Goal: Communication & Community: Answer question/provide support

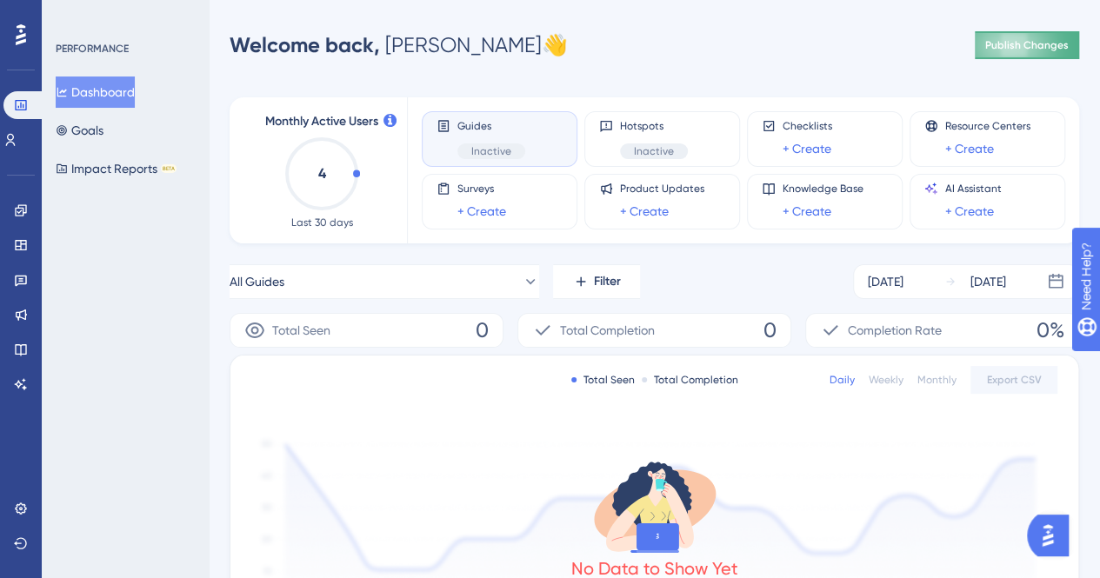
click at [1014, 36] on button "Publish Changes" at bounding box center [1027, 45] width 104 height 28
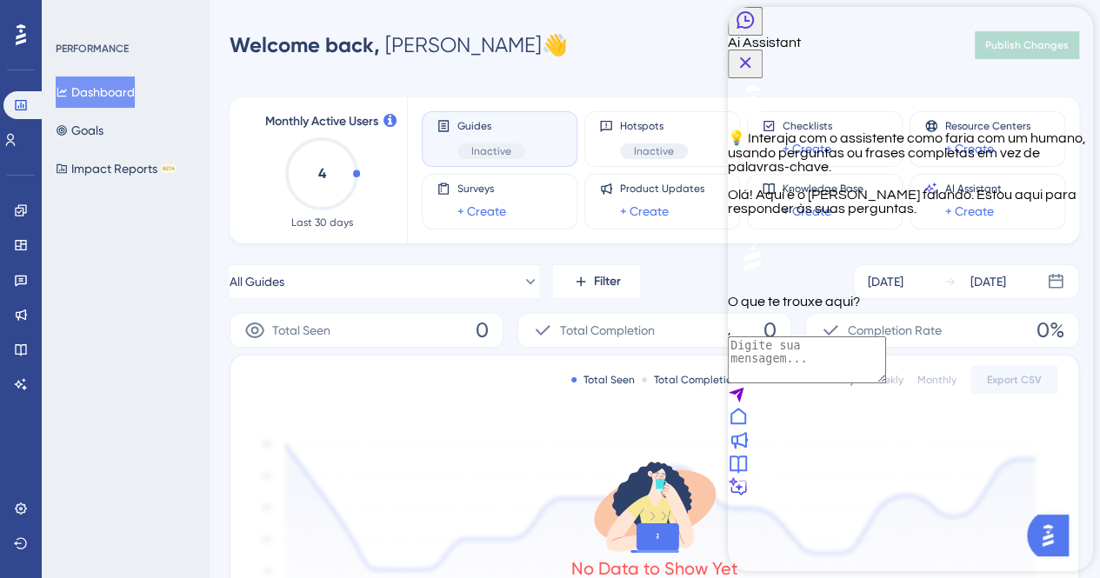
click at [886, 383] on textarea "AI Assistant Text Input" at bounding box center [807, 359] width 158 height 47
click at [751, 57] on icon "Close Button" at bounding box center [745, 62] width 11 height 11
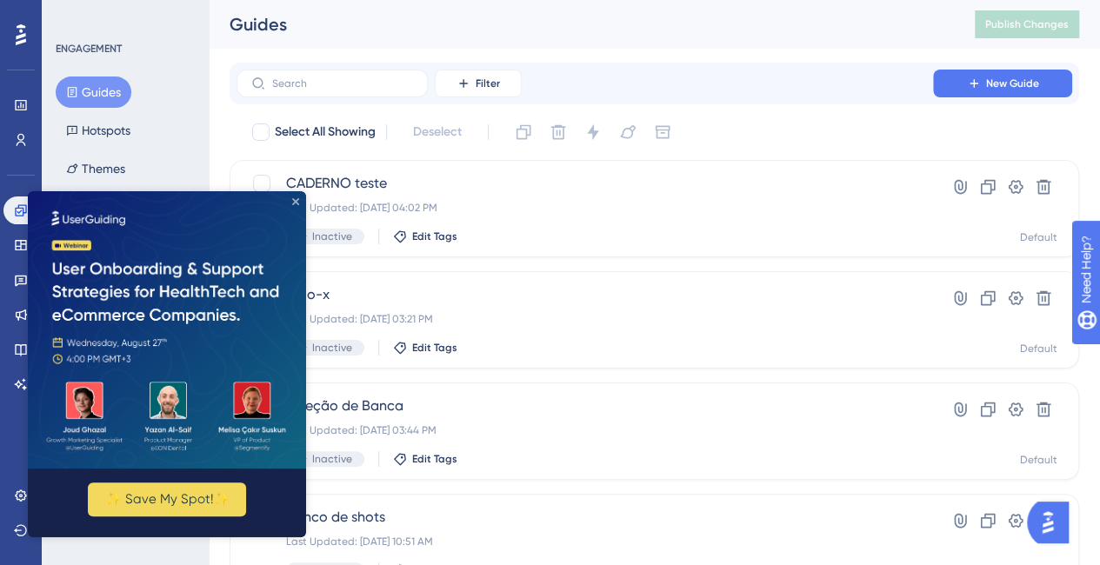
drag, startPoint x: 295, startPoint y: 202, endPoint x: 914, endPoint y: 455, distance: 668.7
click at [295, 202] on icon "Close Preview" at bounding box center [295, 201] width 7 height 7
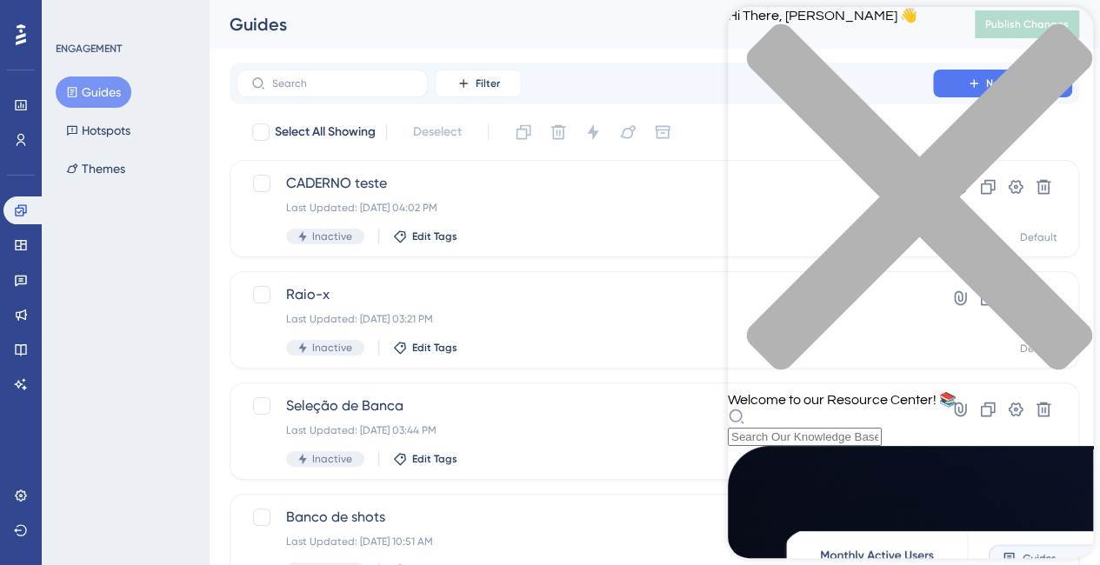
scroll to position [734, 0]
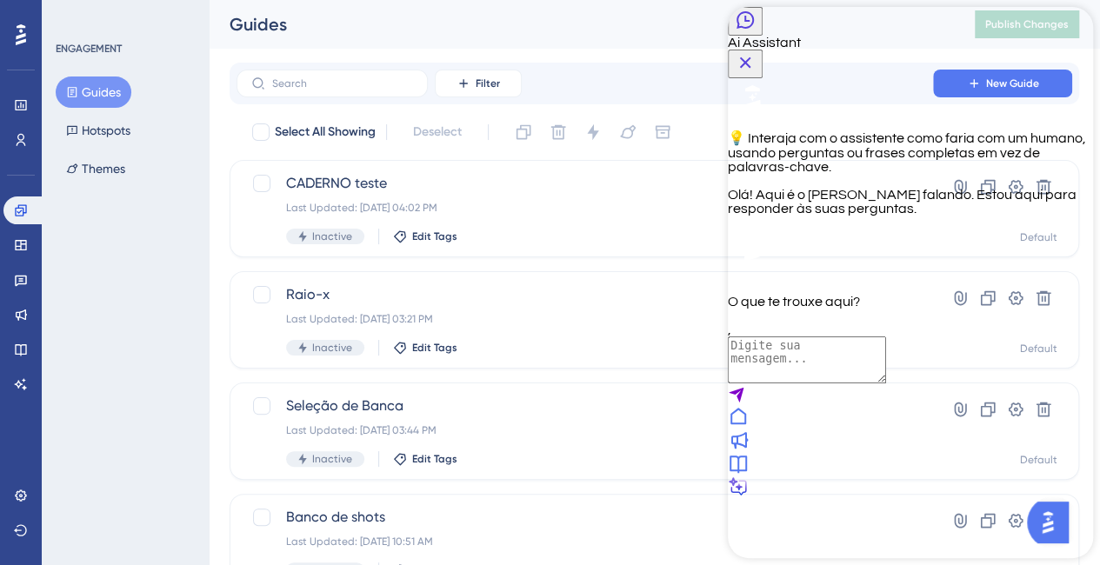
click at [886, 383] on textarea "AI Assistant Text Input" at bounding box center [807, 359] width 158 height 47
type textarea "falar com alguém"
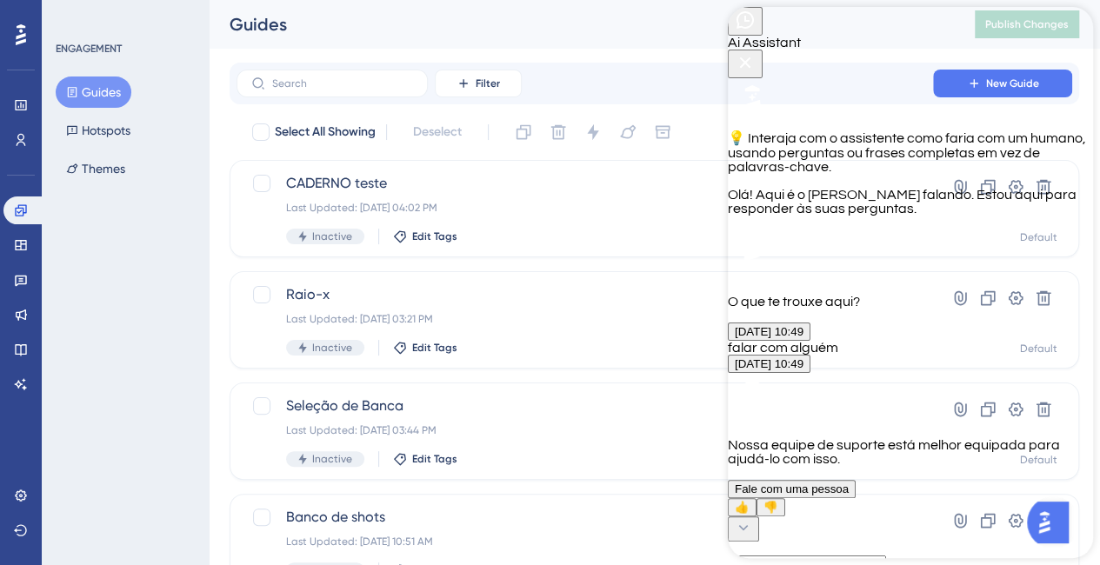
scroll to position [233, 0]
click at [848, 482] on span "Fale com uma pessoa" at bounding box center [792, 488] width 114 height 13
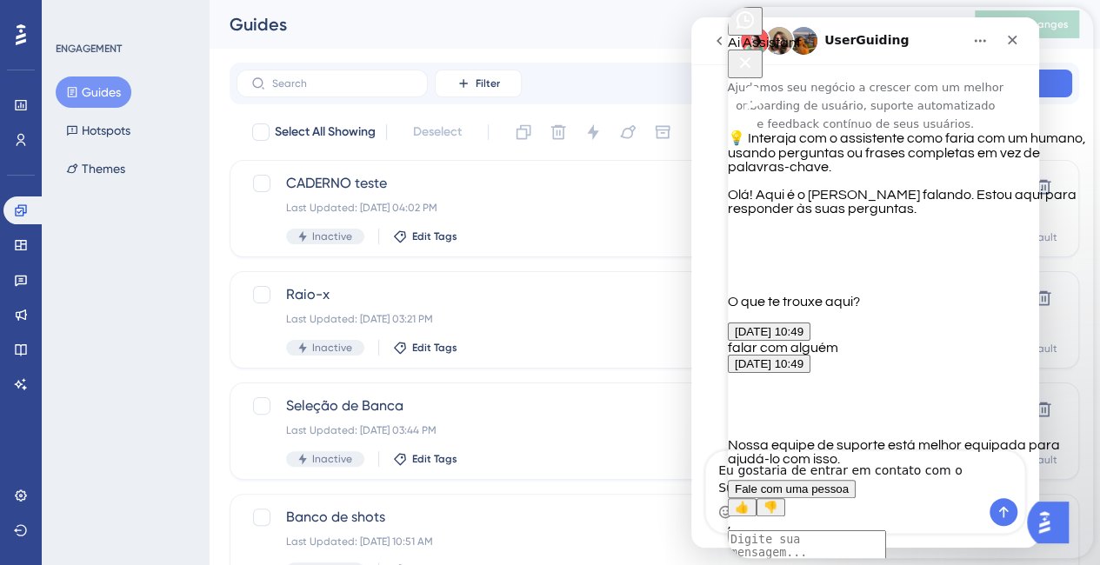
scroll to position [0, 0]
click at [755, 52] on icon "Close Button" at bounding box center [745, 62] width 21 height 21
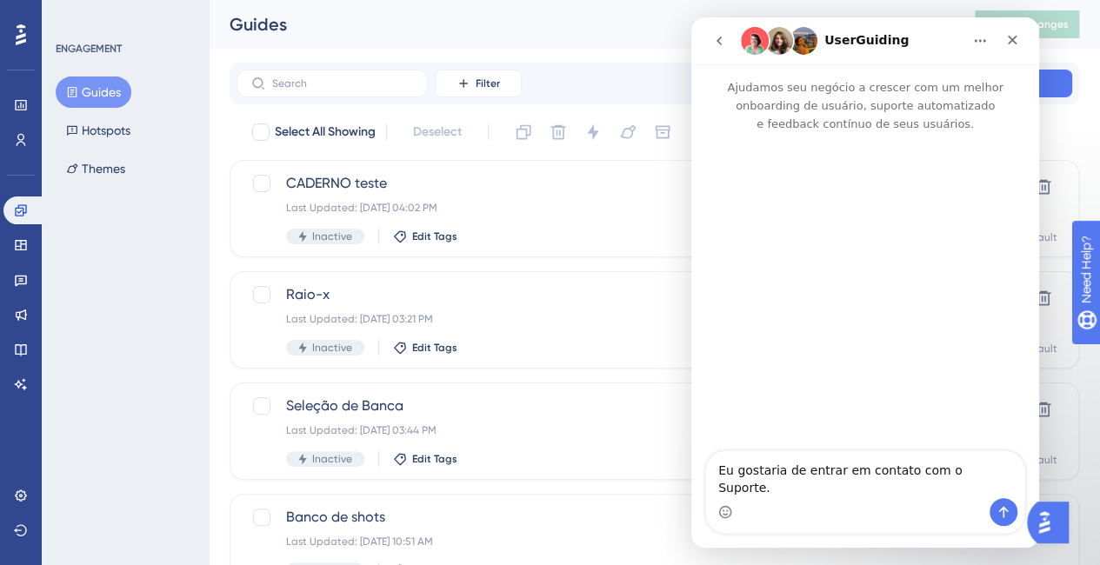
click at [844, 502] on div "Messenger da Intercom" at bounding box center [865, 512] width 318 height 28
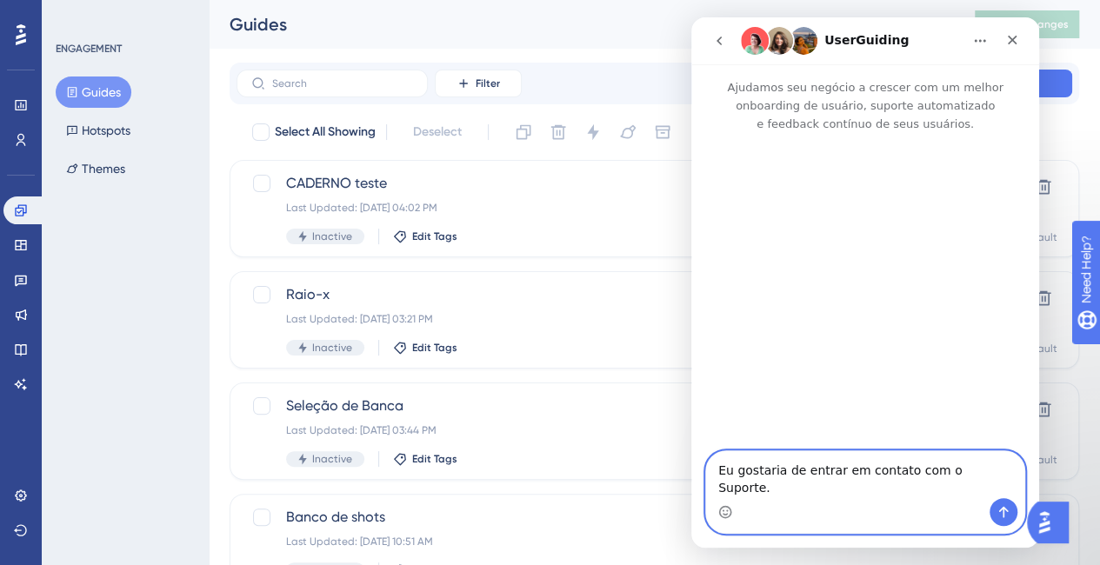
click at [928, 495] on textarea "Eu gostaria de entrar em contato com o Suporte." at bounding box center [865, 474] width 318 height 47
click at [1002, 503] on button "Enviar mensagem…" at bounding box center [1003, 512] width 28 height 28
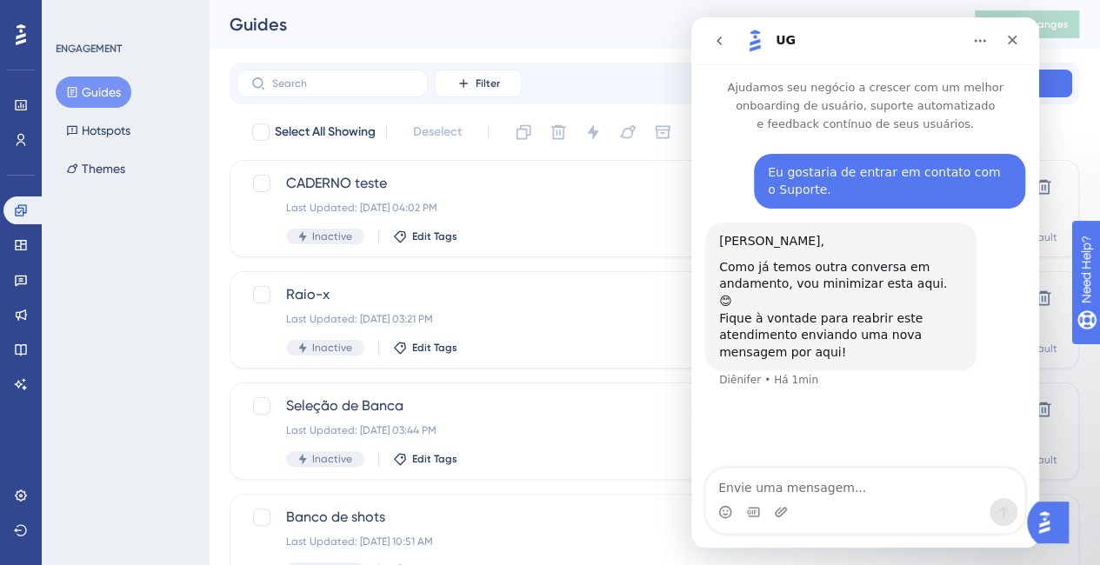
click at [722, 40] on icon "go back" at bounding box center [719, 41] width 14 height 14
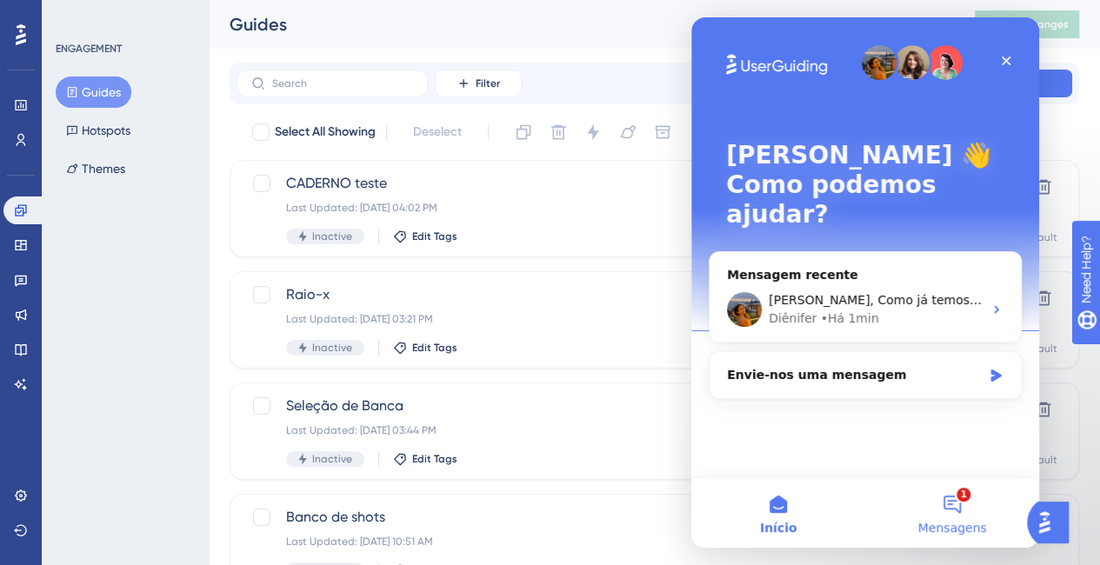
click at [969, 497] on button "1 Mensagens" at bounding box center [952, 513] width 174 height 70
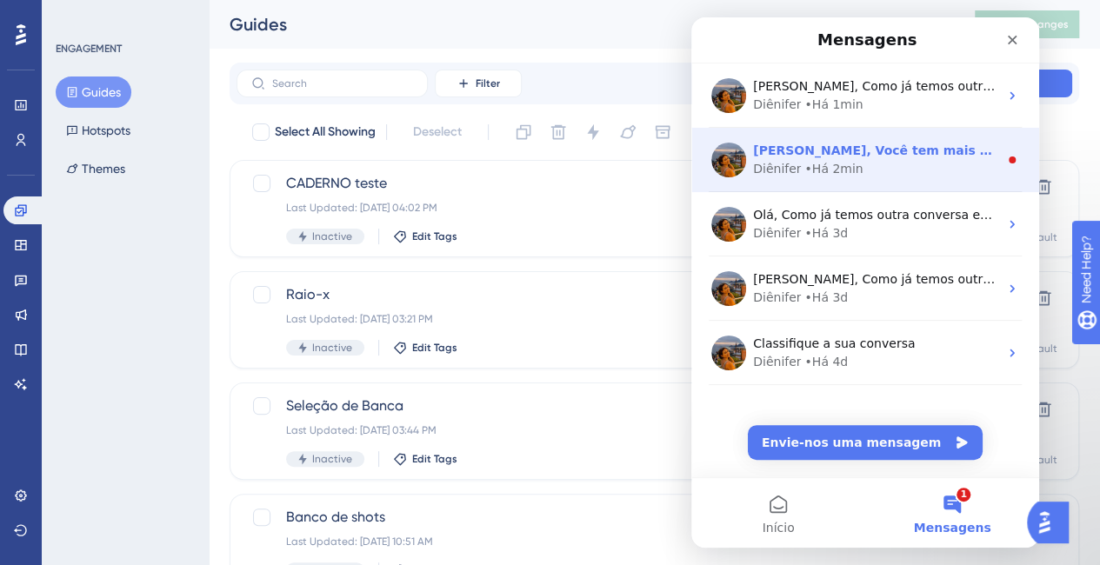
click at [900, 161] on div "Diênifer • Há 2min" at bounding box center [875, 169] width 245 height 18
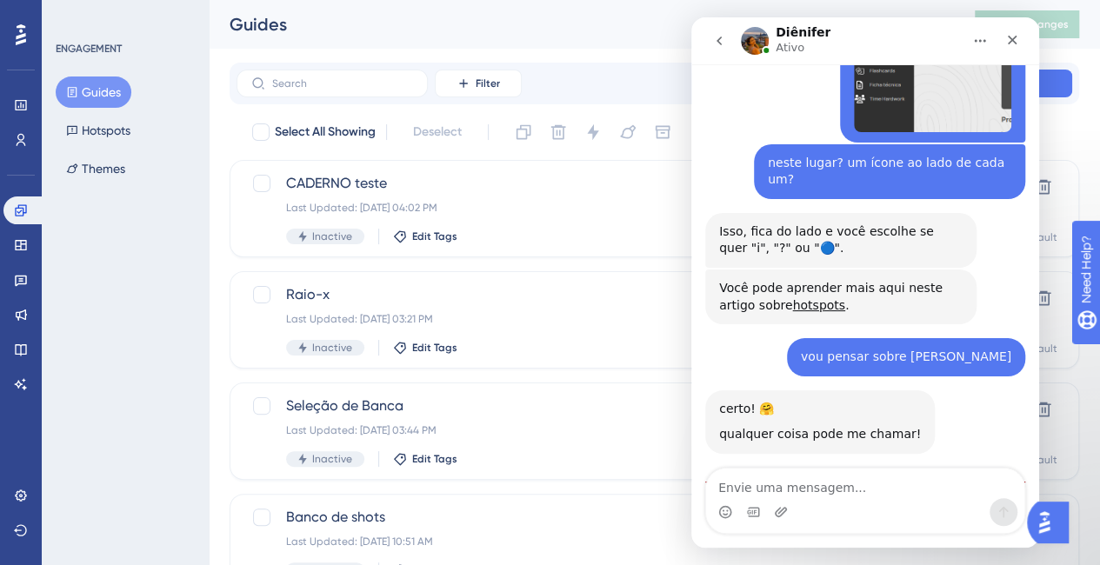
scroll to position [6031, 0]
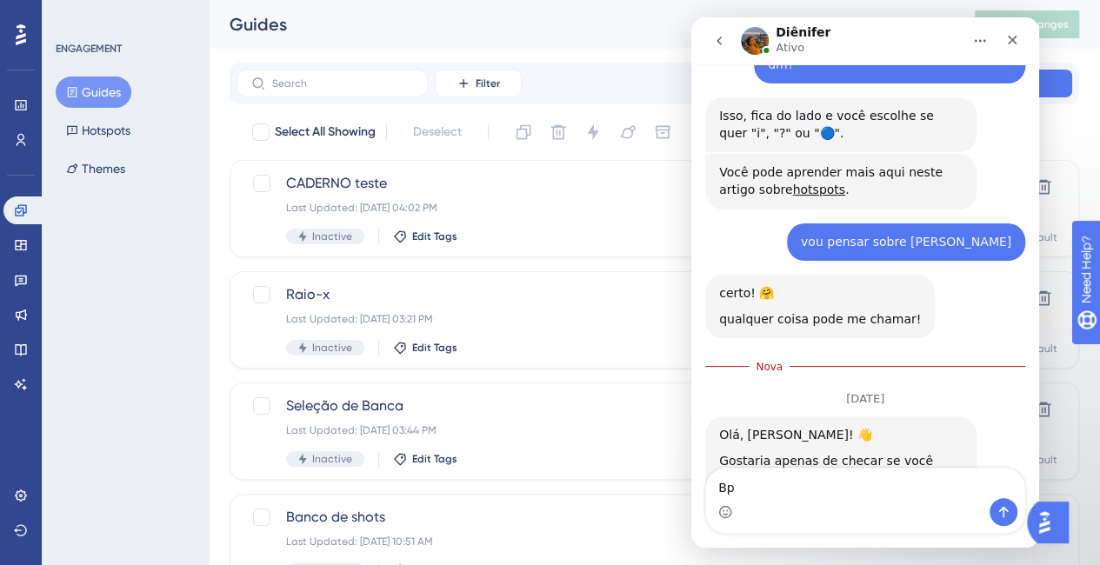
type textarea "B"
type textarea "Olá, Diênifer"
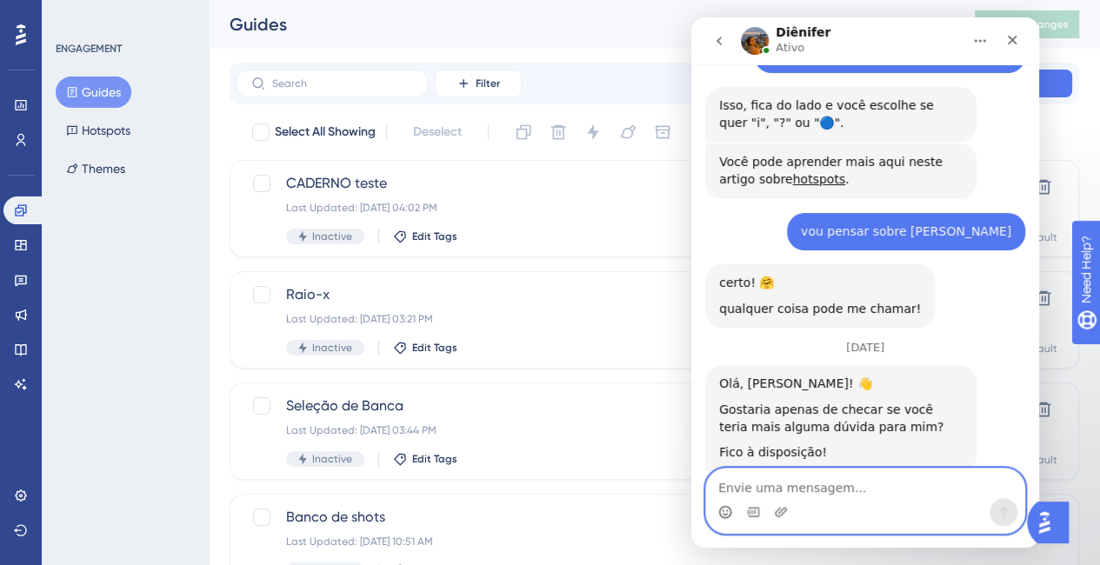
scroll to position [6093, 0]
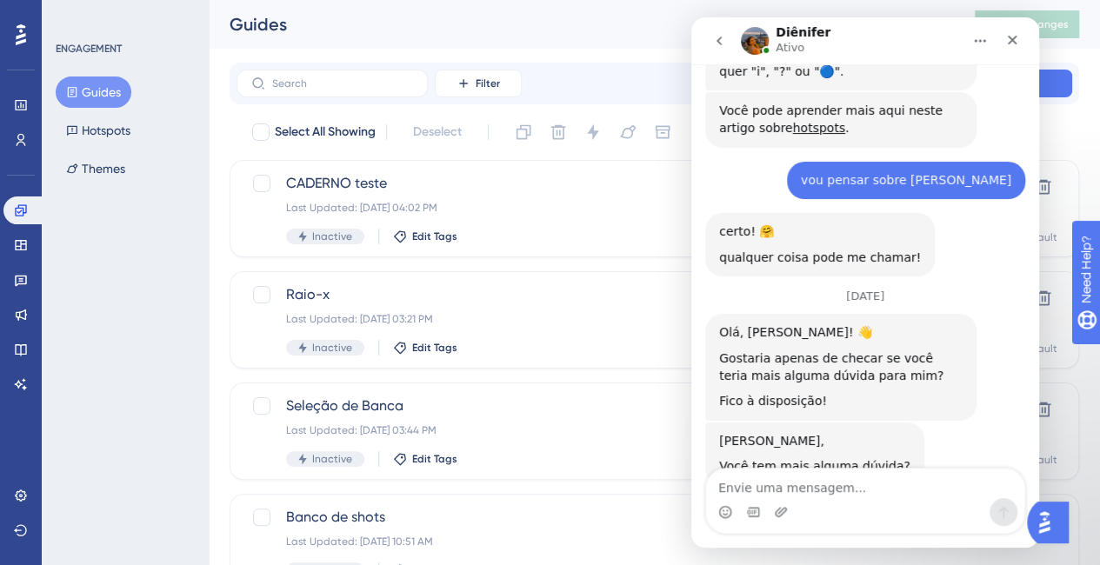
click at [848, 500] on div "Messenger da Intercom" at bounding box center [865, 512] width 318 height 28
click at [847, 497] on textarea "Envie uma mensagem..." at bounding box center [865, 484] width 318 height 30
click at [848, 484] on textarea "Envie uma mensagem..." at bounding box center [865, 484] width 318 height 30
click at [886, 503] on div "Messenger da Intercom" at bounding box center [865, 512] width 318 height 28
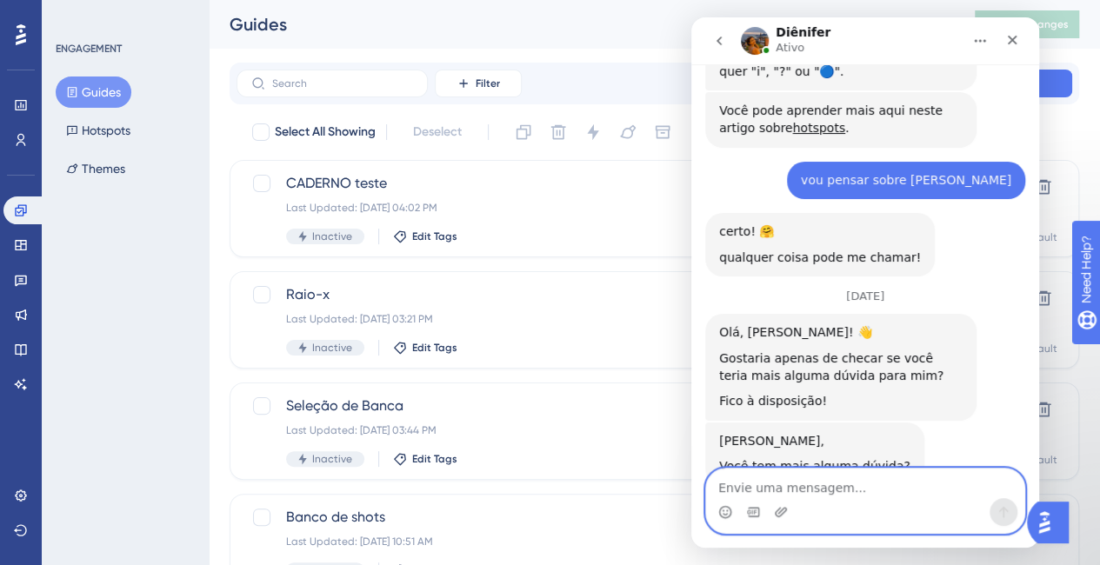
click at [851, 478] on textarea "Envie uma mensagem..." at bounding box center [865, 484] width 318 height 30
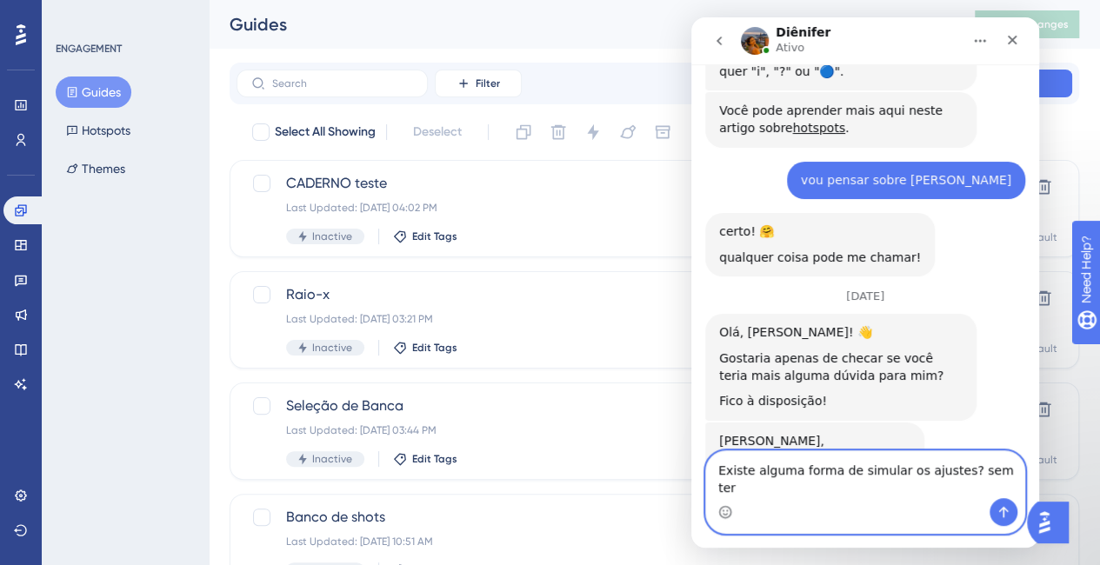
click at [890, 495] on textarea "Existe alguma forma de simular os ajustes? sem ter" at bounding box center [865, 474] width 318 height 47
click at [994, 488] on textarea "Existe alguma forma de simular os ajustes? sem ter" at bounding box center [865, 474] width 318 height 47
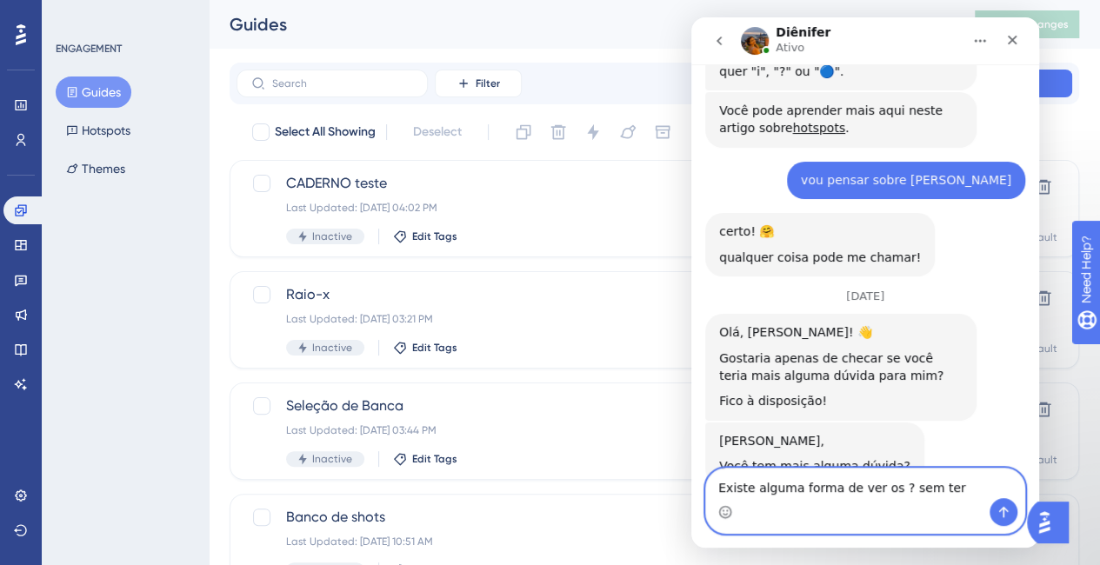
click at [875, 479] on textarea "Existe alguma forma de ver os ? sem ter" at bounding box center [865, 484] width 318 height 30
drag, startPoint x: 878, startPoint y: 487, endPoint x: 926, endPoint y: 514, distance: 54.9
click at [881, 488] on textarea "Existe alguma forma de ver os ? sem ter" at bounding box center [865, 484] width 318 height 30
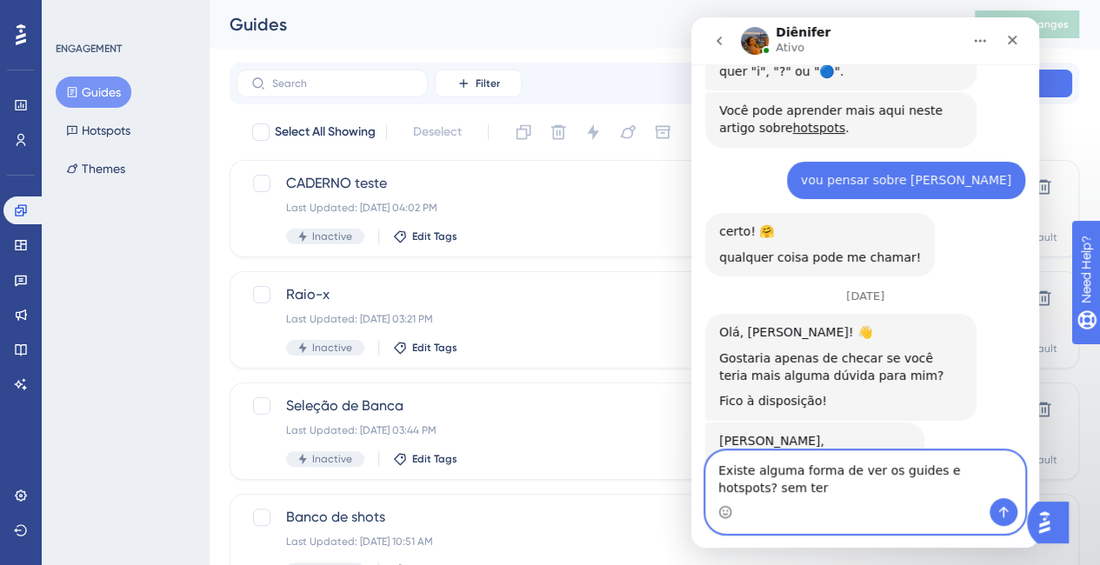
scroll to position [6111, 0]
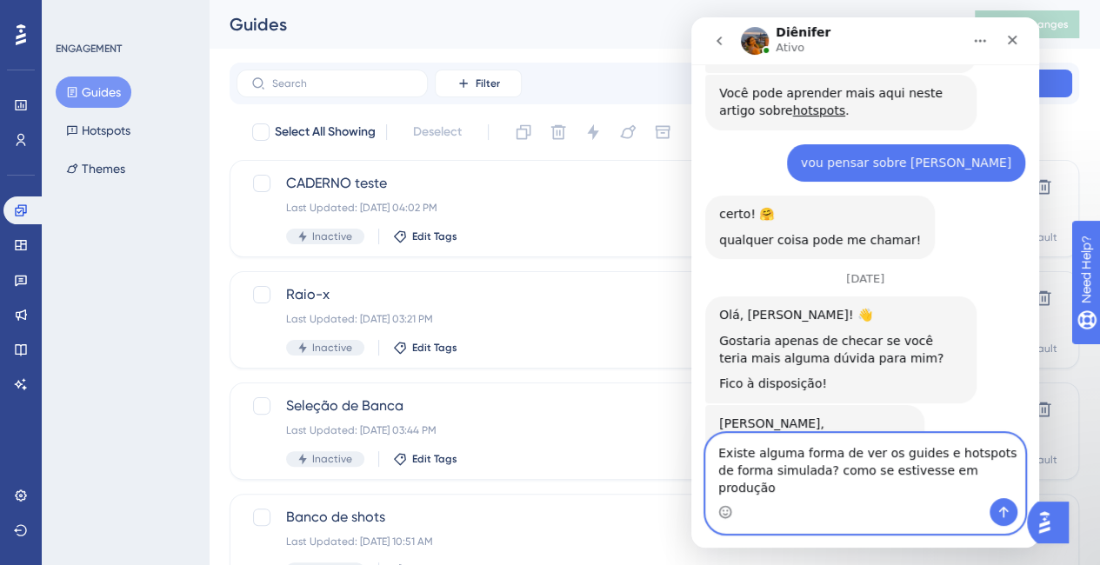
type textarea "Existe alguma forma de ver os guides e hotspots de forma simulada? como se esti…"
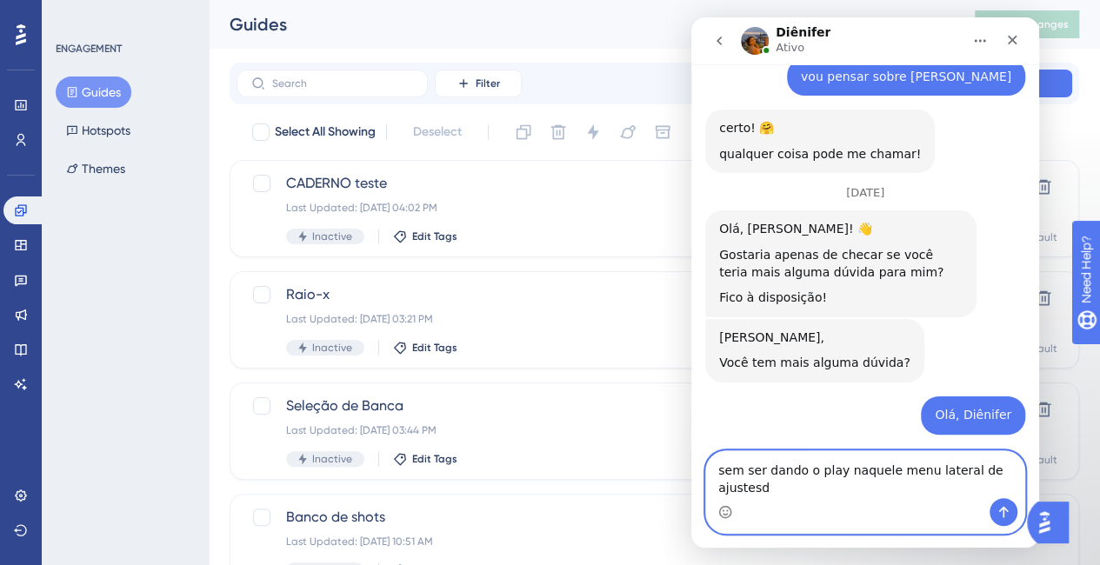
scroll to position [6179, 0]
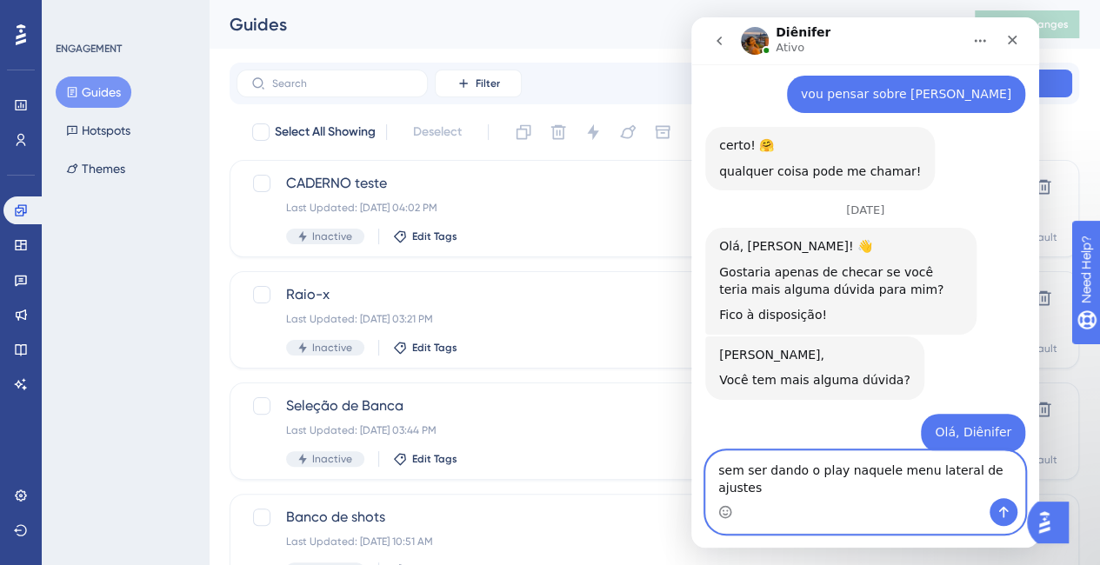
type textarea "sem ser dando o play naquele menu lateral de ajustes?"
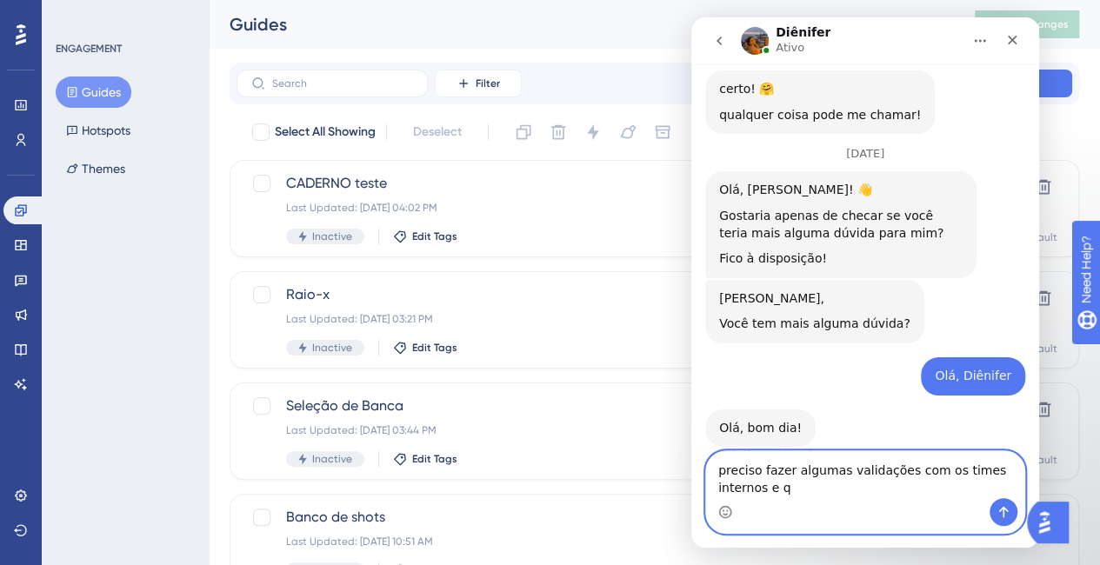
scroll to position [6253, 0]
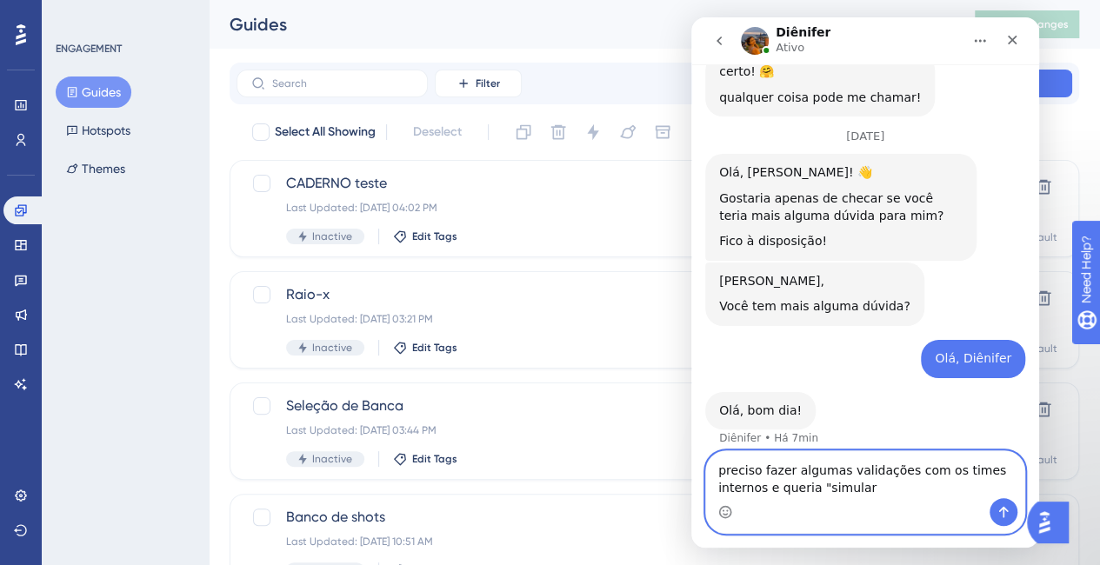
type textarea "preciso fazer algumas validações com os times internos e queria "simular""
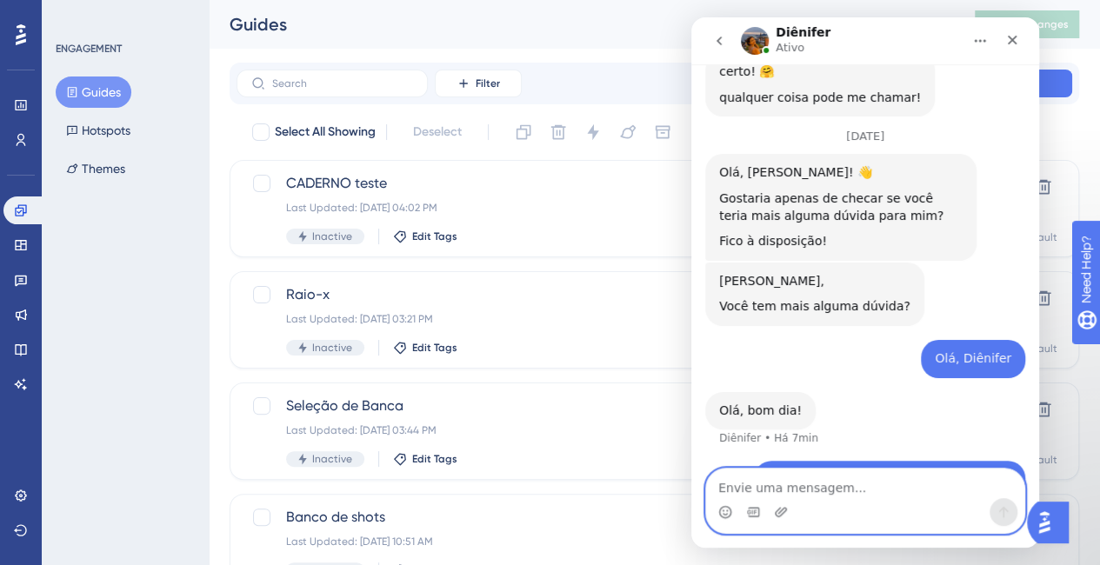
scroll to position [6292, 0]
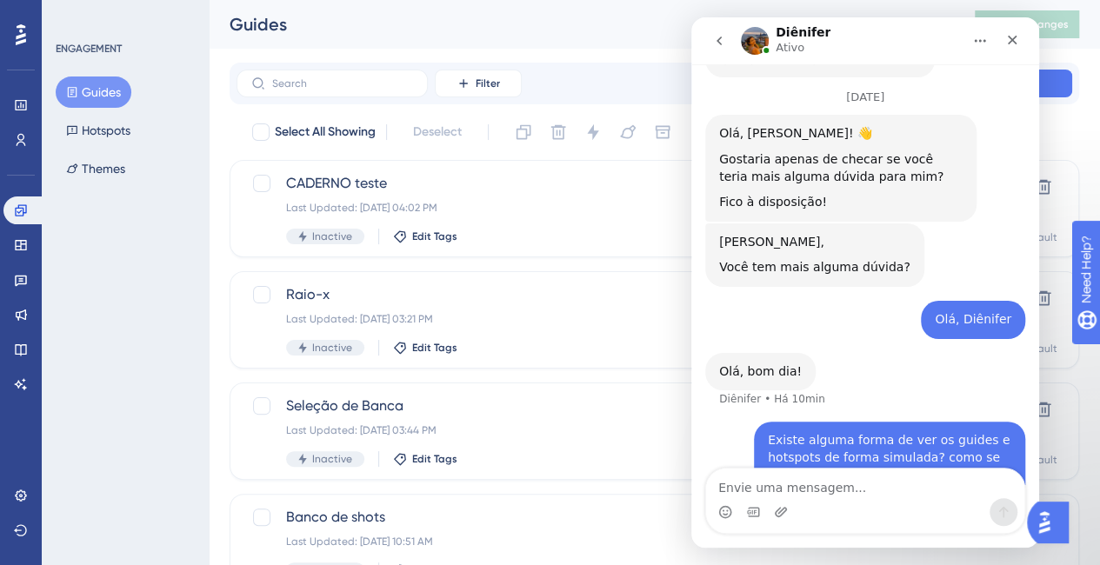
click at [850, 502] on div "Messenger da Intercom" at bounding box center [865, 512] width 318 height 28
click at [718, 46] on icon "go back" at bounding box center [719, 41] width 14 height 14
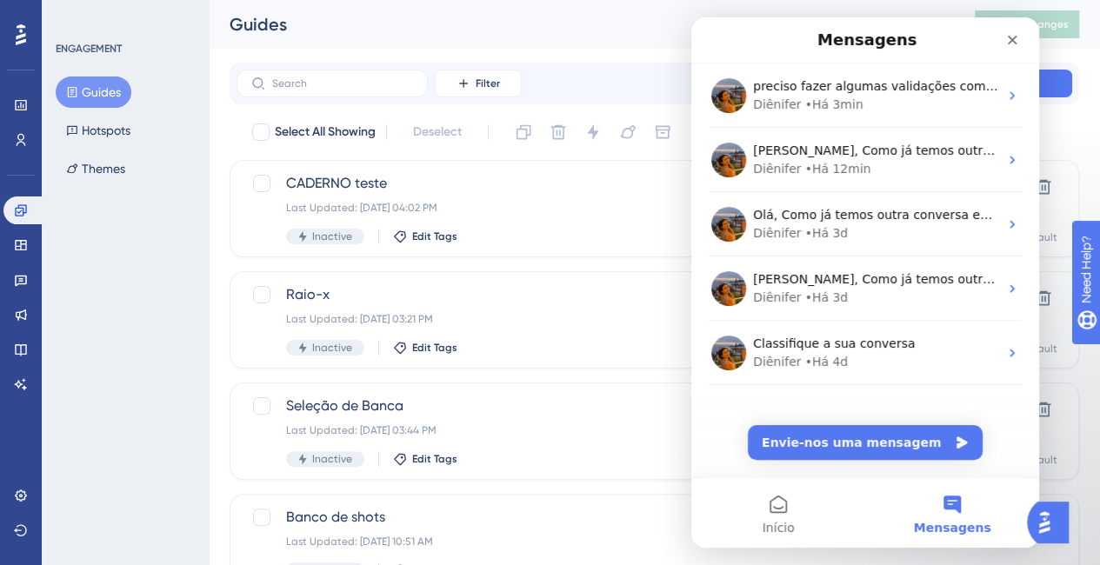
scroll to position [0, 0]
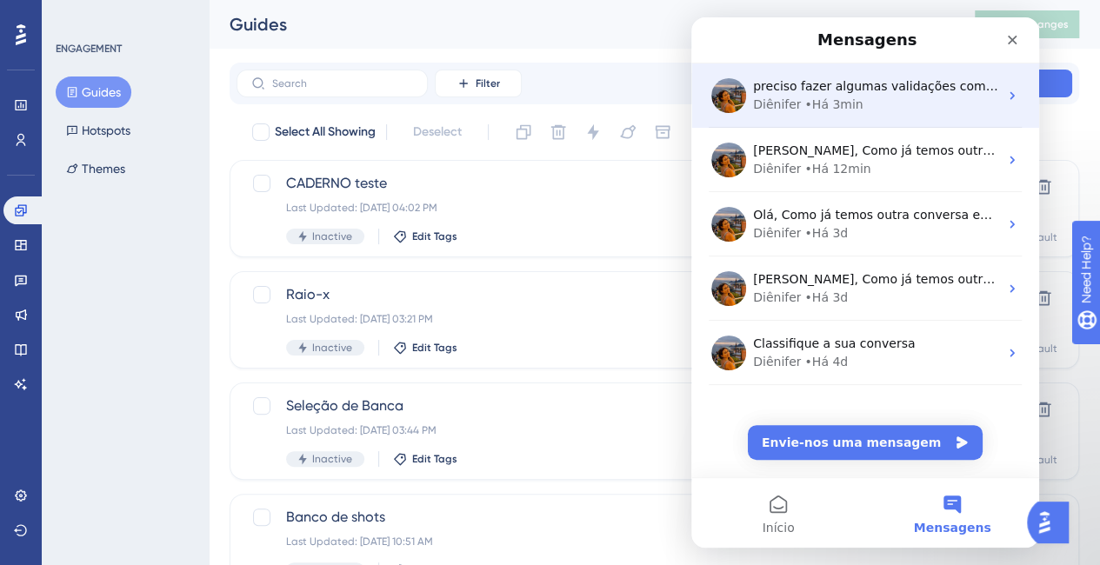
click at [908, 93] on span "preciso fazer algumas validações com os times internos e queria "simular"" at bounding box center [981, 86] width 456 height 14
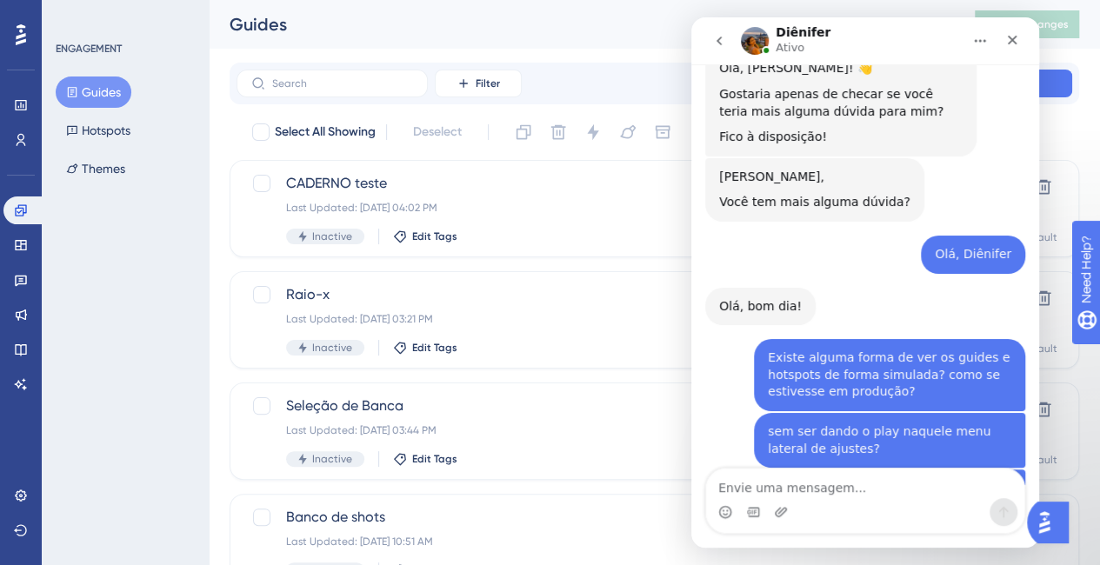
scroll to position [6362, 0]
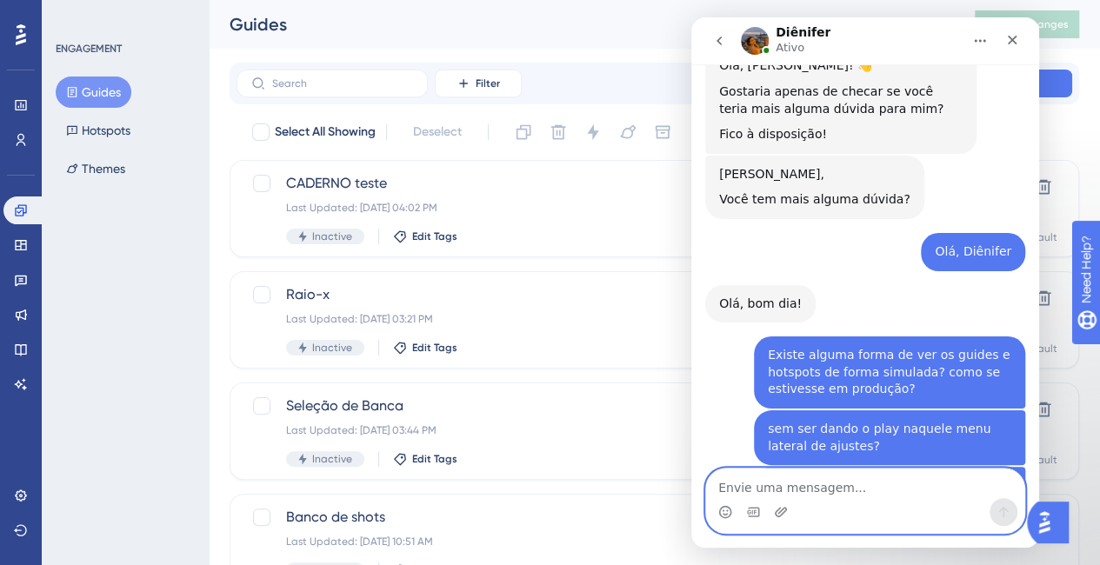
click at [843, 492] on textarea "Envie uma mensagem..." at bounding box center [865, 484] width 318 height 30
type textarea "e como faço para utilizar esse preview?"
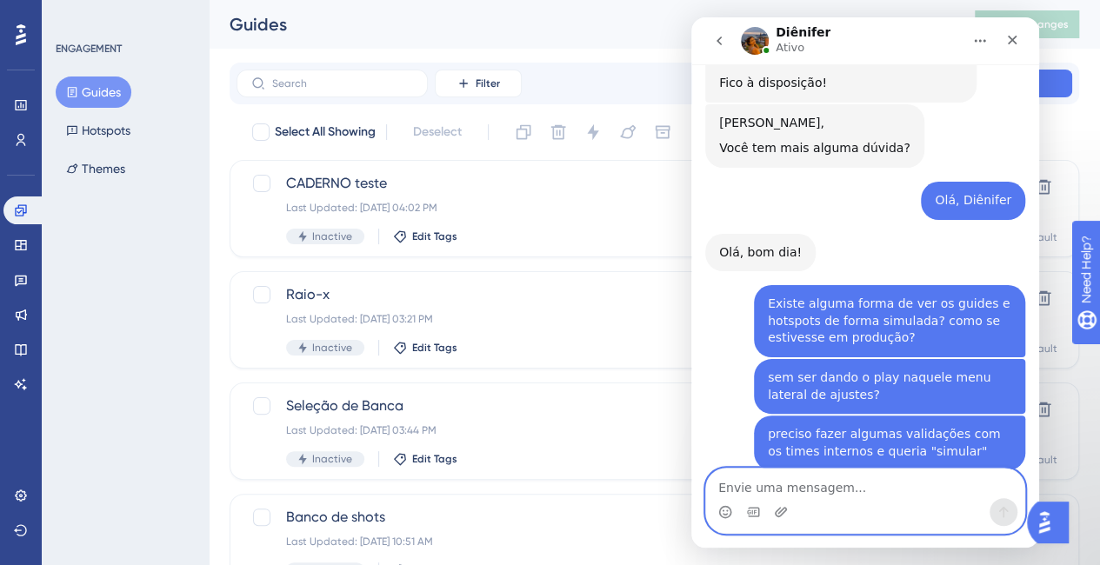
click at [843, 492] on textarea "Envie uma mensagem..." at bounding box center [865, 484] width 318 height 30
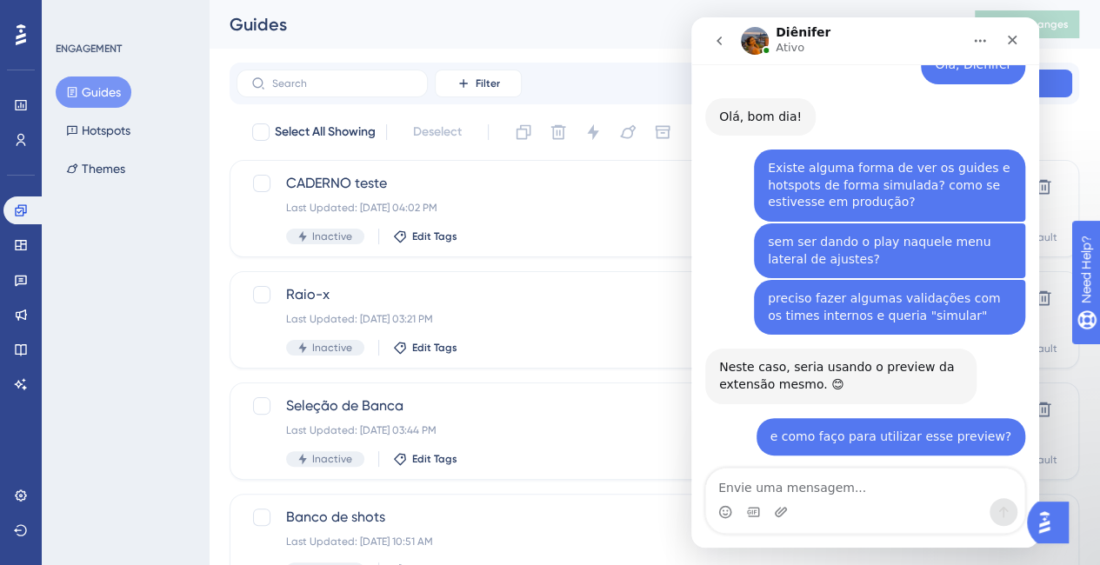
scroll to position [6482, 0]
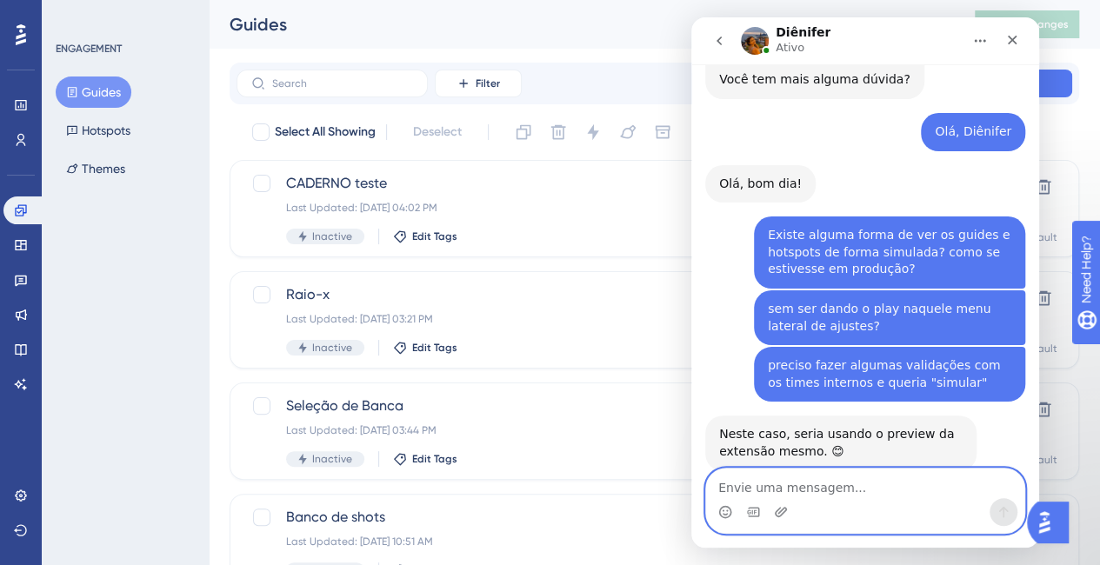
click at [882, 497] on textarea "Envie uma mensagem..." at bounding box center [865, 484] width 318 height 30
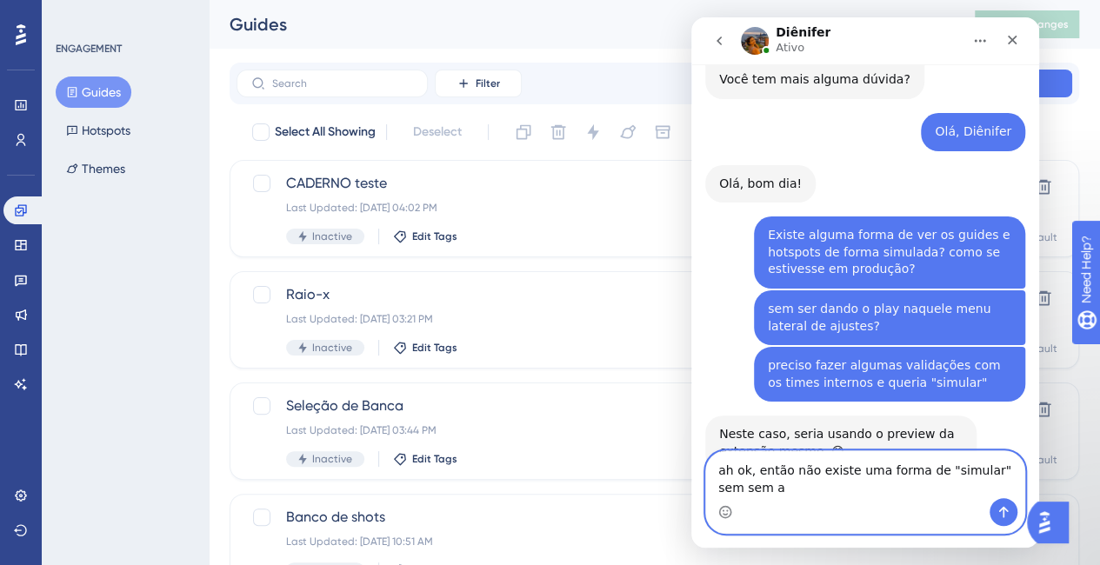
scroll to position [6499, 0]
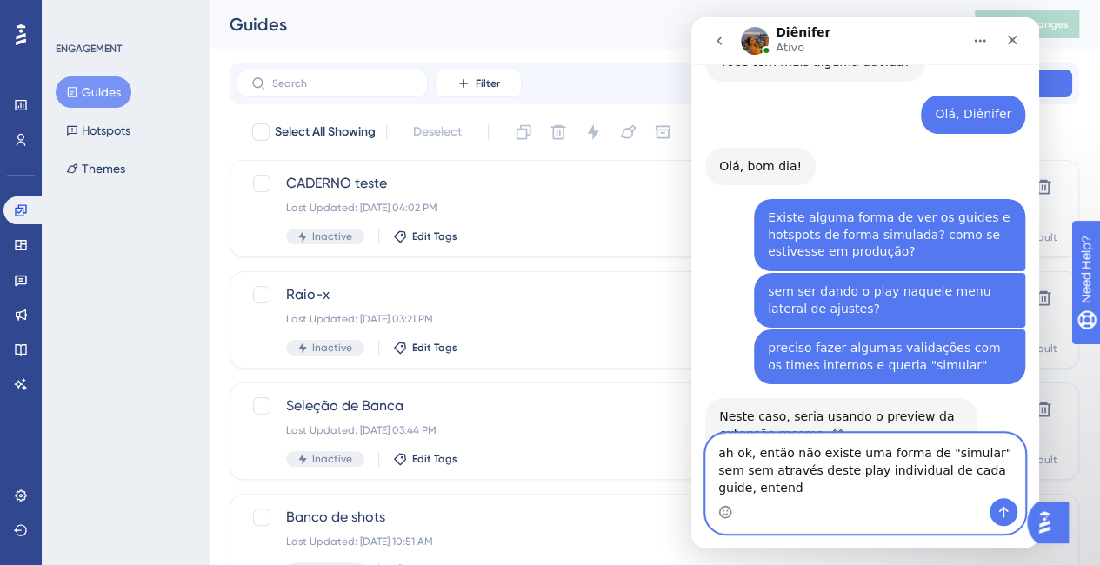
type textarea "ah ok, então não existe uma forma de "simular" sem sem através deste play indiv…"
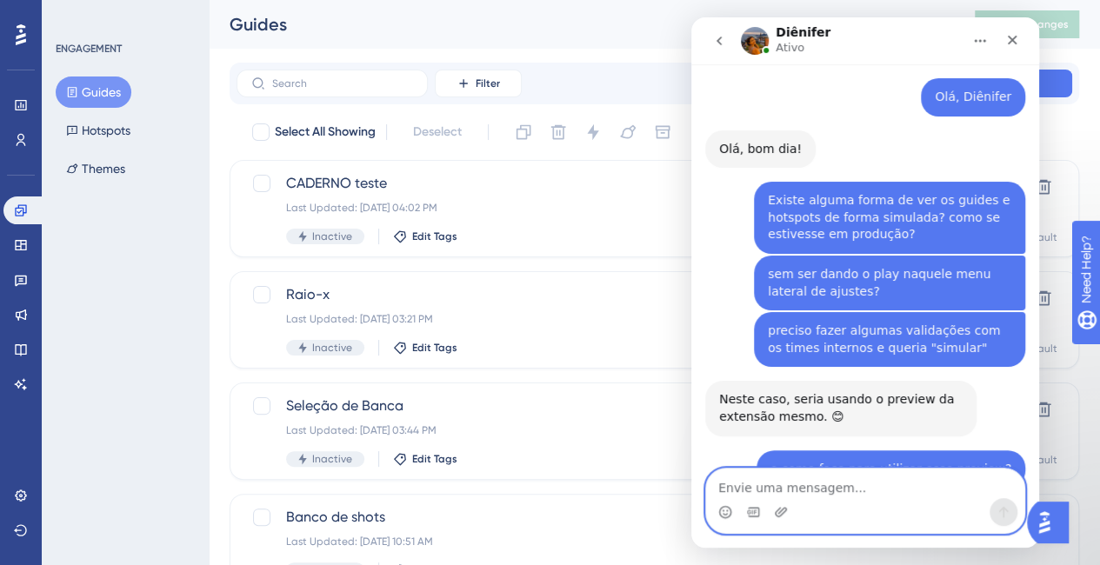
scroll to position [6568, 0]
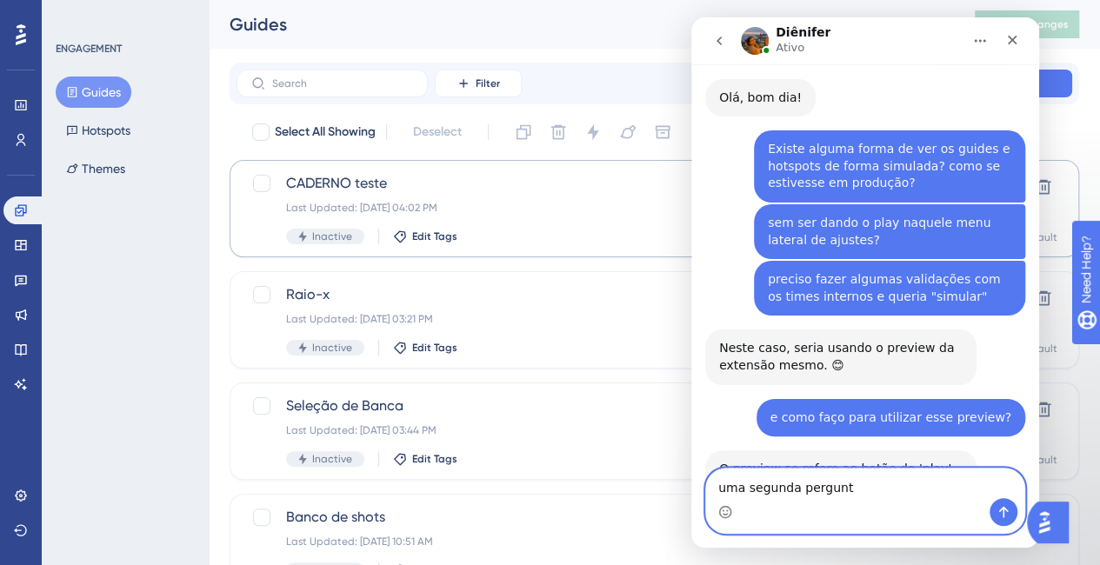
type textarea "uma segunda pergunta"
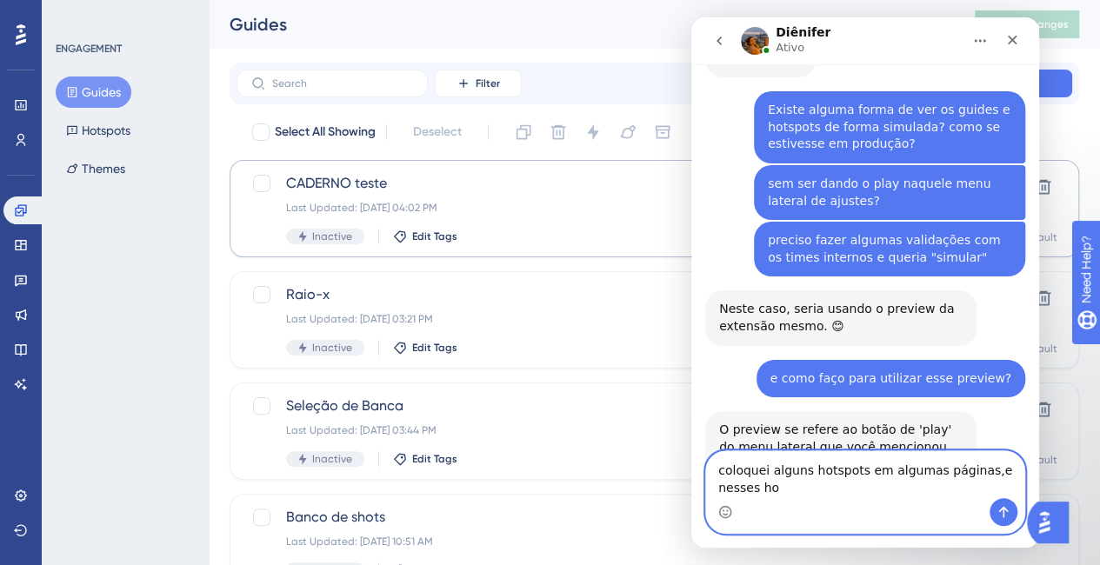
scroll to position [6624, 0]
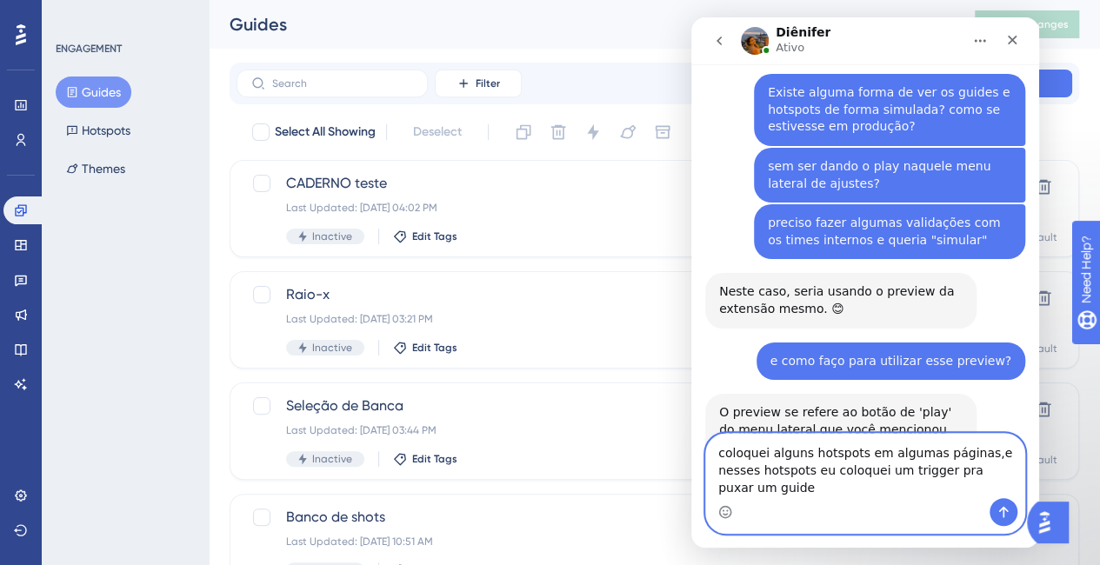
click at [970, 473] on textarea "coloquei alguns hotspots em algumas páginas,e nesses hotspots eu coloquei um tr…" at bounding box center [865, 466] width 318 height 64
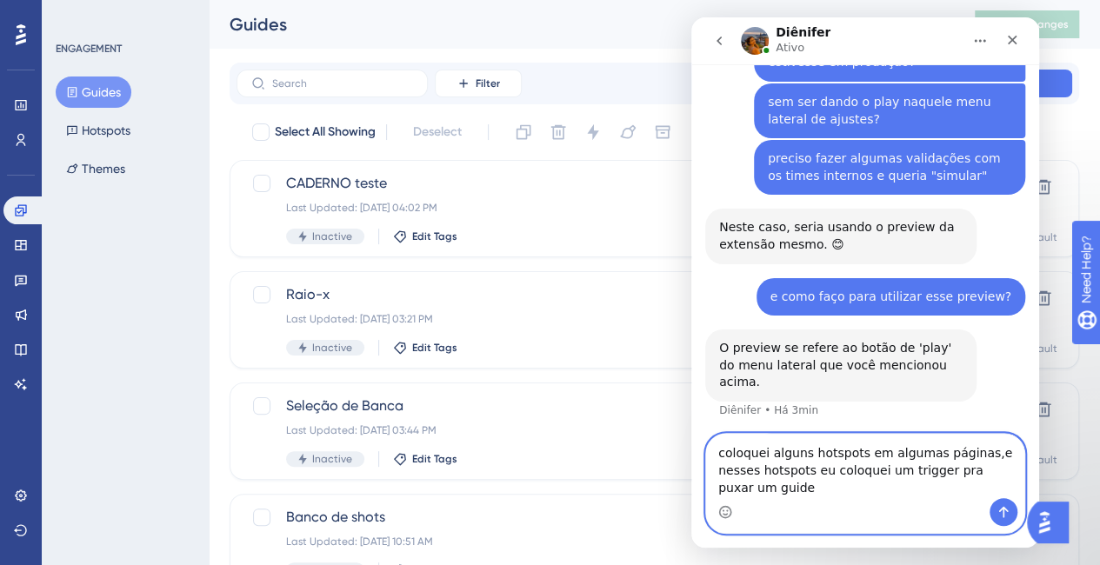
scroll to position [6692, 0]
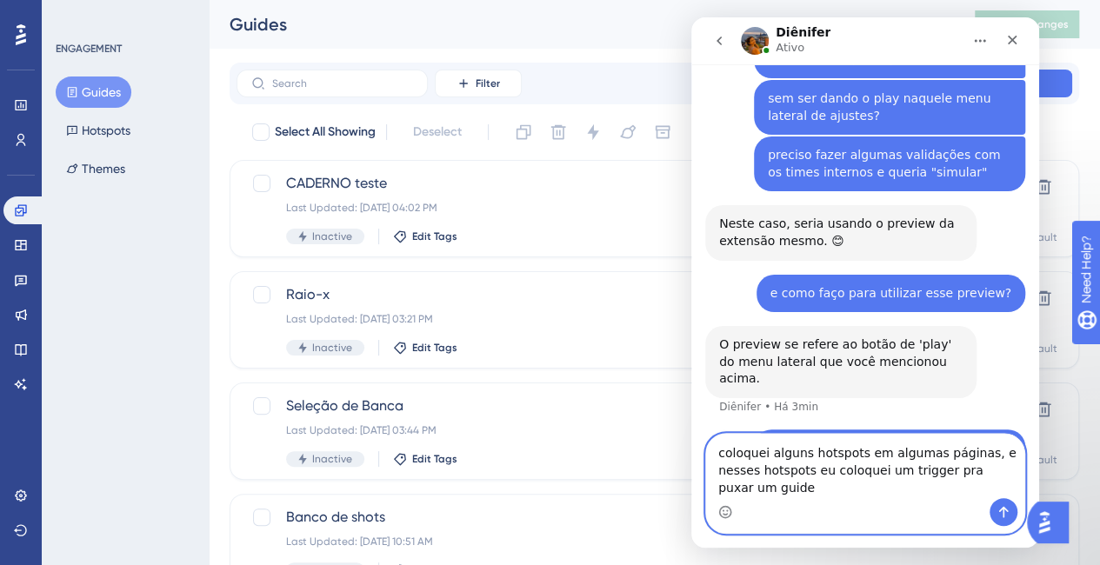
type textarea "coloquei alguns hotspots em algumas páginas, e nesses hotspots eu coloquei um t…"
click at [851, 491] on textarea "coloquei alguns hotspots em algumas páginas, e nesses hotspots eu coloquei um t…" at bounding box center [865, 466] width 318 height 64
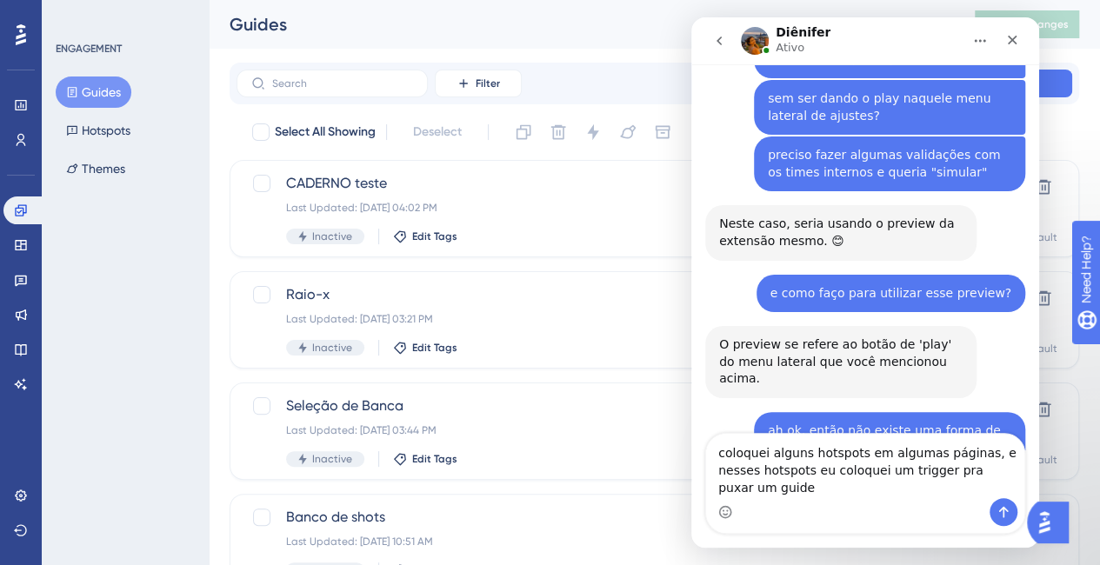
scroll to position [6777, 0]
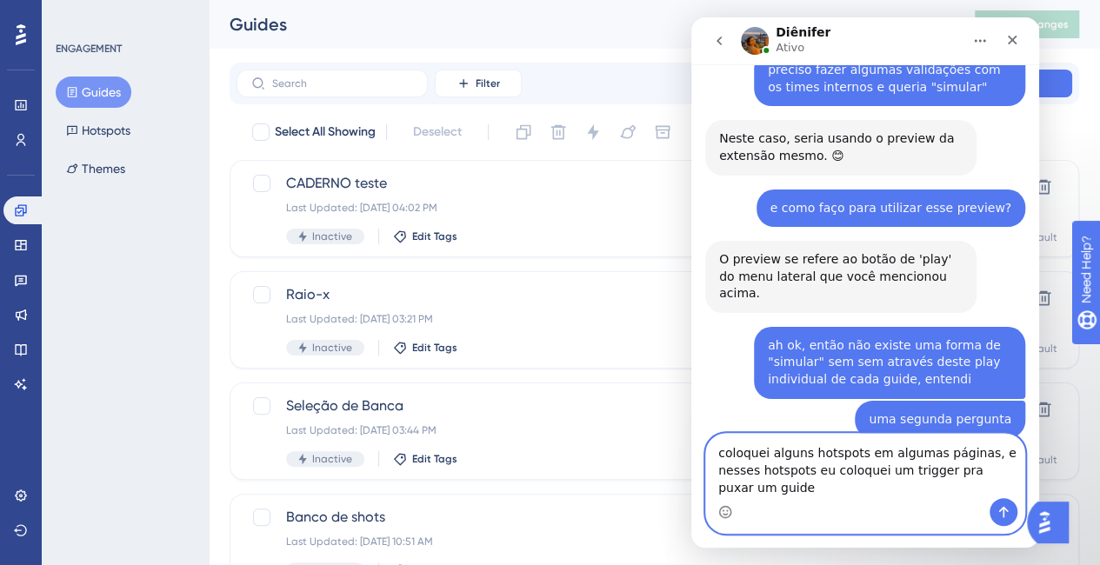
click at [849, 481] on textarea "coloquei alguns hotspots em algumas páginas, e nesses hotspots eu coloquei um t…" at bounding box center [865, 466] width 318 height 64
drag, startPoint x: 1006, startPoint y: 484, endPoint x: 1349, endPoint y: 488, distance: 343.4
click html "Diênifer Ativo Ajudamos seu negócio a crescer com um melhor onboarding de usuár…"
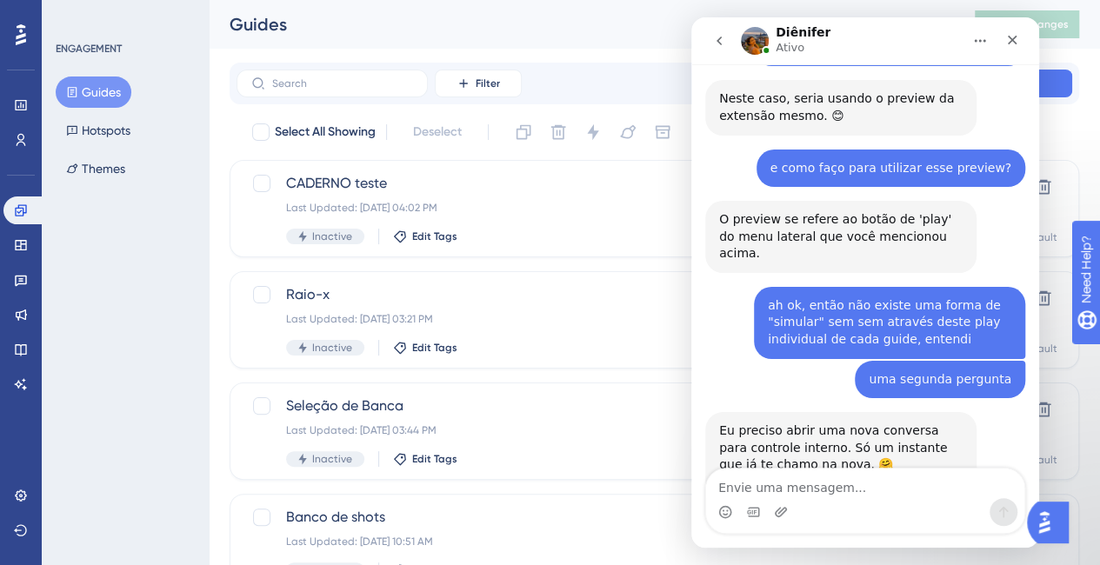
scroll to position [6750, 0]
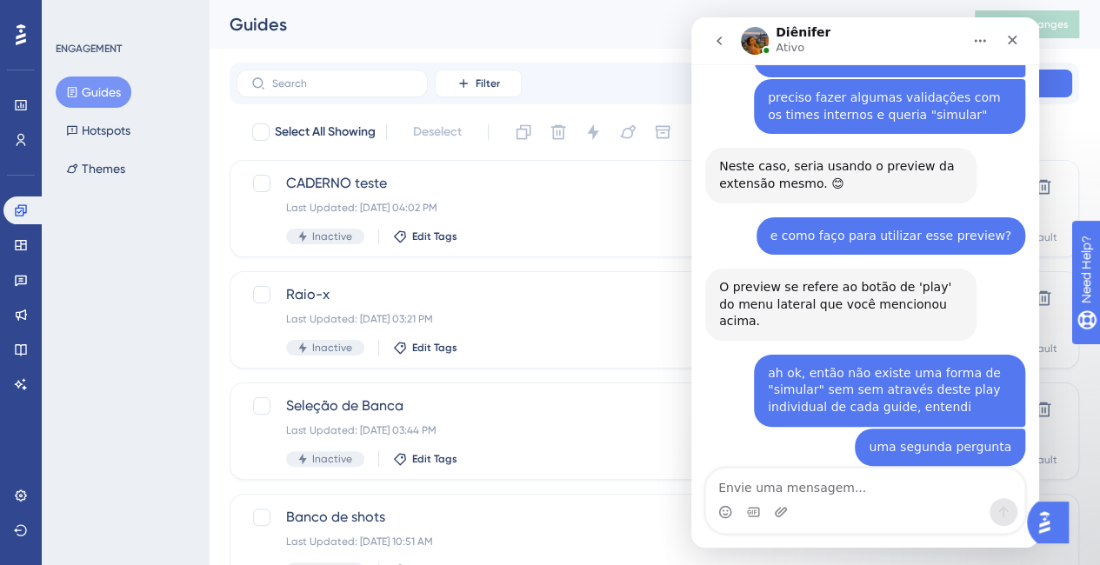
click at [720, 34] on icon "go back" at bounding box center [719, 41] width 14 height 14
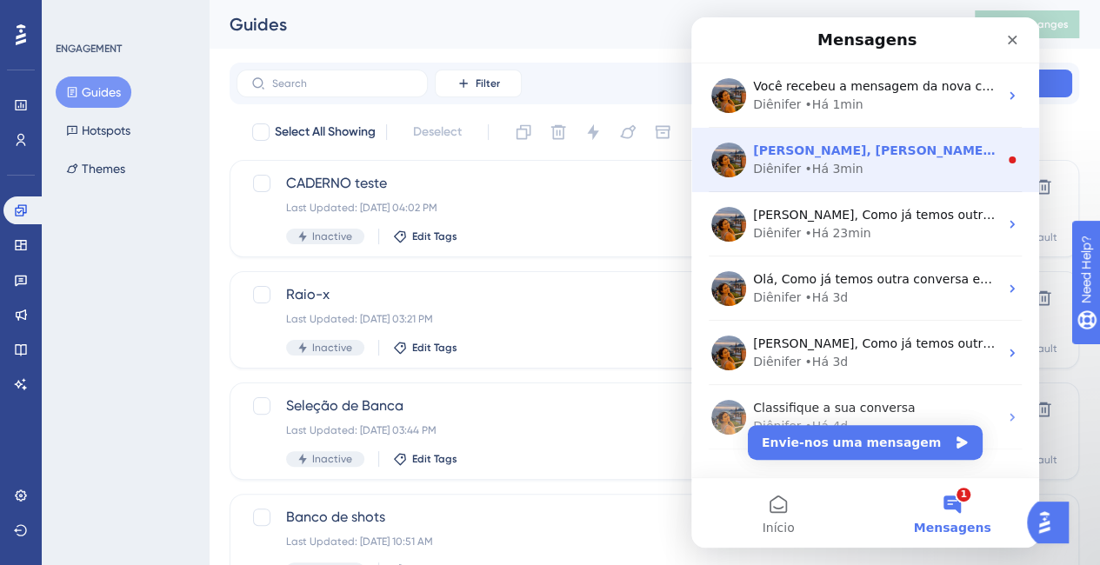
click at [898, 150] on span "Oii Yuri, Qual seria sua dúvida? 😊" at bounding box center [941, 150] width 376 height 14
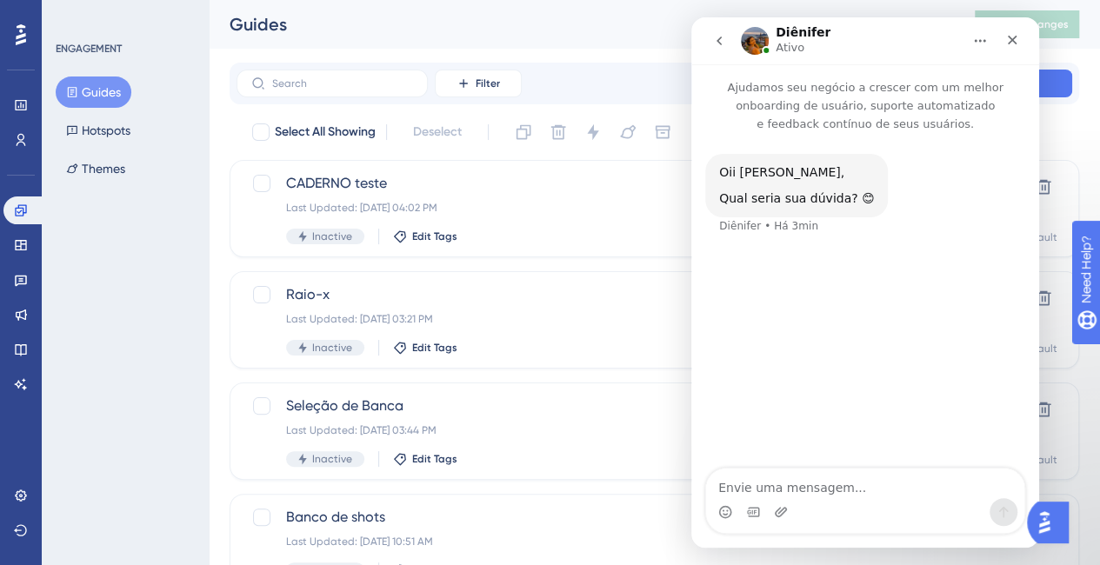
click at [892, 486] on textarea "Envie uma mensagem..." at bounding box center [865, 484] width 318 height 30
type textarea "olá"
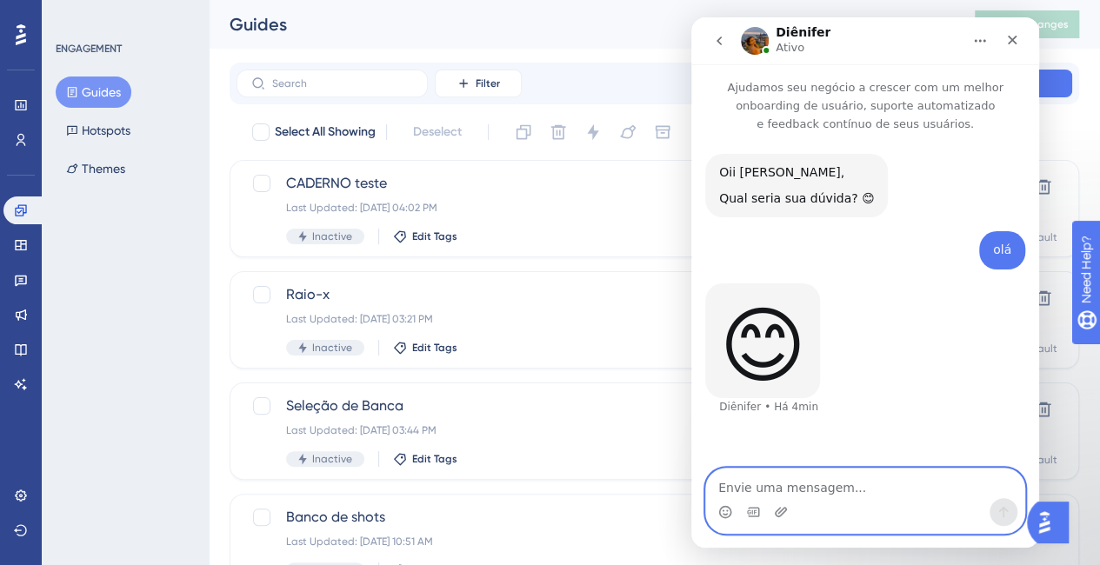
click at [819, 483] on textarea "Envie uma mensagem..." at bounding box center [865, 484] width 318 height 30
paste textarea "coloquei alguns hotspots em algumas páginas, e nesses hotspots eu coloquei um t…"
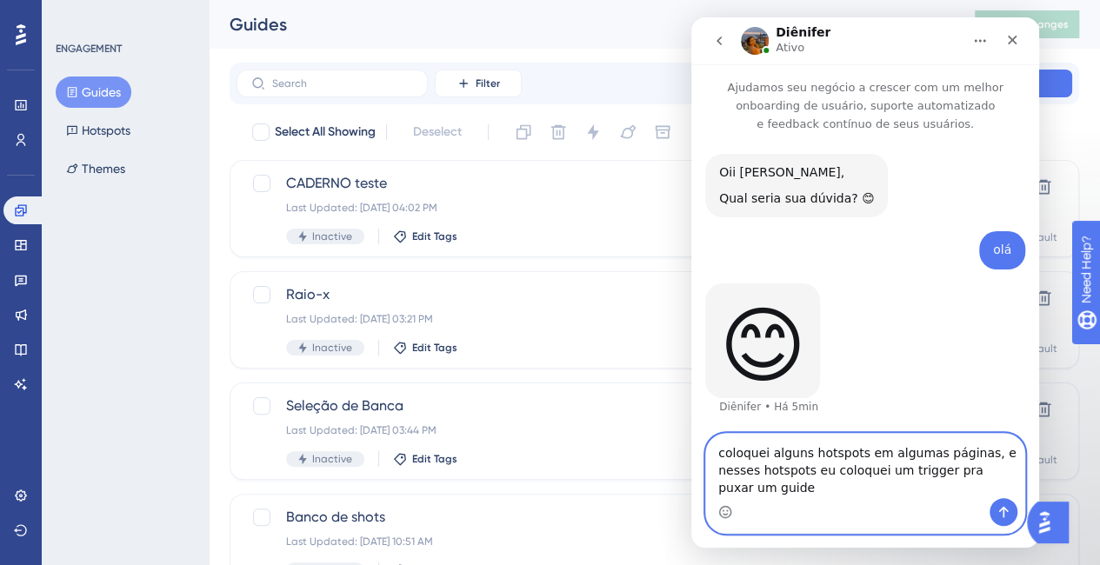
type textarea "coloquei alguns hotspots em algumas páginas, e nesses hotspots eu coloquei um t…"
drag, startPoint x: 1004, startPoint y: 512, endPoint x: 893, endPoint y: 505, distance: 111.5
click at [1004, 512] on icon "Enviar mensagem…" at bounding box center [1004, 512] width 10 height 11
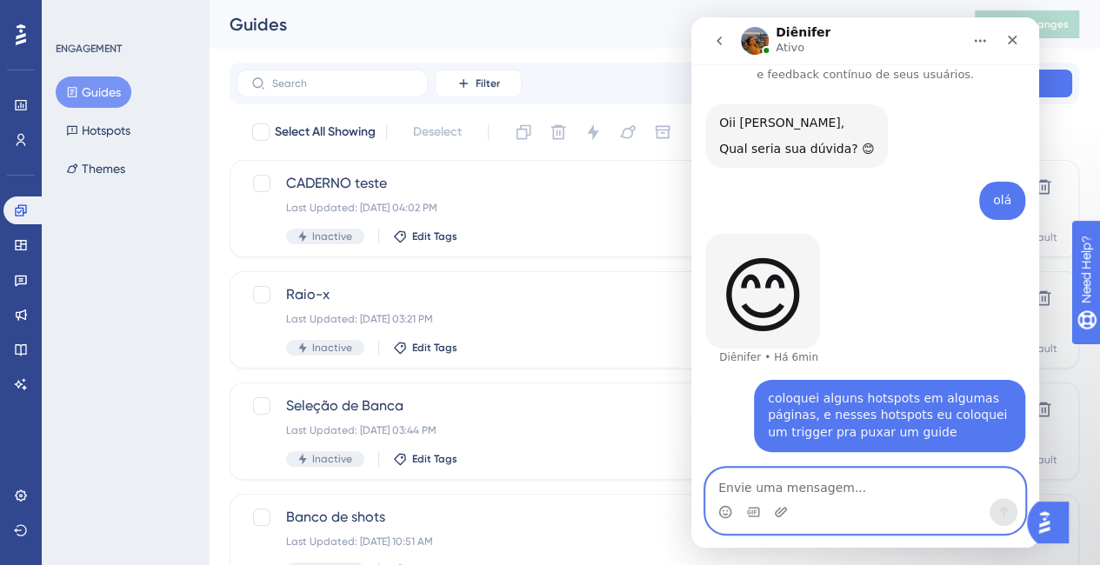
scroll to position [50, 0]
click at [838, 490] on textarea "Envie uma mensagem..." at bounding box center [865, 484] width 318 height 30
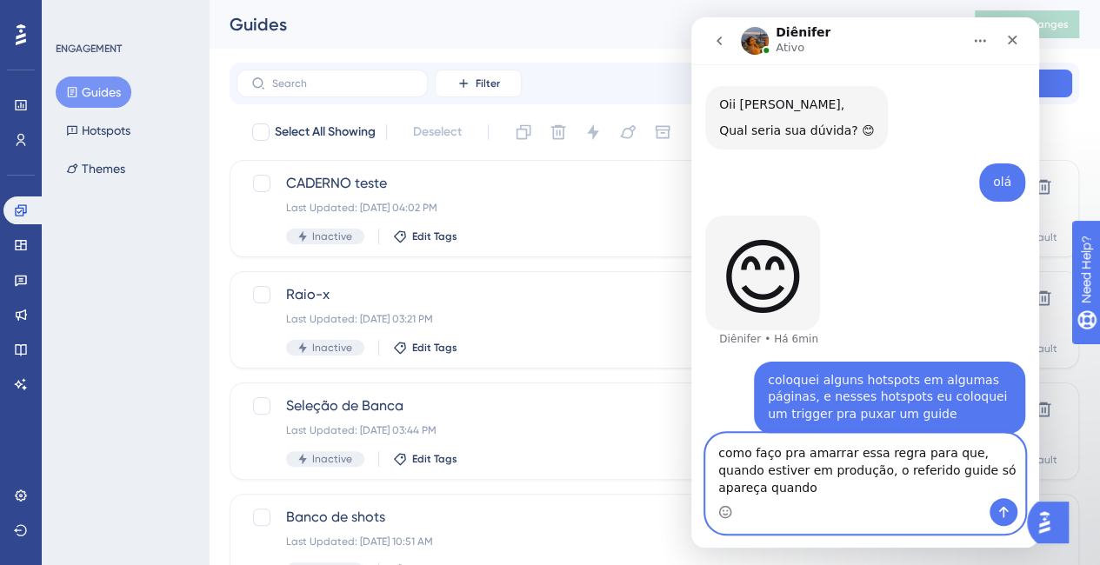
scroll to position [85, 0]
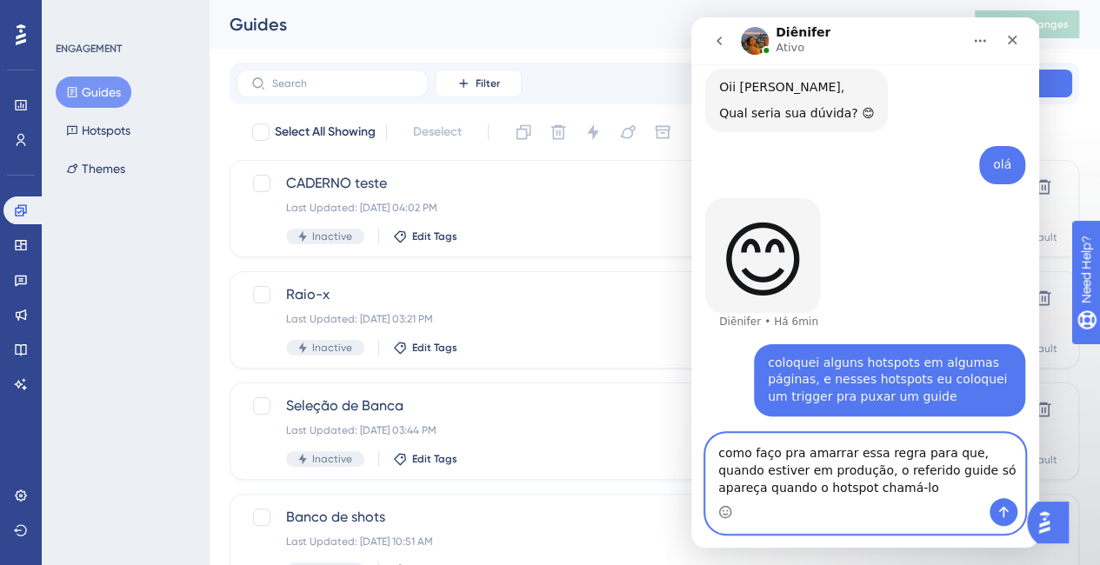
type textarea "como faço pra amarrar essa regra para que, quando estiver em produção, o referi…"
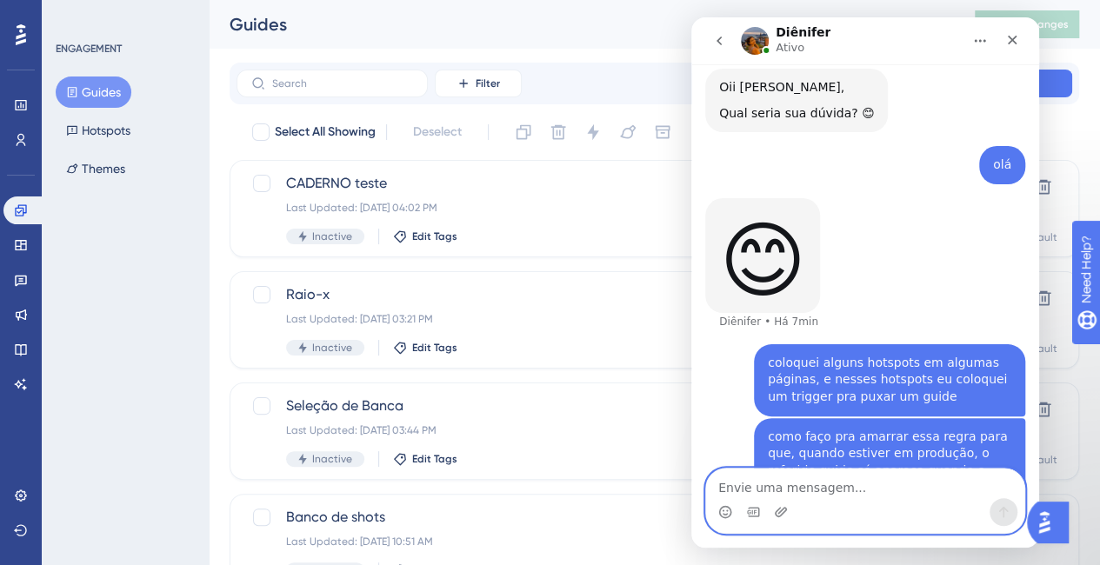
scroll to position [142, 0]
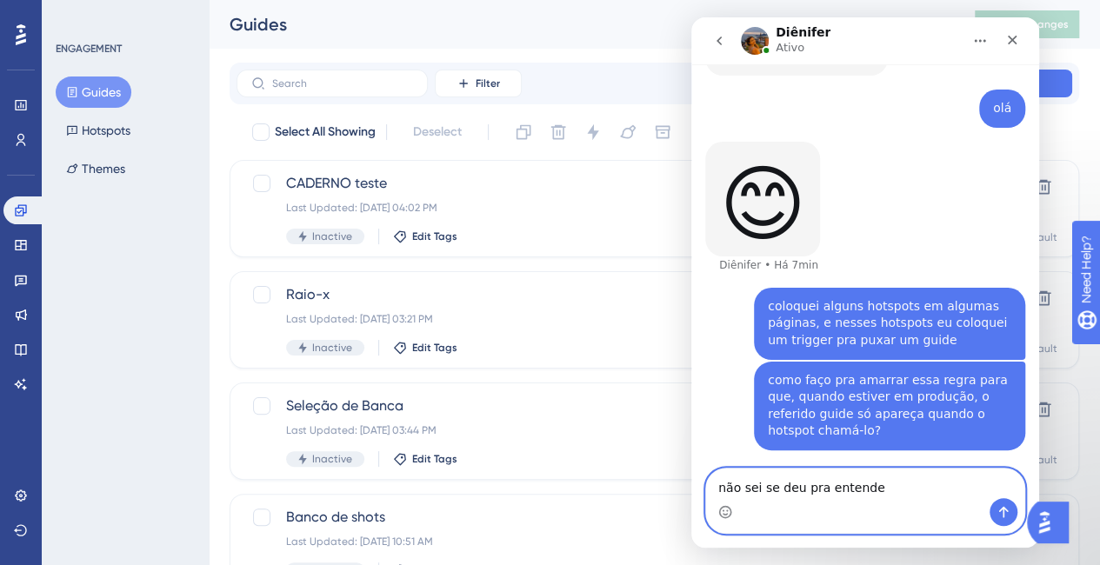
type textarea "não sei se deu pra entender"
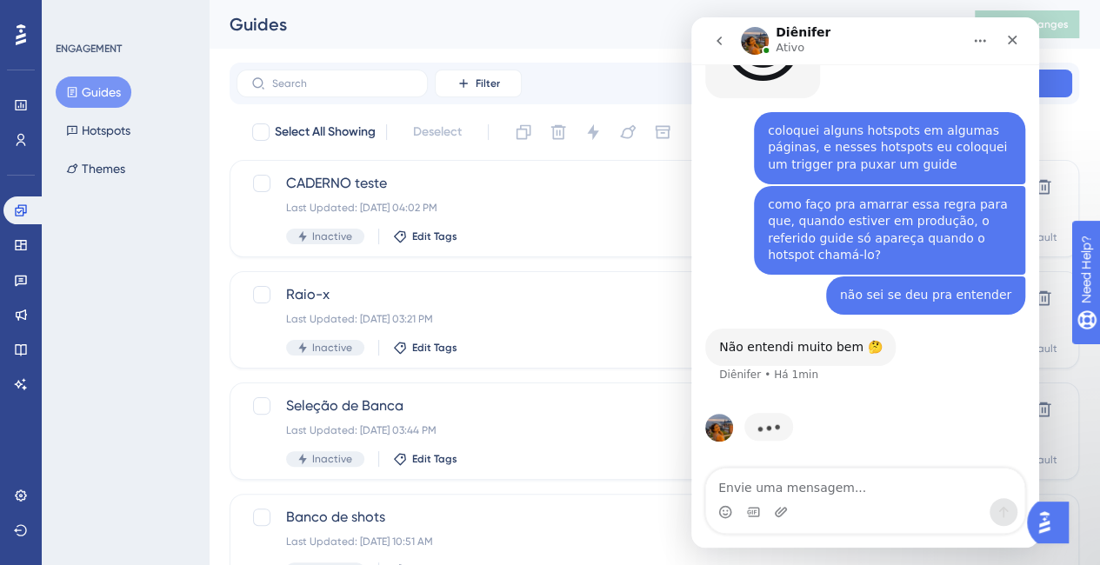
scroll to position [233, 0]
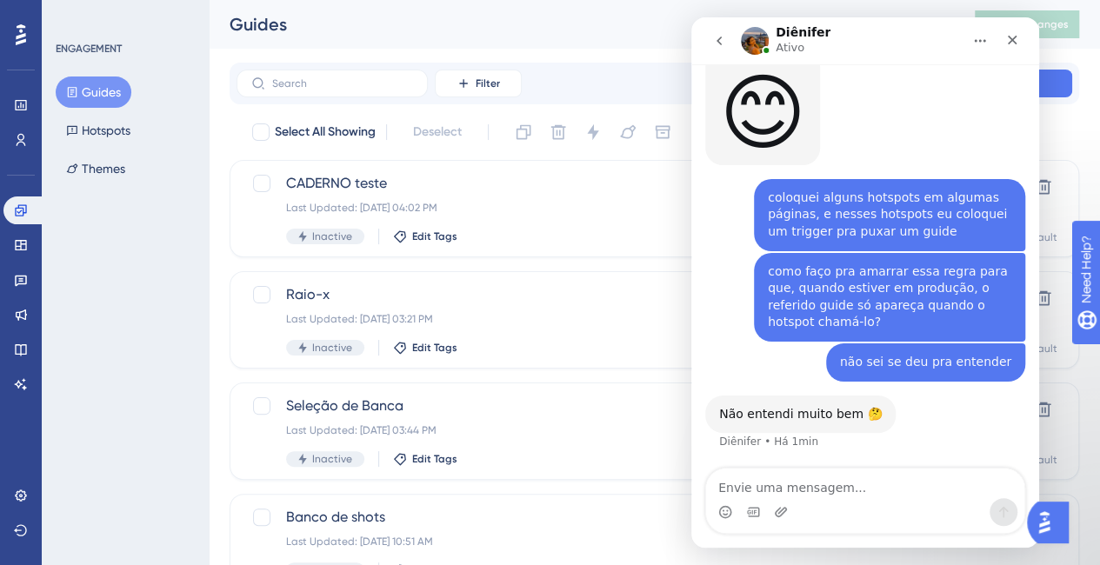
click at [898, 462] on div "Não entendi muito bem 🤔 Diênifer • Há 1min" at bounding box center [865, 434] width 320 height 77
click at [829, 486] on textarea "Envie uma mensagem..." at bounding box center [865, 484] width 318 height 30
click at [794, 490] on textarea "Envie uma mensagem..." at bounding box center [865, 484] width 318 height 30
paste textarea "c"
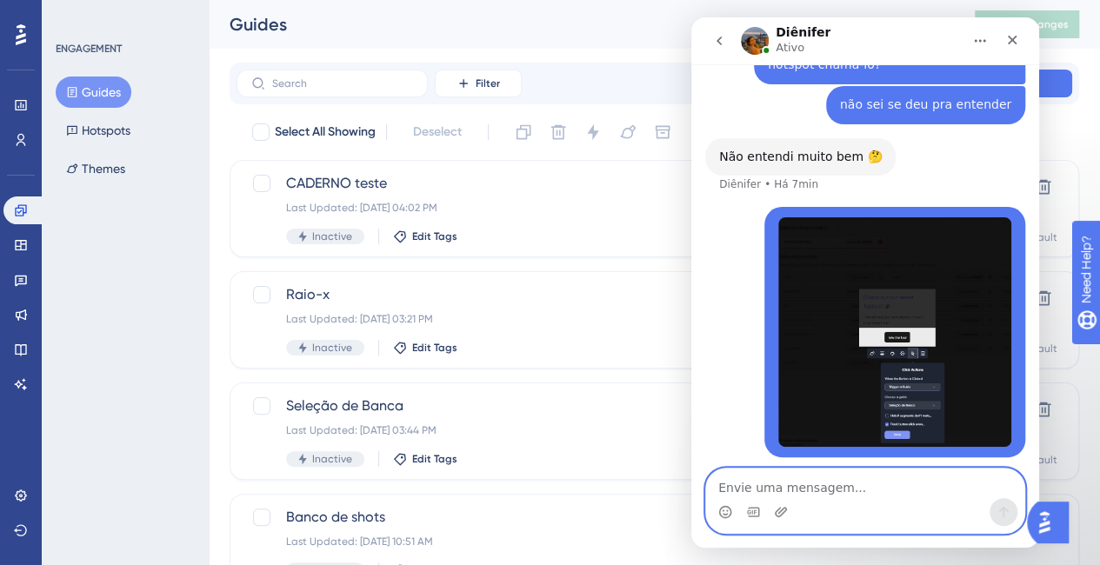
scroll to position [497, 0]
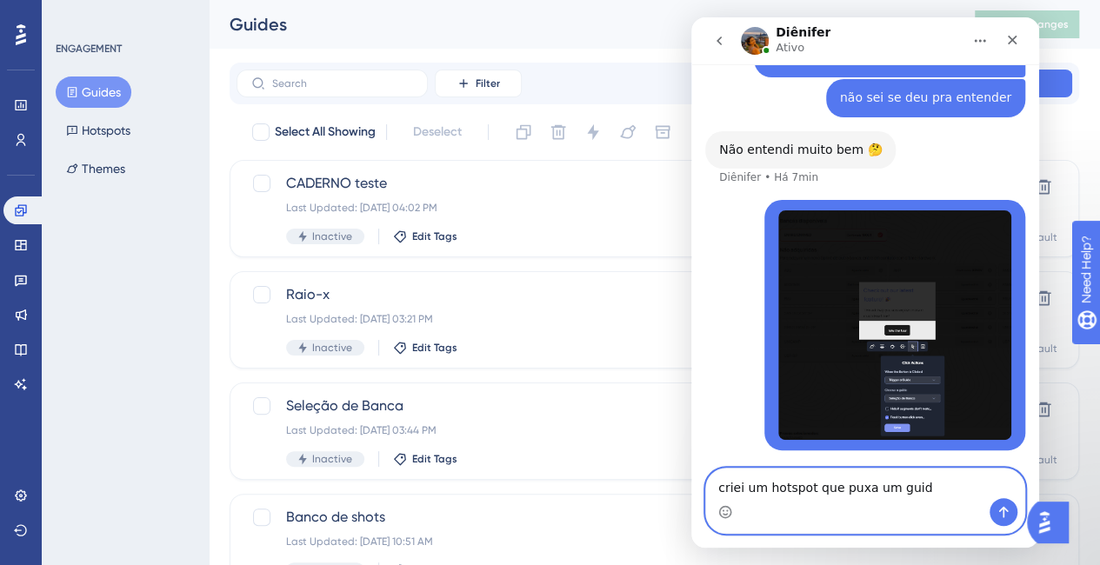
type textarea "criei um hotspot que puxa um guide"
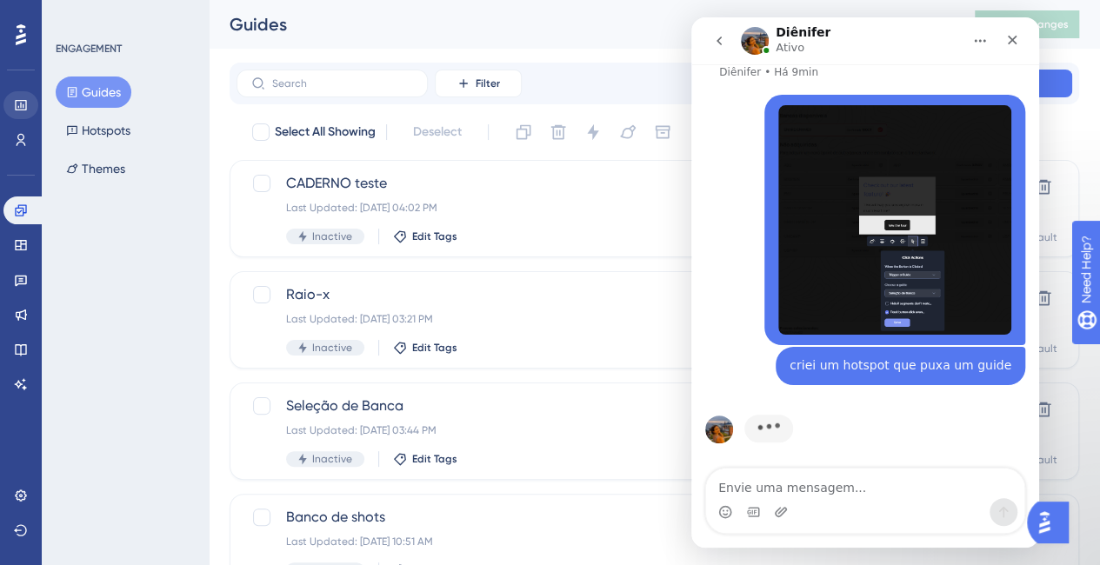
scroll to position [604, 0]
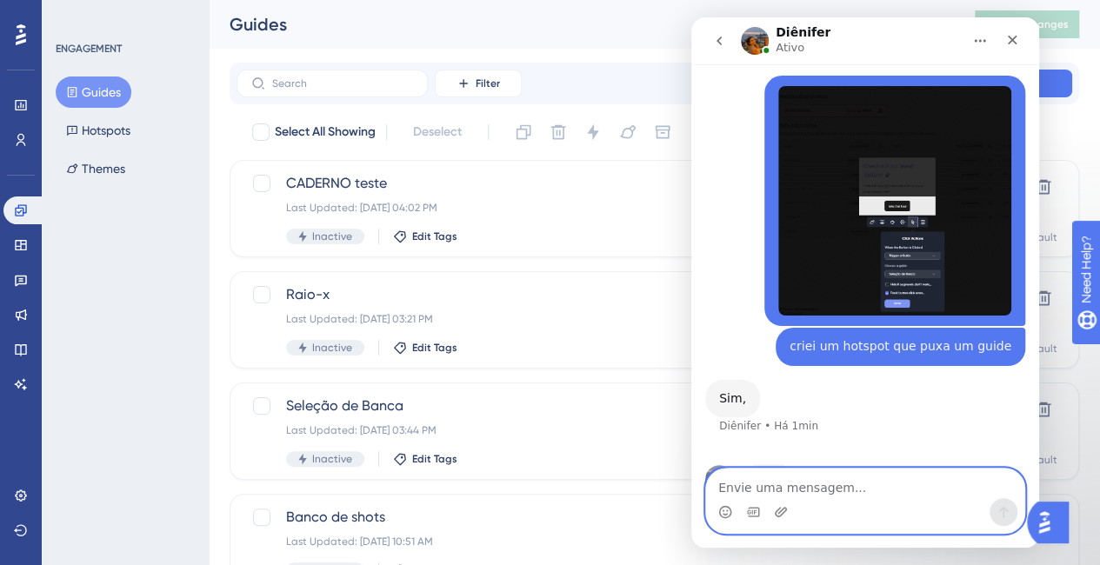
click at [808, 477] on textarea "Envie uma mensagem..." at bounding box center [865, 484] width 318 height 30
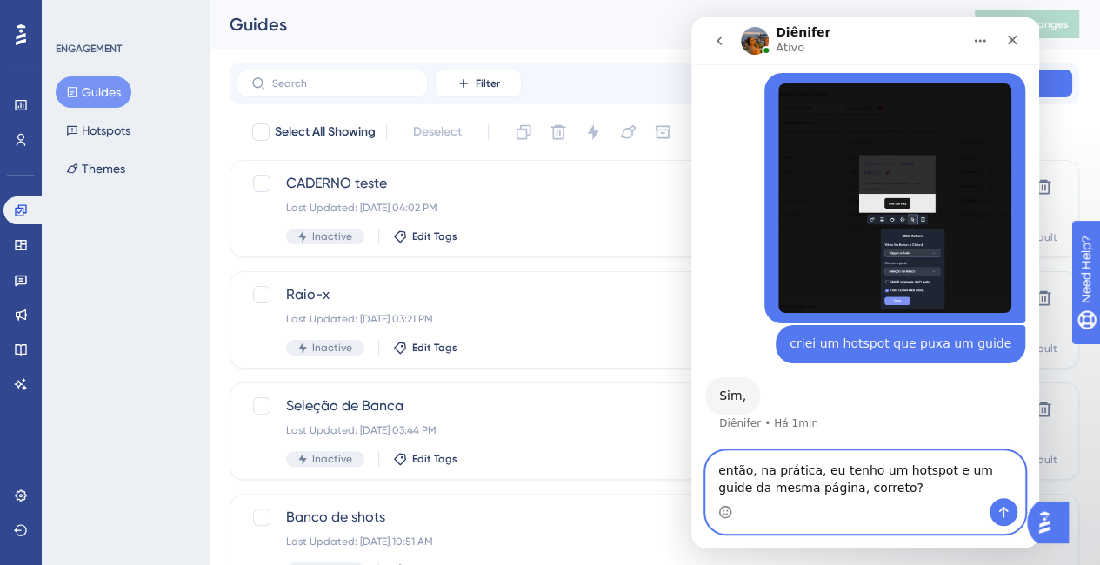
scroll to position [624, 0]
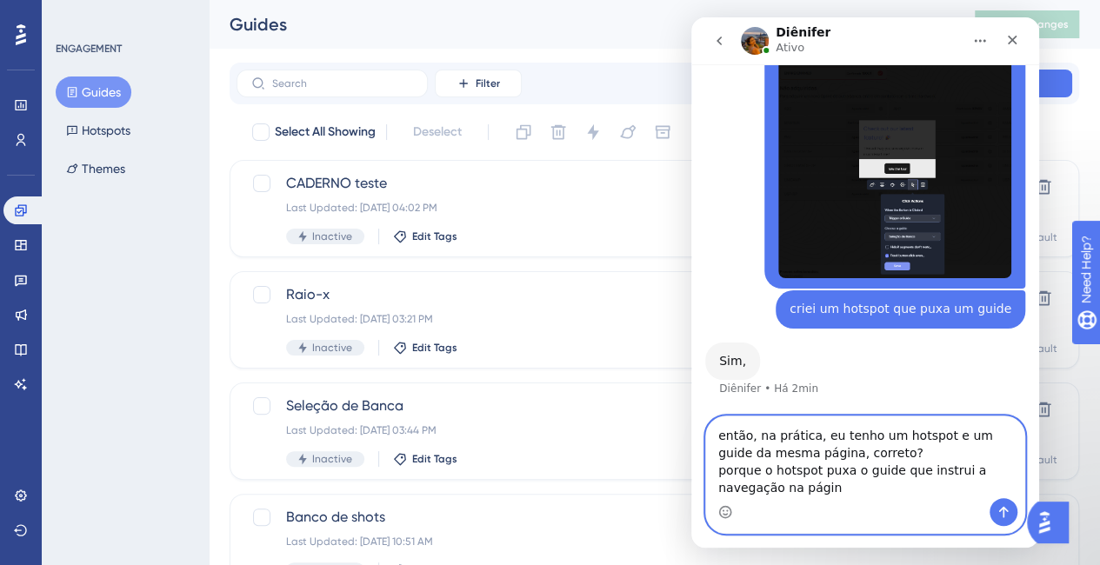
type textarea "então, na prática, eu tenho um hotspot e um guide da mesma página, correto? por…"
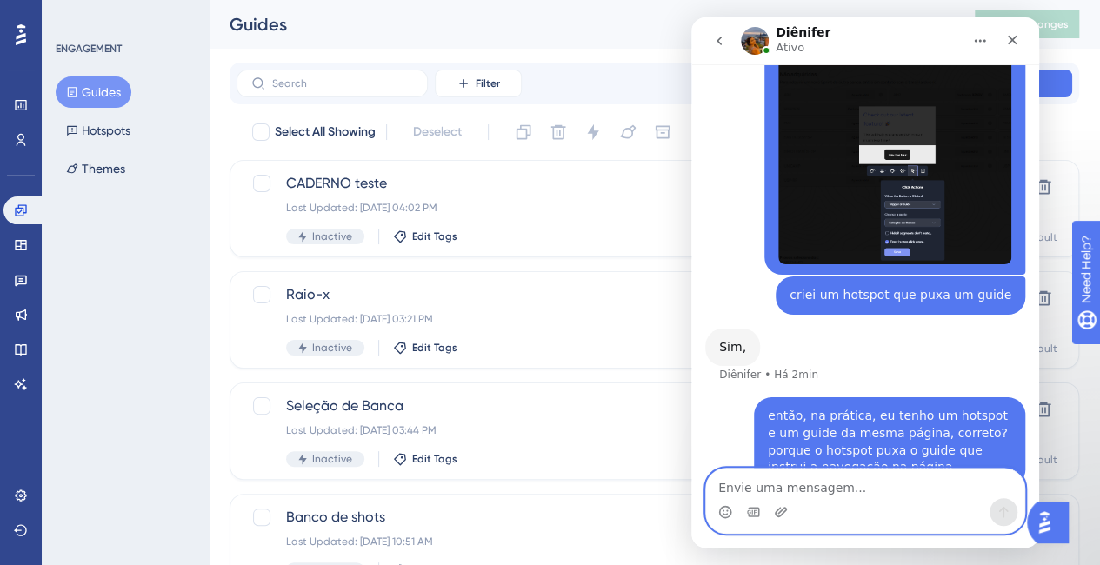
scroll to position [692, 0]
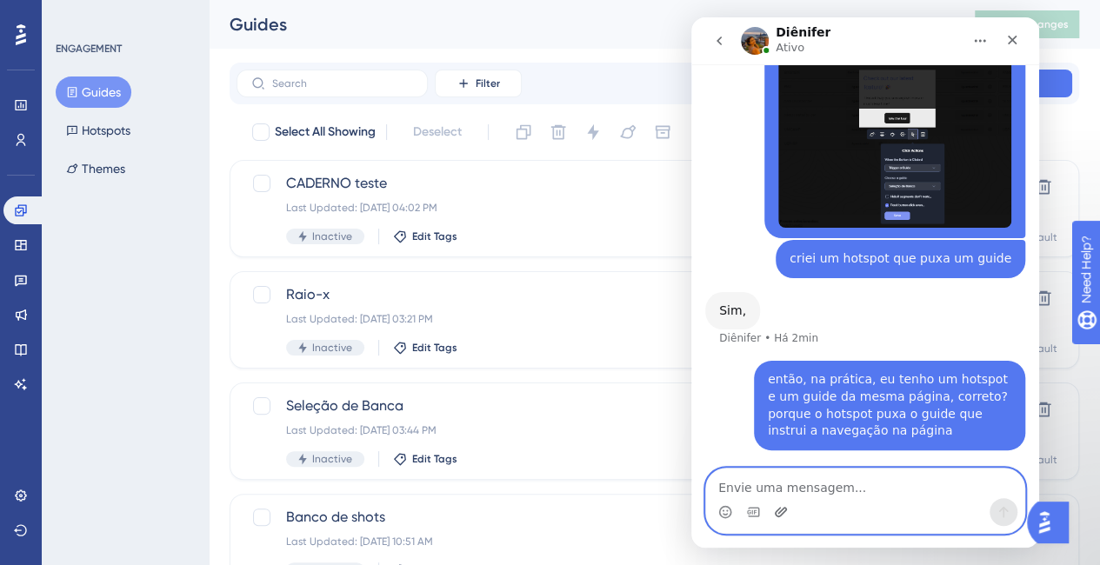
click at [780, 510] on icon "Carregar anexo" at bounding box center [781, 512] width 12 height 10
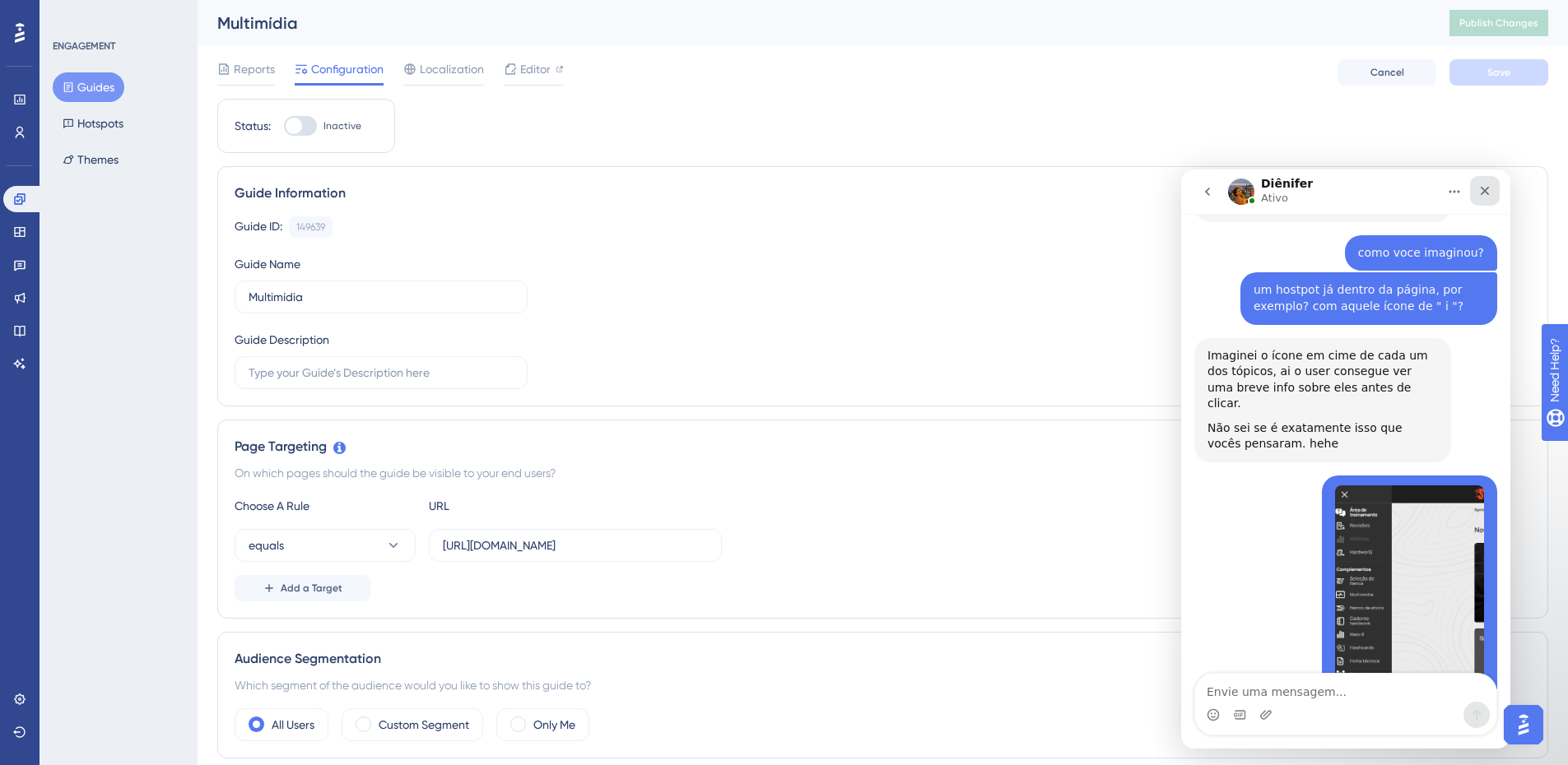
scroll to position [5692, 0]
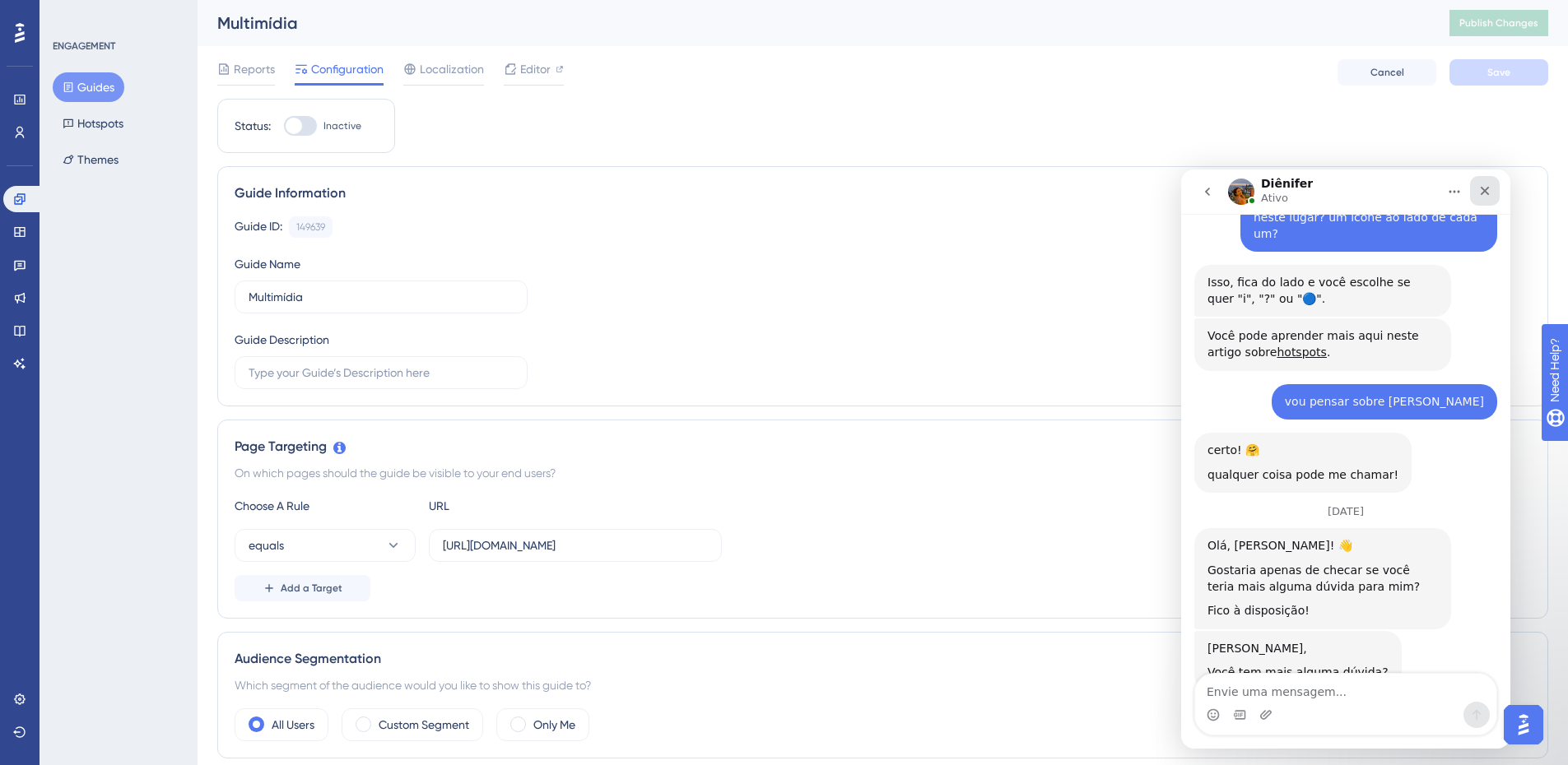
click at [1486, 189] on icon "Fechar" at bounding box center [1486, 191] width 9 height 9
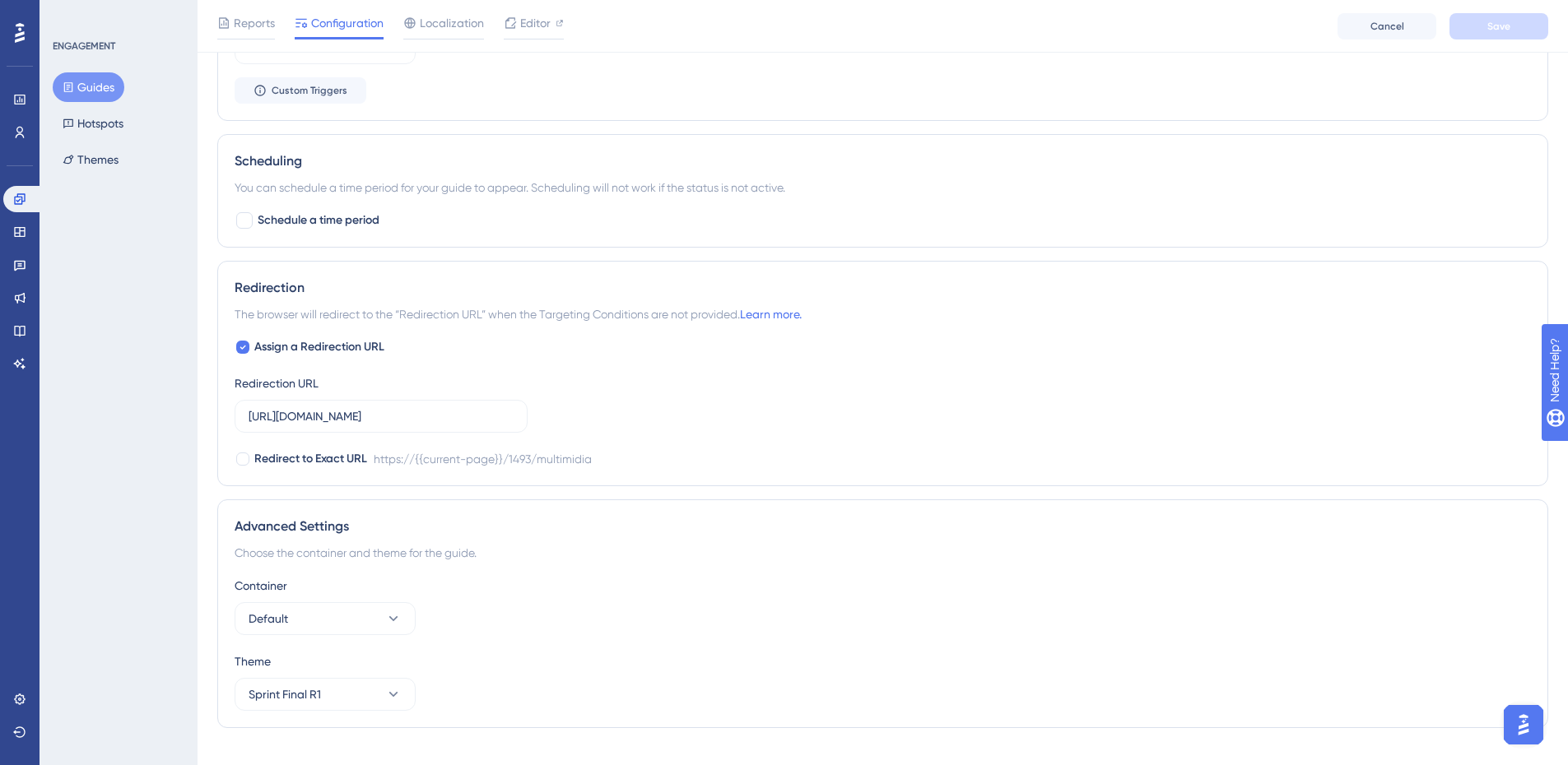
scroll to position [987, 0]
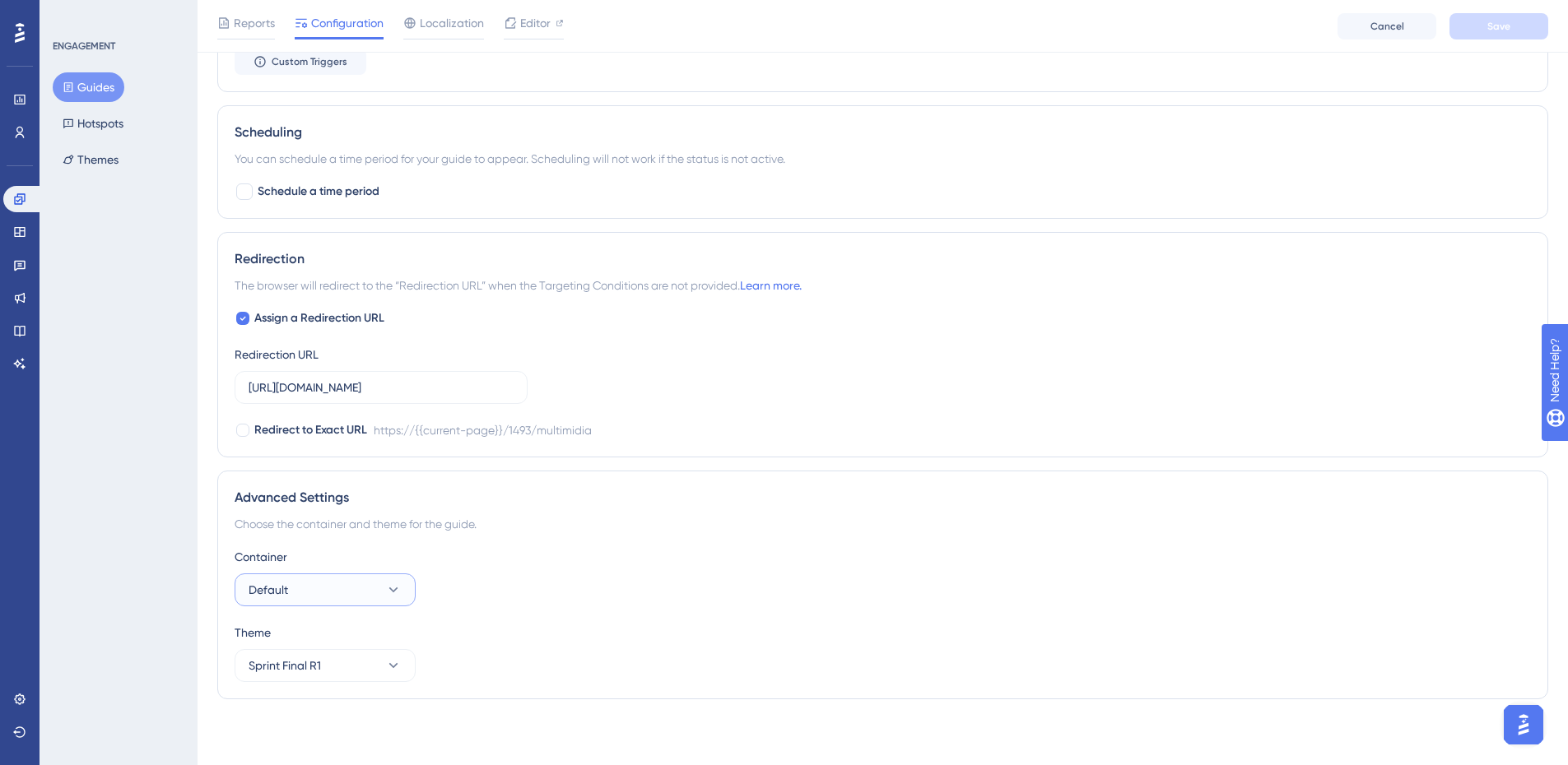
click at [362, 582] on button "Default" at bounding box center [325, 590] width 181 height 33
click at [795, 531] on div "Choose the container and theme for the guide." at bounding box center [882, 524] width 1296 height 20
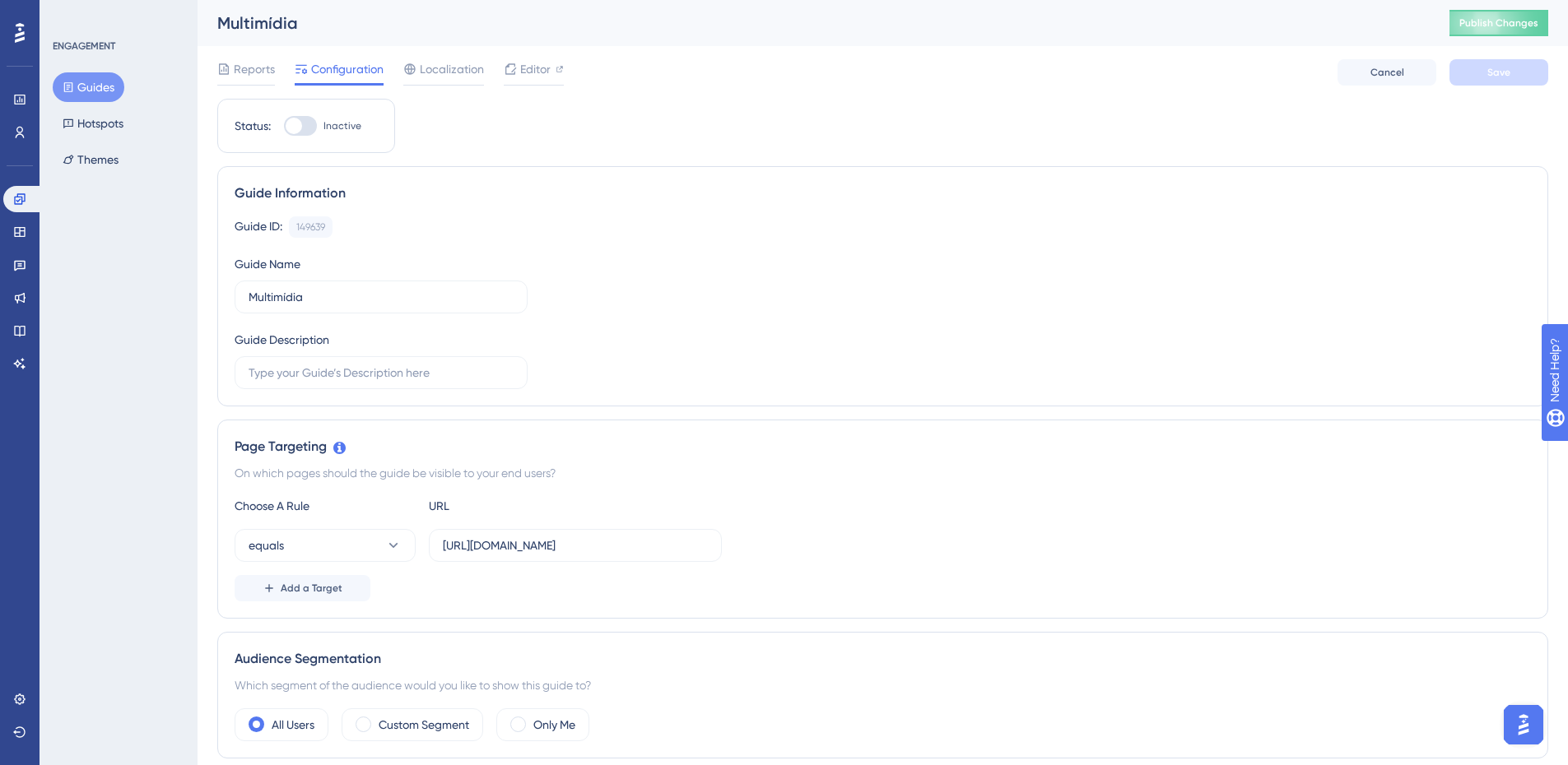
scroll to position [6124, 0]
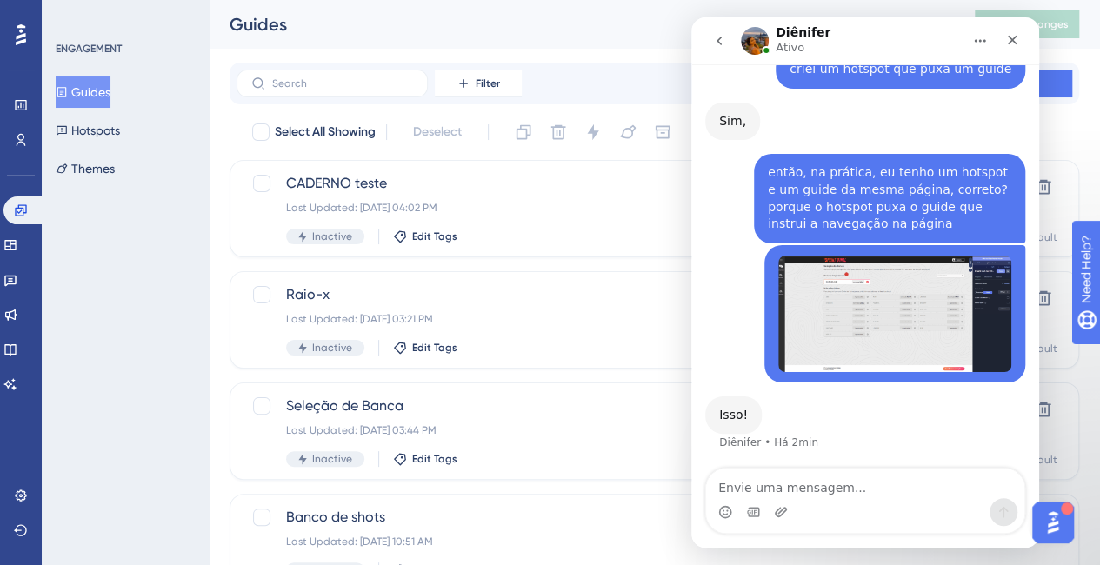
scroll to position [882, 0]
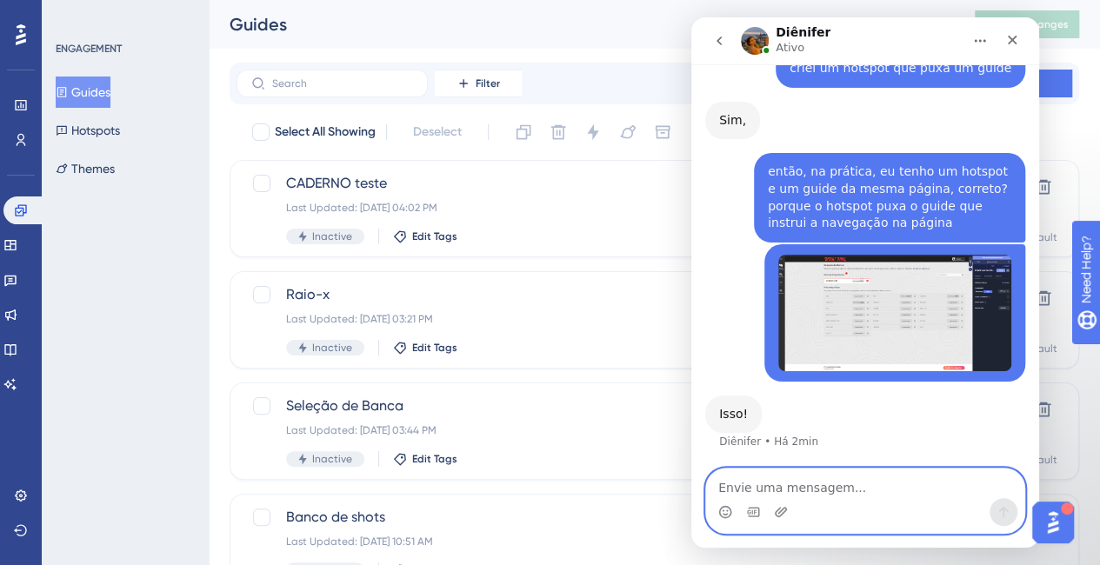
drag, startPoint x: 844, startPoint y: 482, endPoint x: 856, endPoint y: 458, distance: 27.2
click at [844, 482] on textarea "Envie uma mensagem..." at bounding box center [865, 484] width 318 height 30
click at [874, 490] on textarea "Envie uma mensagem..." at bounding box center [865, 484] width 318 height 30
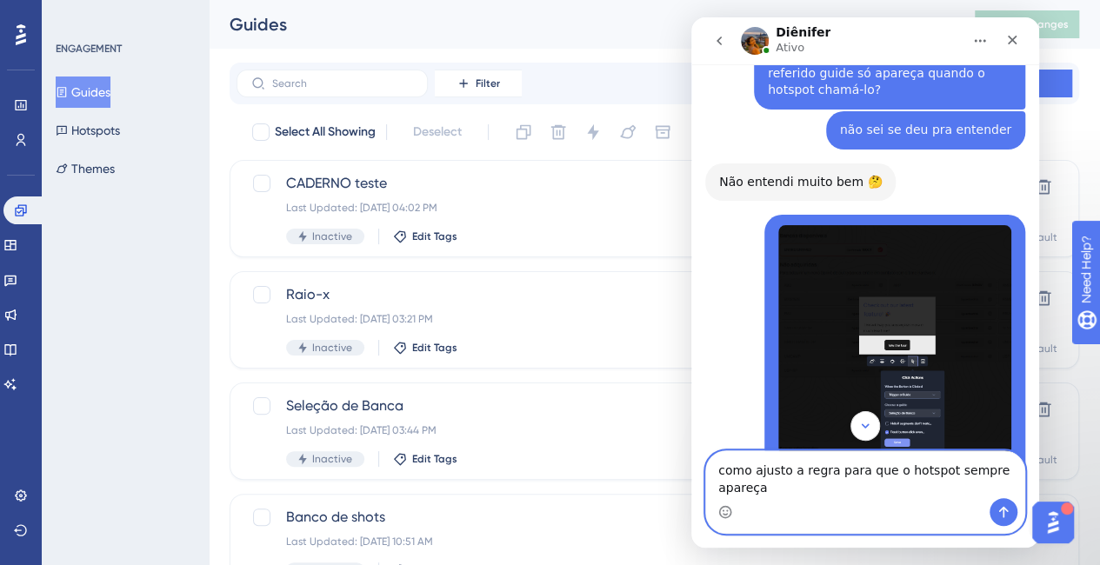
scroll to position [291, 0]
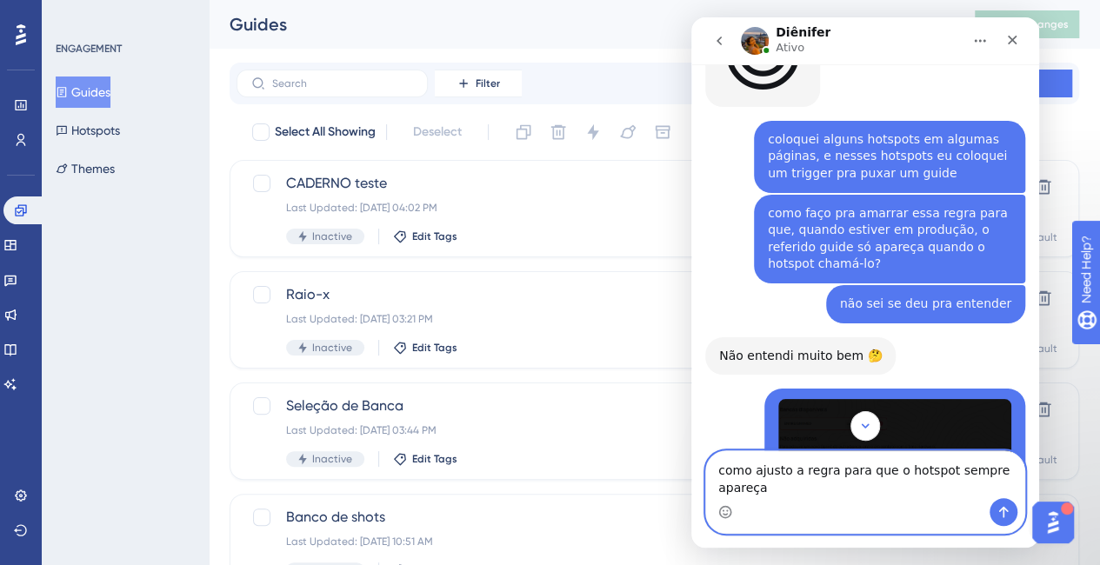
drag, startPoint x: 818, startPoint y: 493, endPoint x: 669, endPoint y: 455, distance: 154.3
click html "Diênifer Ativo Ajudamos seu negócio a crescer com um melhor onboarding de usuár…"
click at [797, 482] on textarea "como ajusto a regra para que o hotspot sempre apareça" at bounding box center [865, 474] width 318 height 47
drag, startPoint x: 795, startPoint y: 486, endPoint x: 752, endPoint y: 460, distance: 50.7
click at [752, 460] on textarea "como ajusto a regra para que o hotspot sempre apareça" at bounding box center [865, 474] width 318 height 47
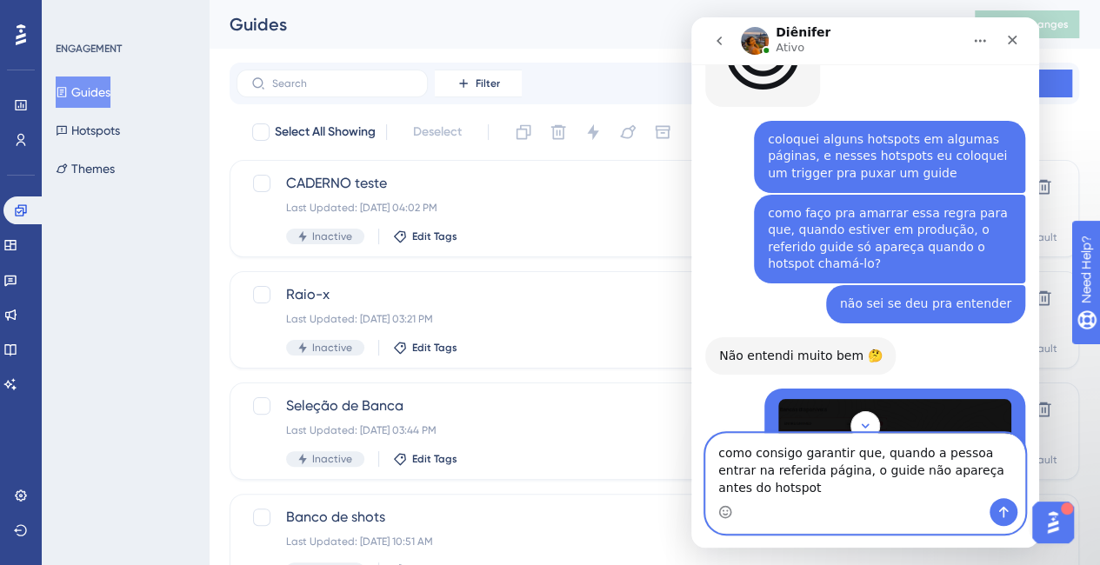
type textarea "como consigo garantir que, quando a pessoa entrar na referida página, o guide n…"
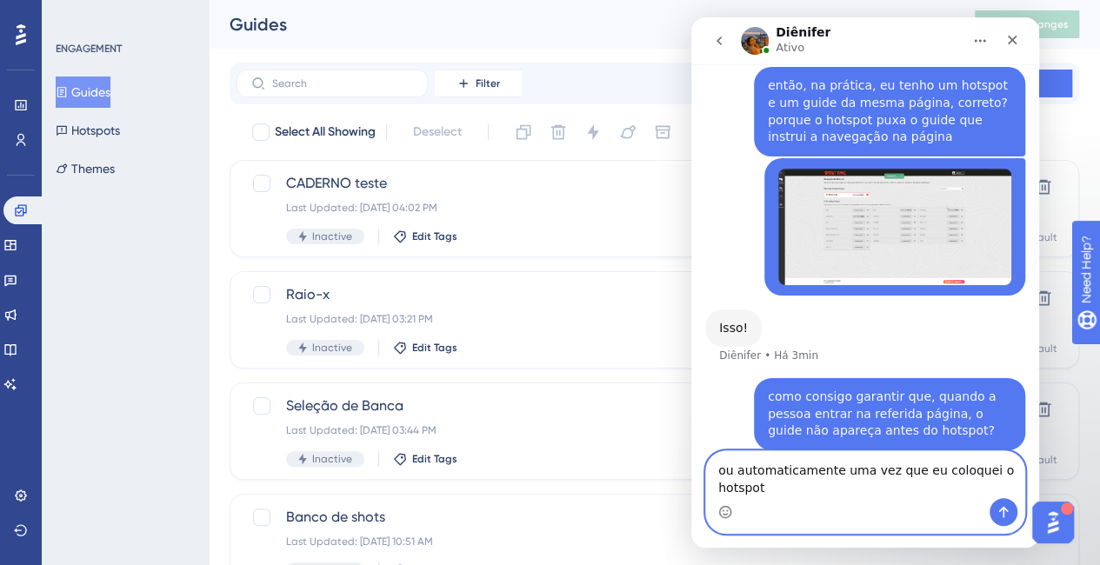
scroll to position [986, 0]
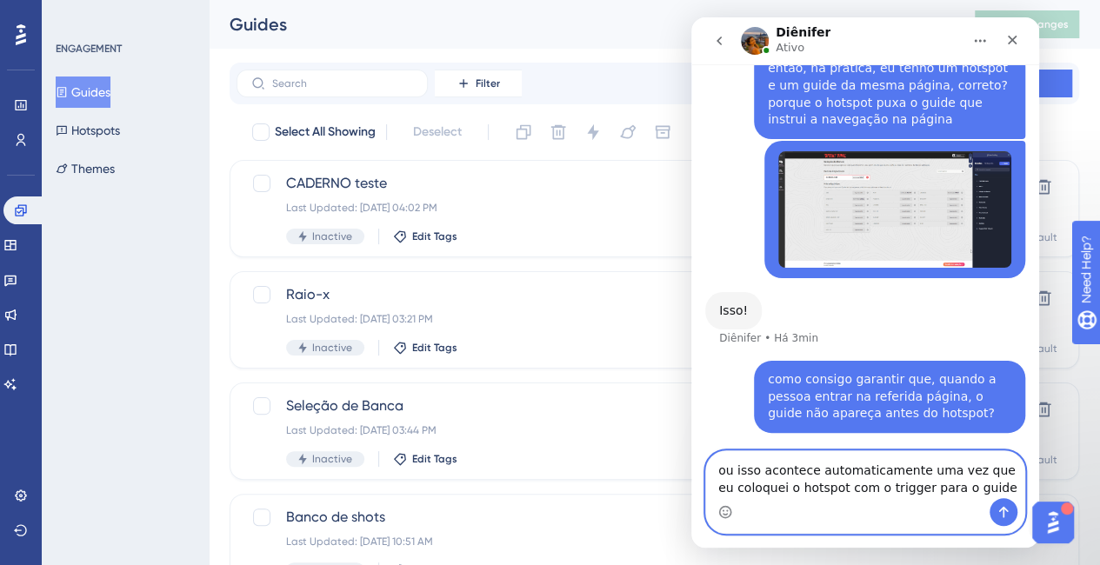
type textarea "ou isso acontece automaticamente uma vez que eu coloquei o hotspot com o trigge…"
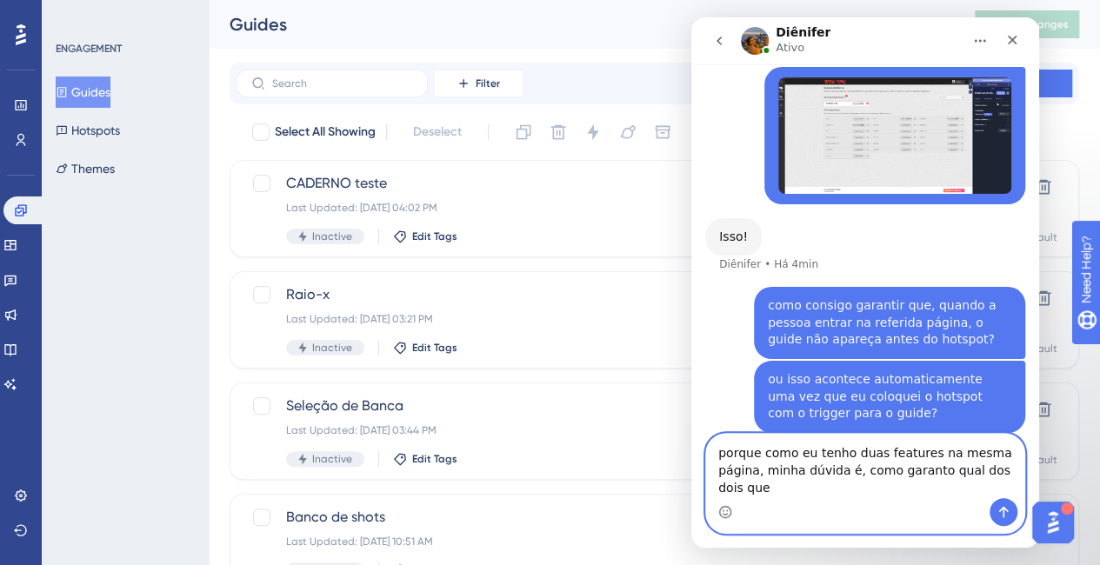
scroll to position [1077, 0]
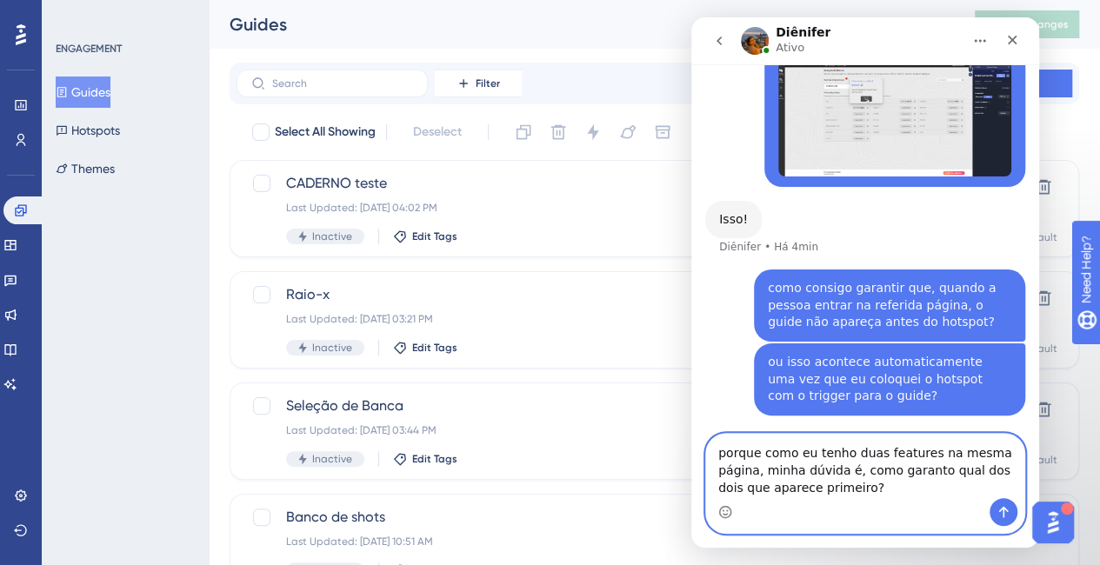
click at [902, 496] on textarea "porque como eu tenho duas features na mesma página, minha dúvida é, como garant…" at bounding box center [865, 466] width 318 height 64
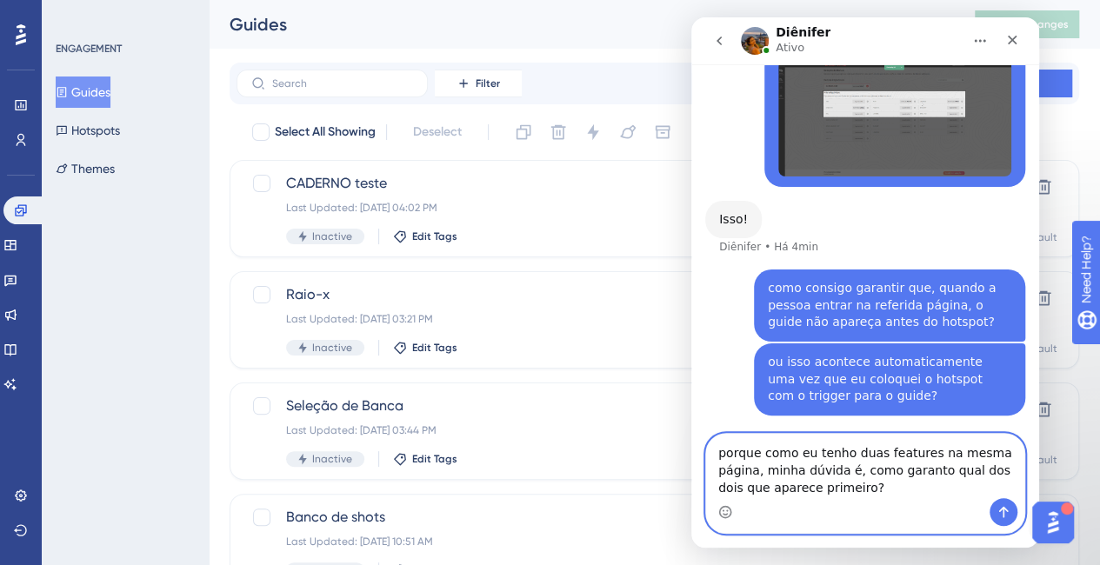
type textarea "porque como eu tenho duas features na mesma página, minha dúvida é, como garant…"
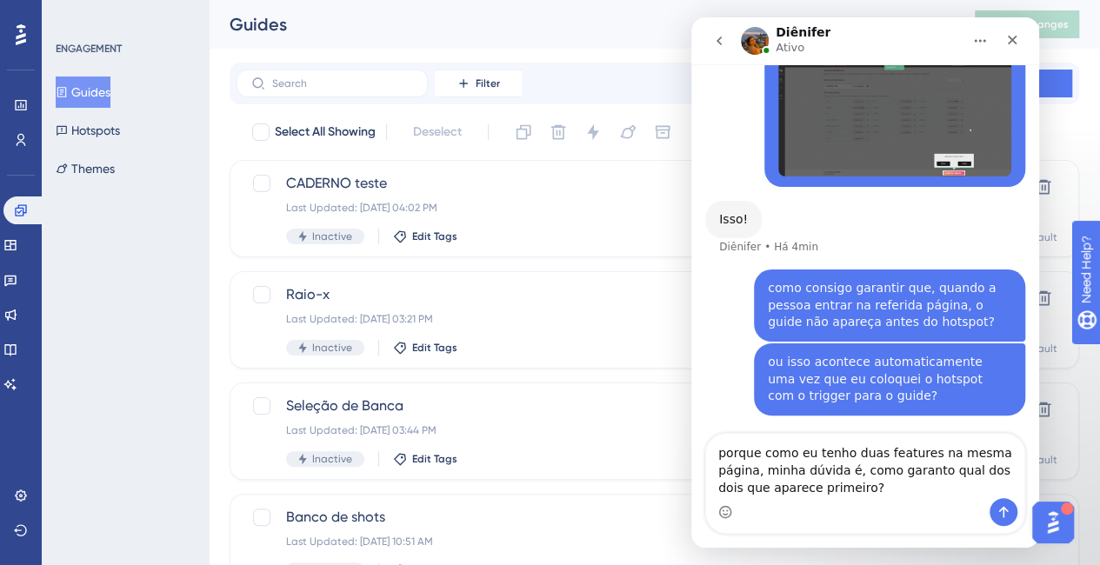
click at [1054, 516] on img "Open AI Assistant Launcher" at bounding box center [1052, 522] width 31 height 31
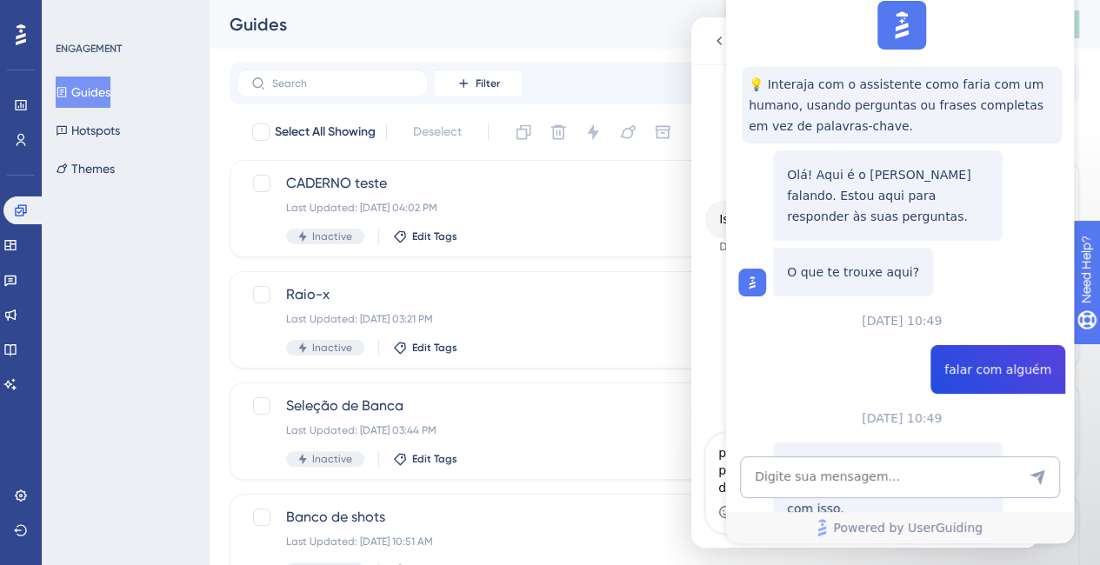
scroll to position [0, 0]
click at [717, 389] on div "ou isso acontece automaticamente uma vez que eu coloquei o hotspot com o trigge…" at bounding box center [865, 389] width 320 height 93
click at [715, 456] on textarea "porque como eu tenho duas features na mesma página, minha dúvida é, como garant…" at bounding box center [865, 466] width 318 height 64
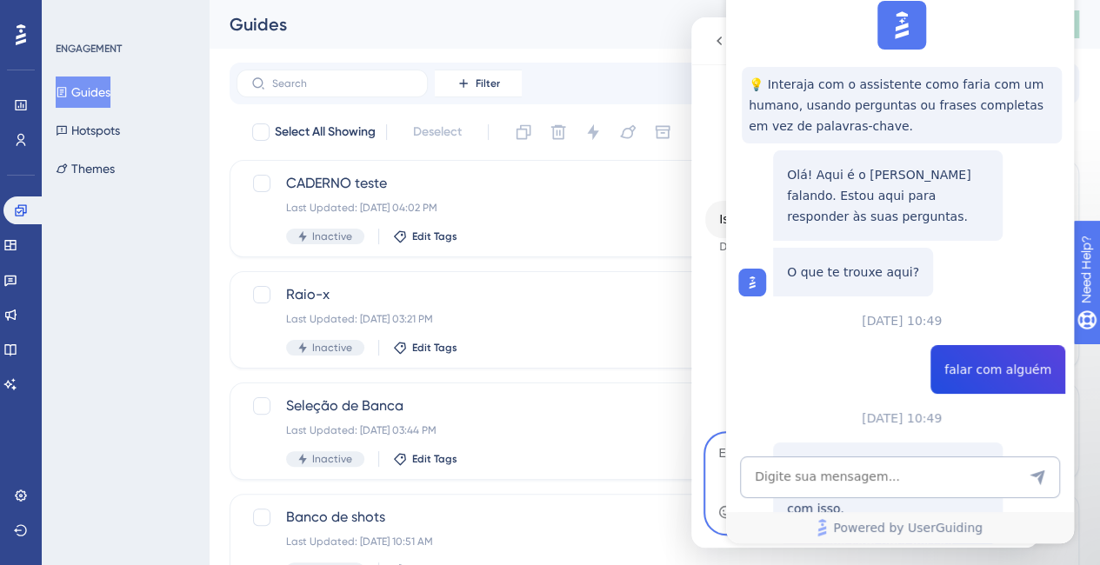
scroll to position [1042, 0]
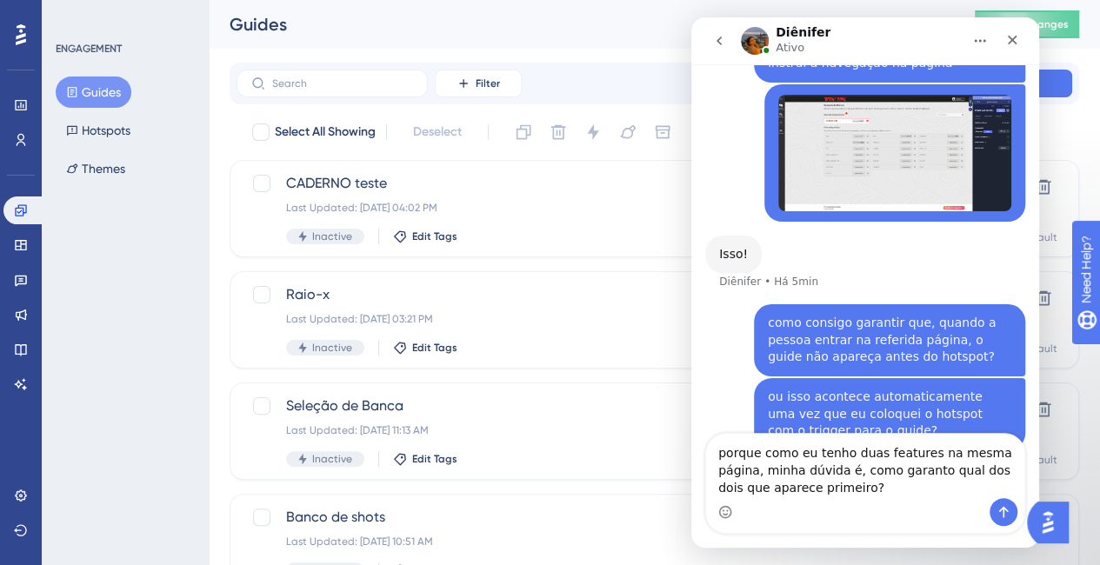
scroll to position [1077, 0]
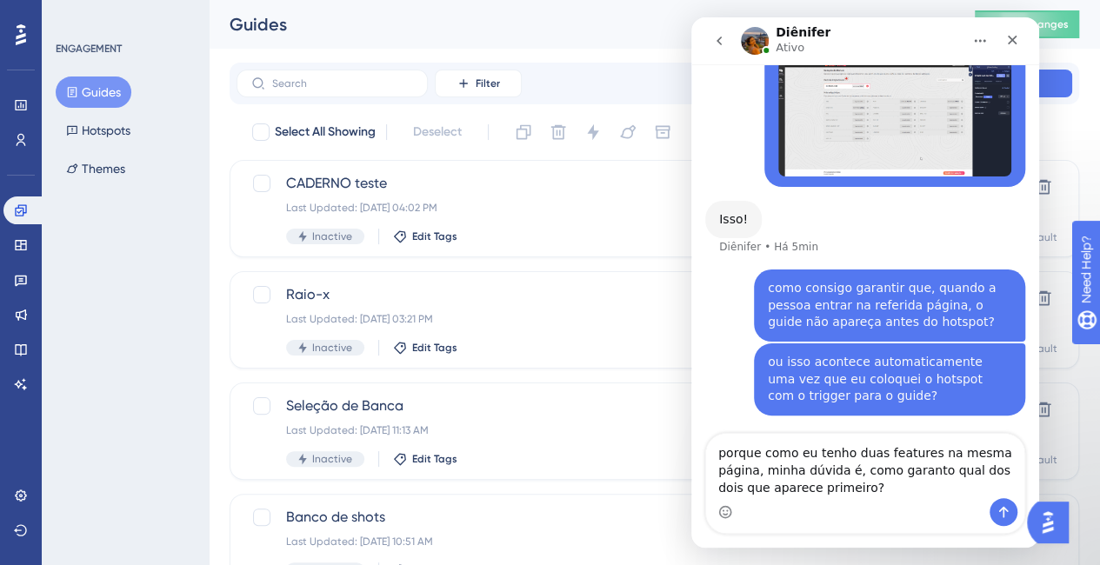
type textarea "porque como eu tenho duas features na mesma página, minha dúvida é, como garant…"
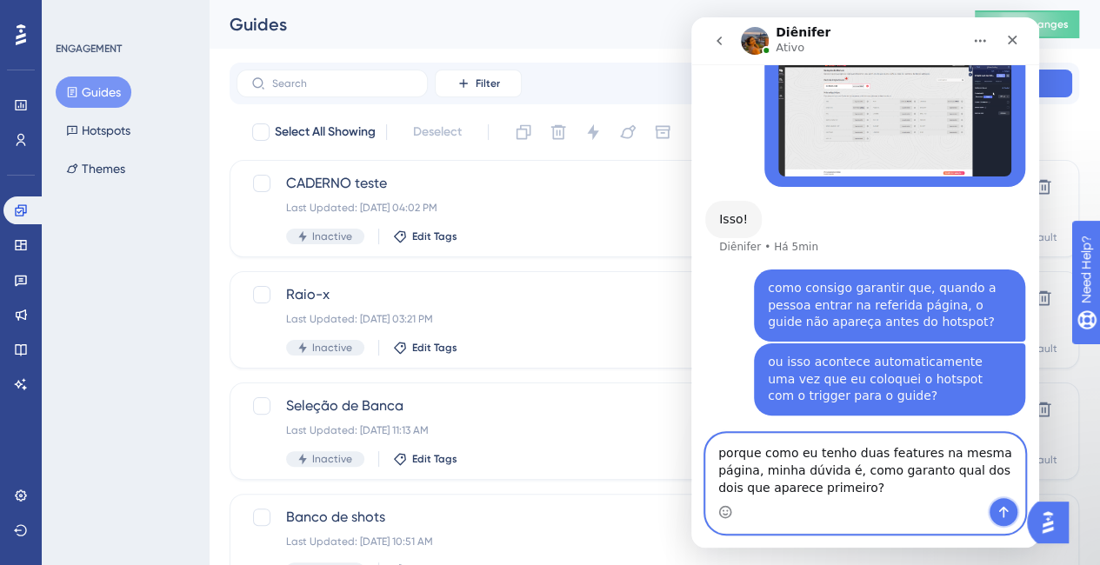
click at [1005, 501] on button "Enviar mensagem…" at bounding box center [1003, 512] width 28 height 28
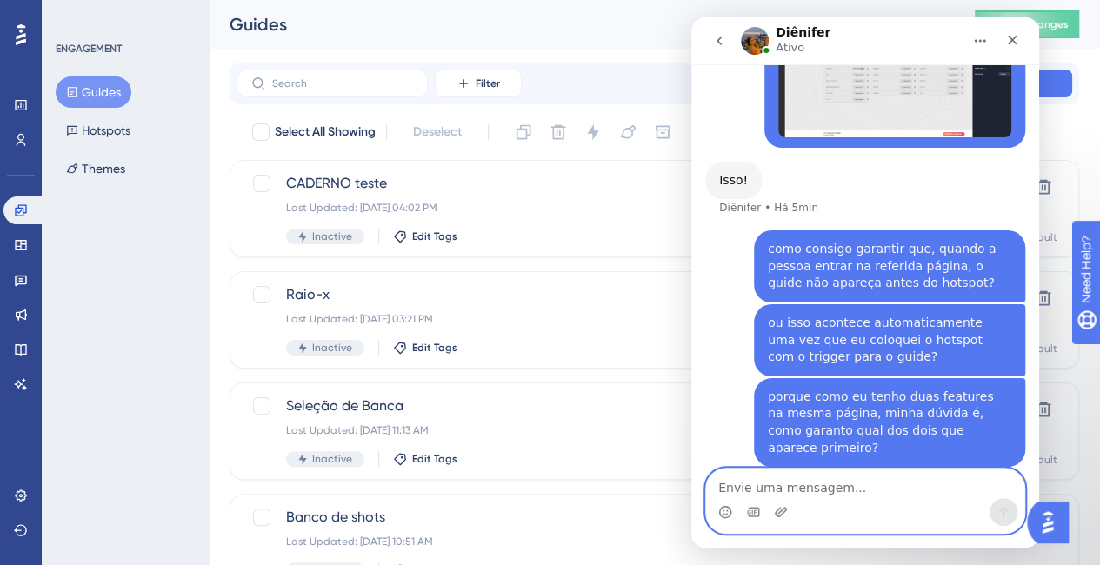
scroll to position [1182, 0]
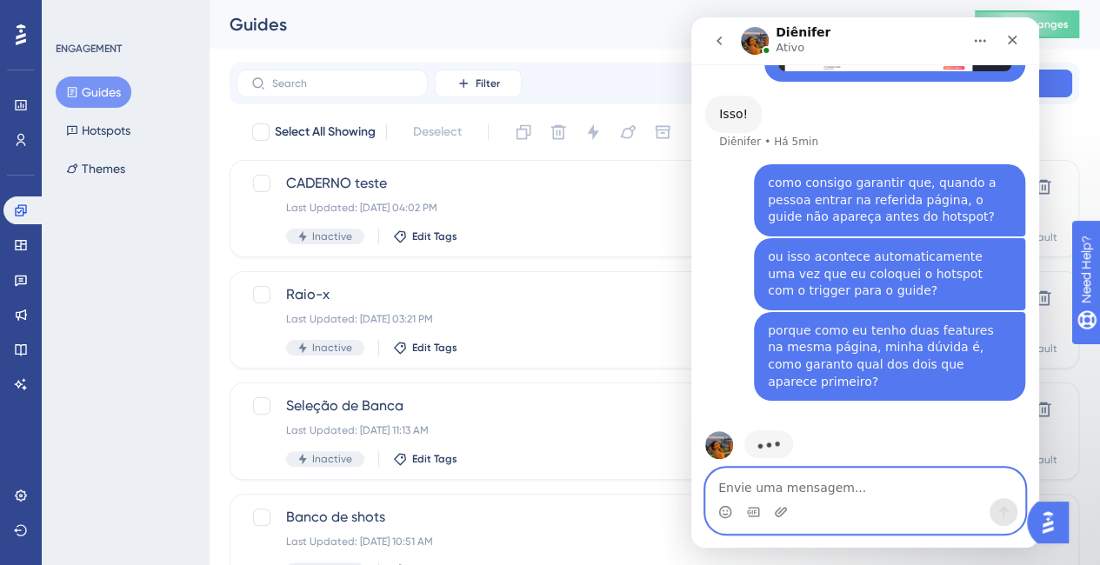
click at [875, 489] on textarea "Envie uma mensagem..." at bounding box center [865, 484] width 318 height 30
click at [908, 477] on textarea "Envie uma mensagem..." at bounding box center [865, 484] width 318 height 30
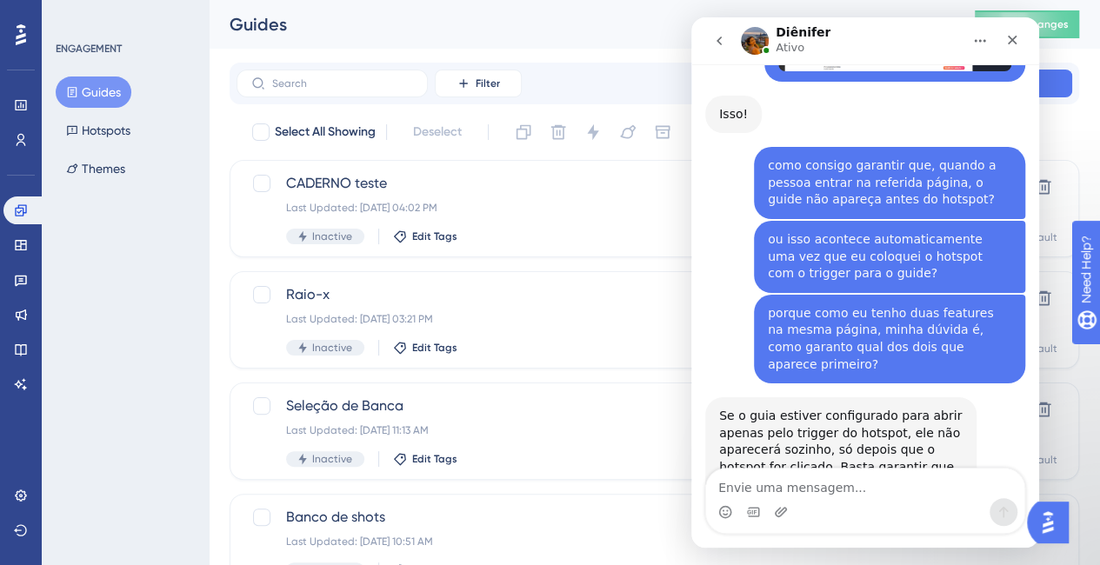
scroll to position [1253, 0]
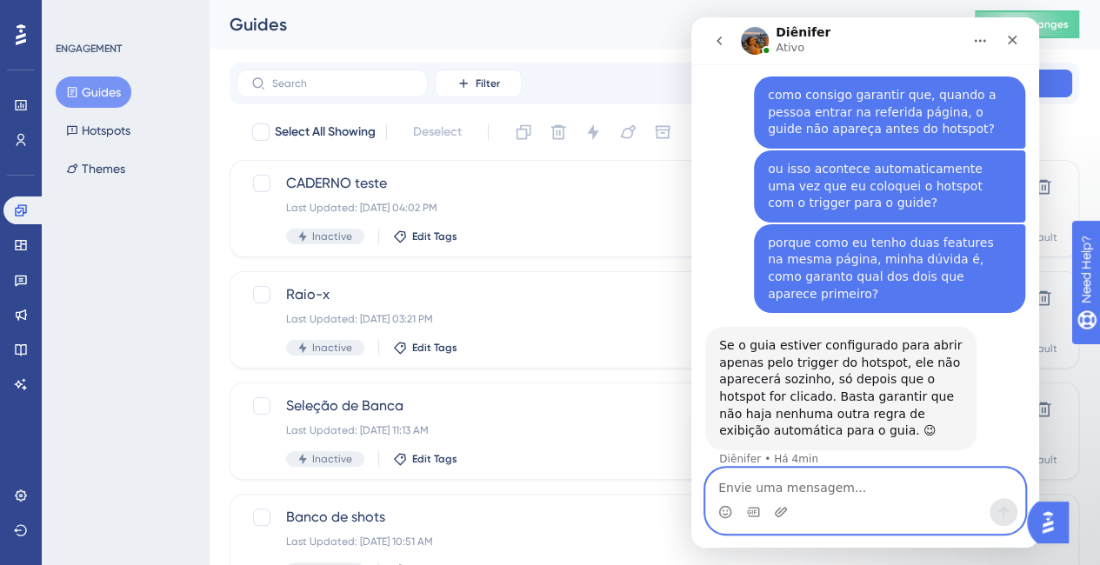
click at [888, 484] on textarea "Envie uma mensagem..." at bounding box center [865, 484] width 318 height 30
type textarea "e como mexo nessas regras?"
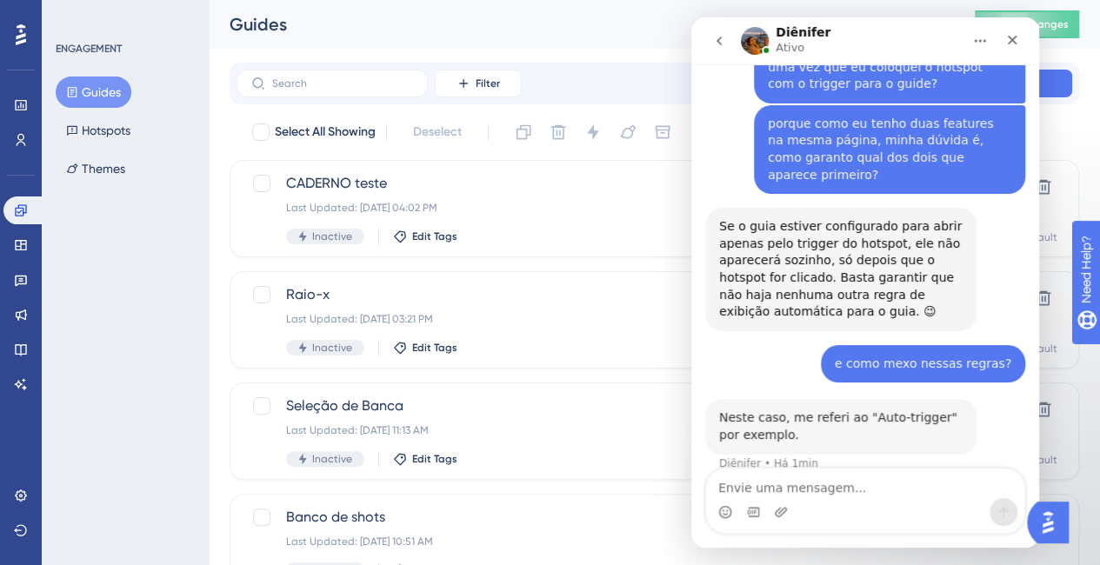
scroll to position [1374, 0]
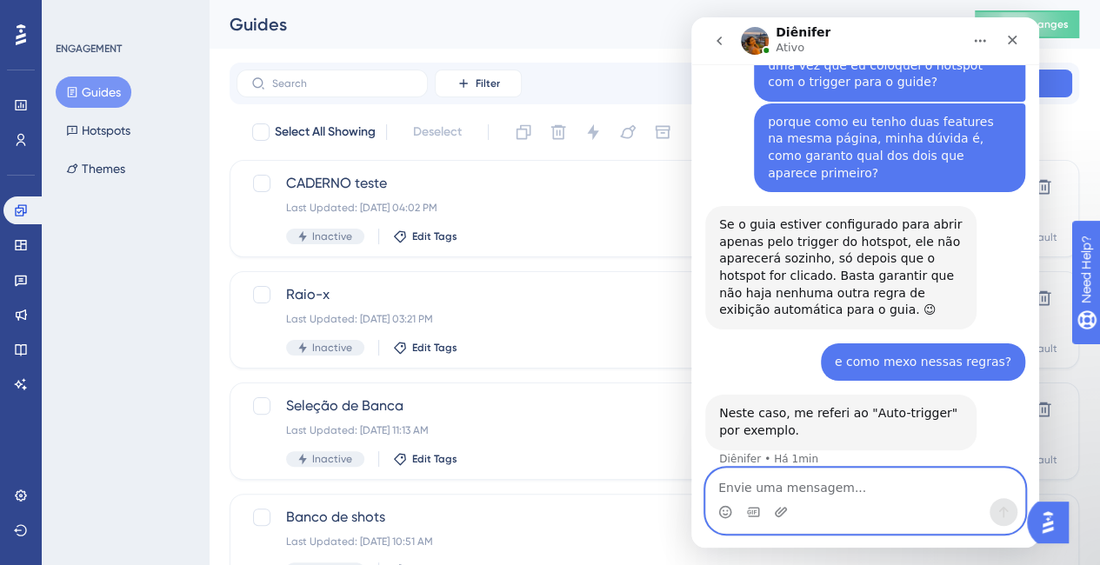
click at [879, 484] on textarea "Envie uma mensagem..." at bounding box center [865, 484] width 318 height 30
click at [870, 486] on textarea "Envie uma mensagem..." at bounding box center [865, 484] width 318 height 30
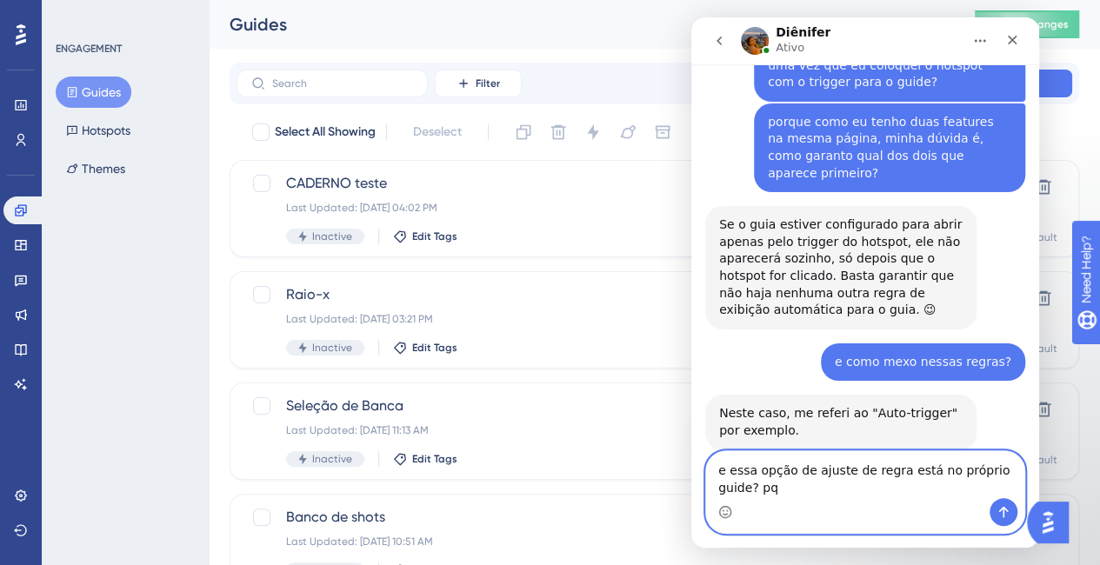
scroll to position [1391, 0]
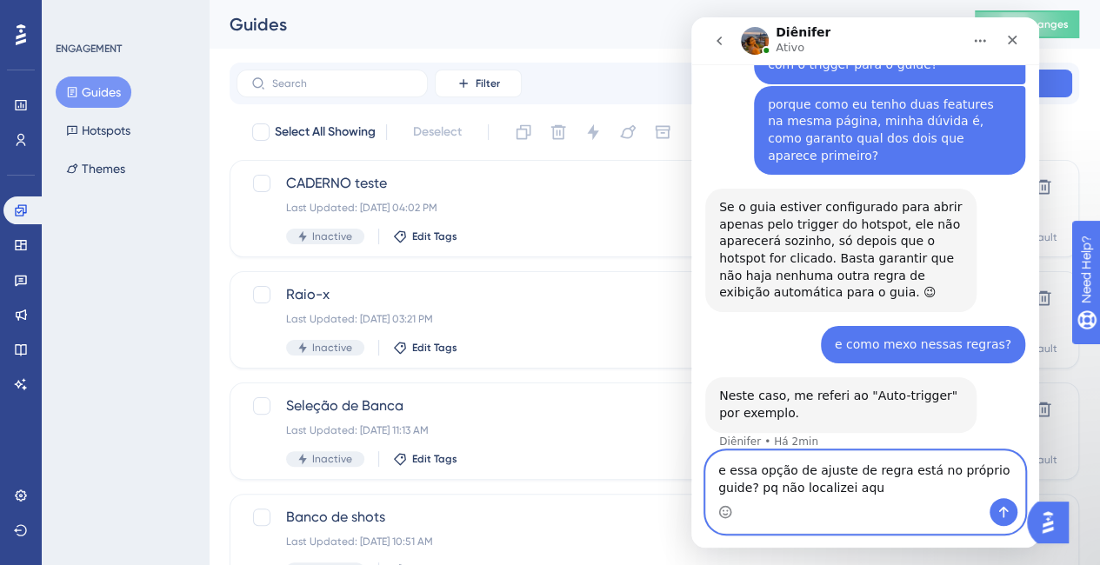
type textarea "e essa opção de ajuste de regra está no próprio guide? pq não localizei aqui"
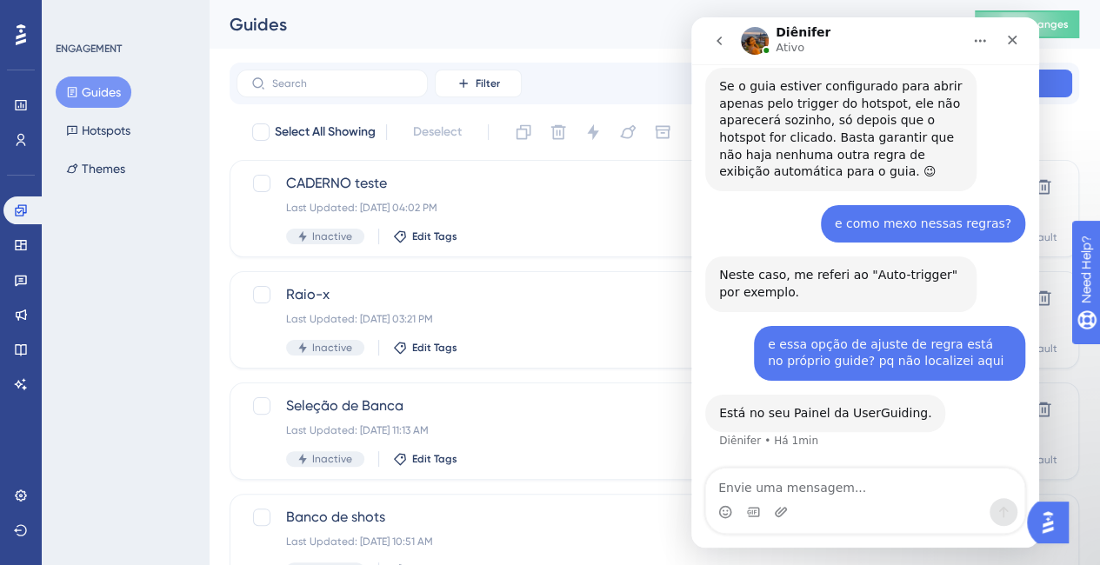
scroll to position [1494, 0]
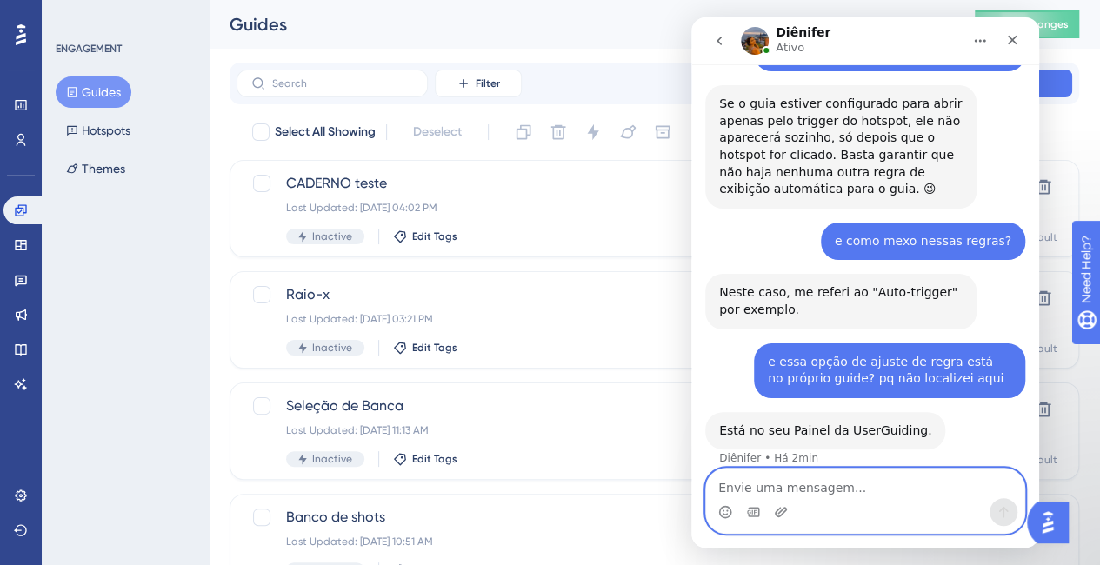
click at [840, 496] on textarea "Envie uma mensagem..." at bounding box center [865, 484] width 318 height 30
type textarea "ah sim"
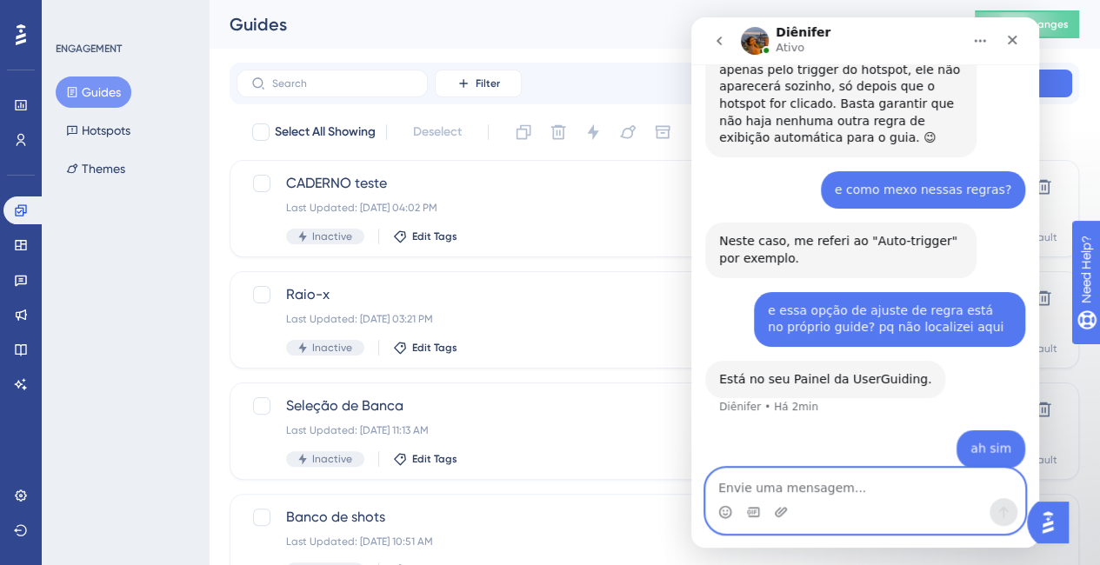
paste textarea "t"
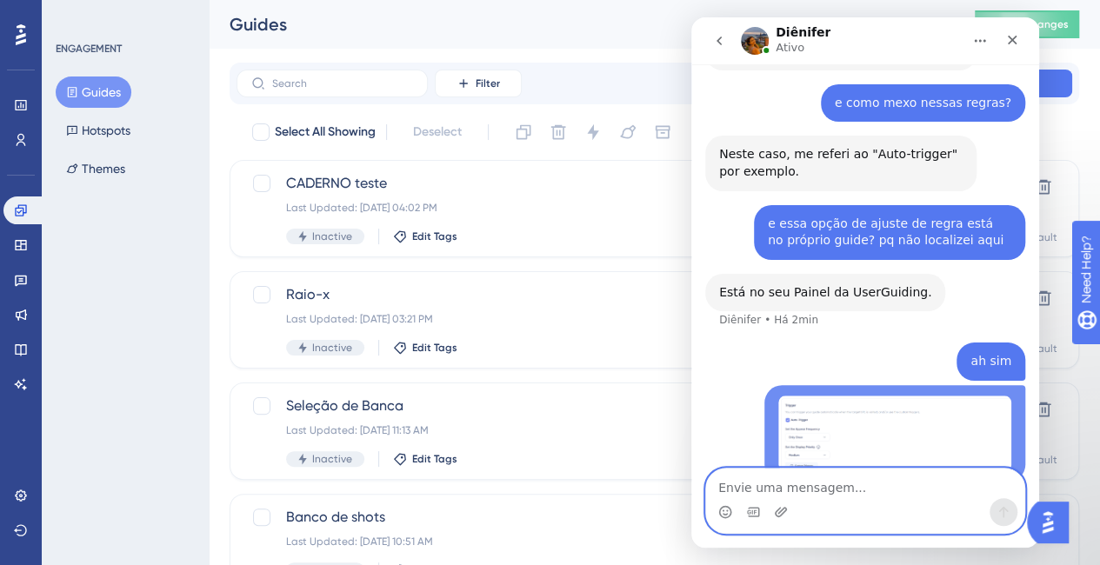
scroll to position [1645, 0]
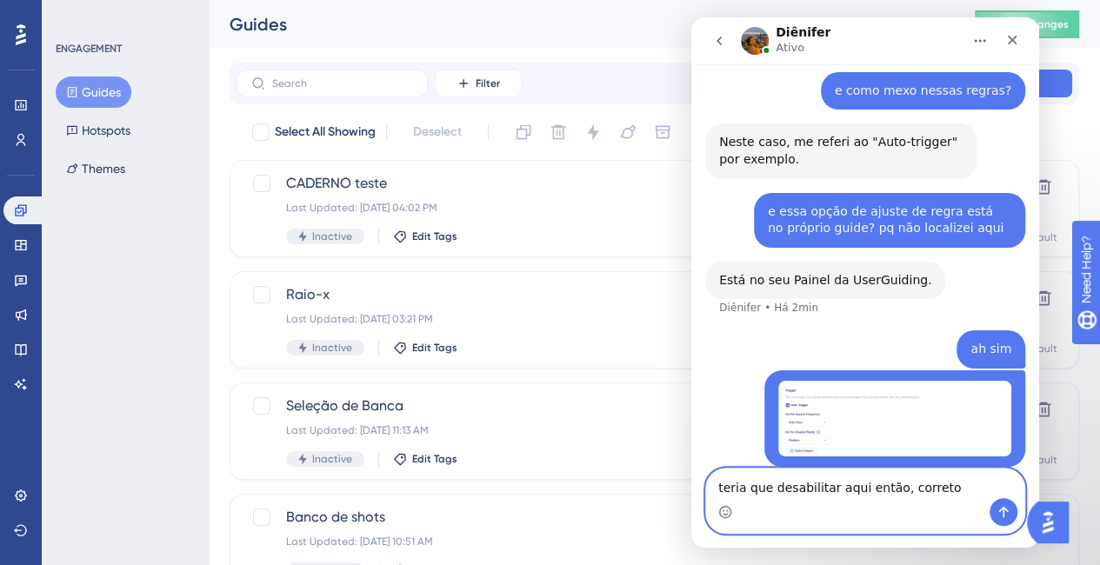
type textarea "teria que desabilitar aqui então, correto?"
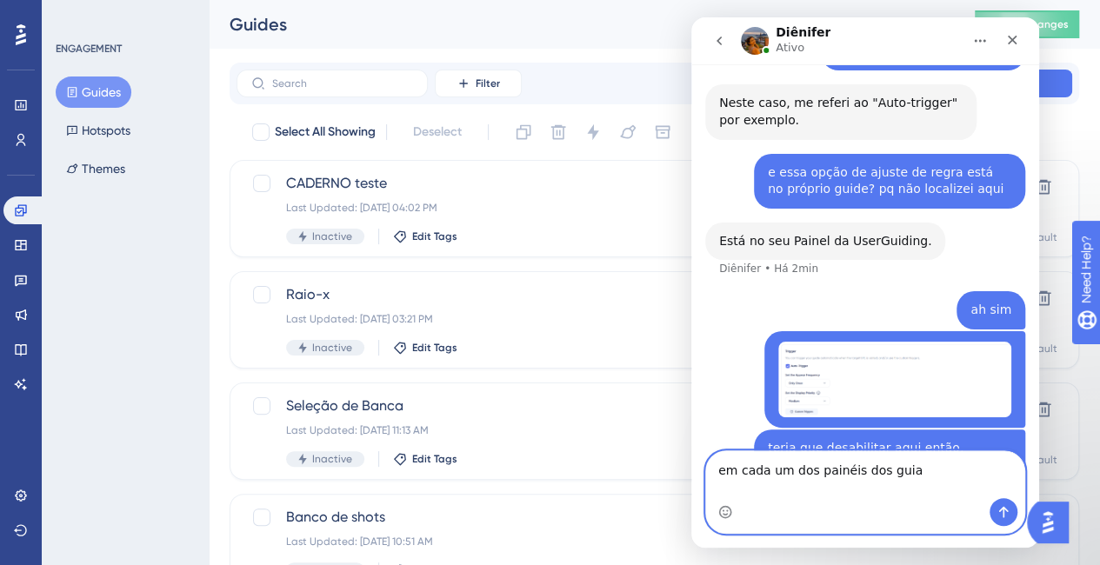
type textarea "em cada um dos painéis dos guias"
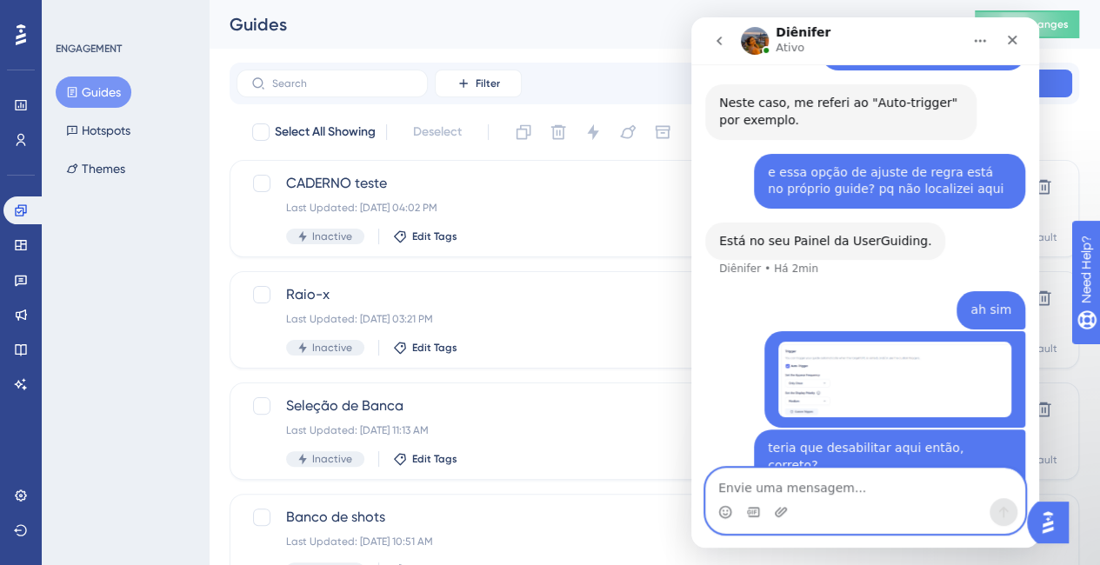
scroll to position [1724, 0]
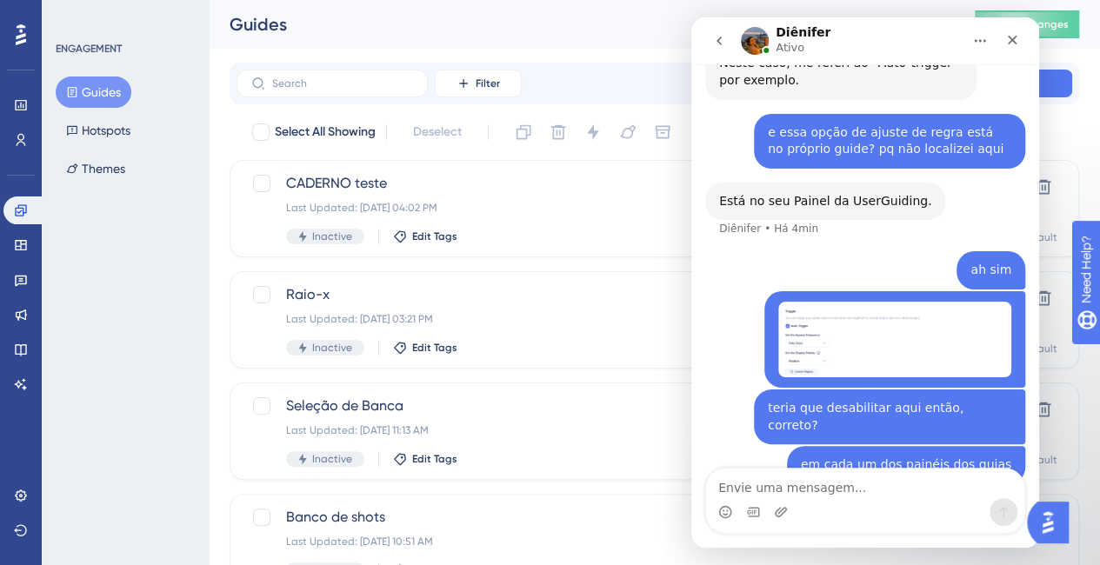
click at [747, 446] on div "em cada um dos painéis dos guias [PERSON_NAME] • Há 2min" at bounding box center [865, 475] width 320 height 59
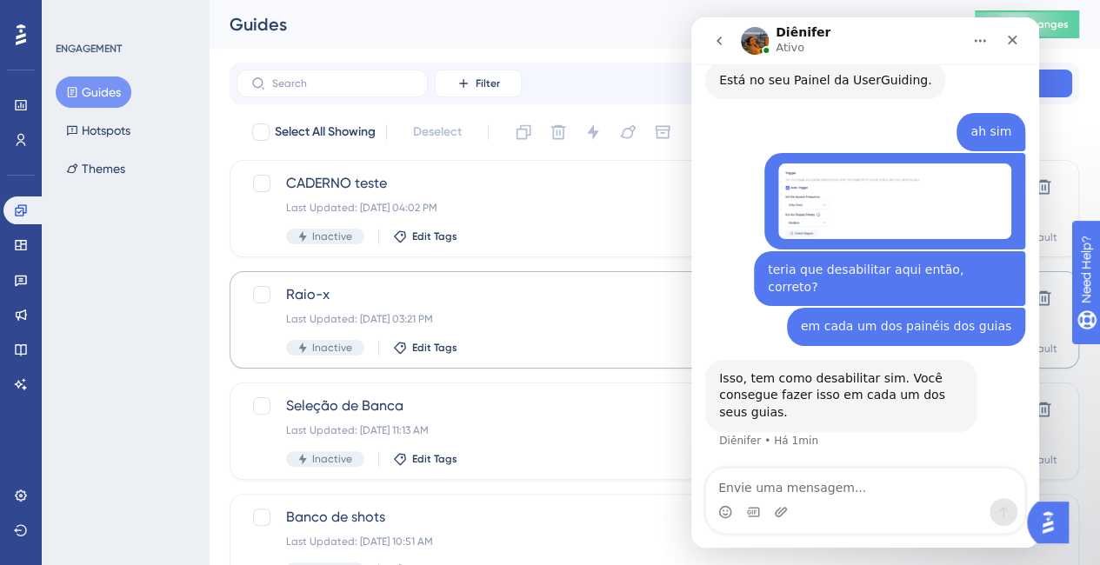
scroll to position [1810, 0]
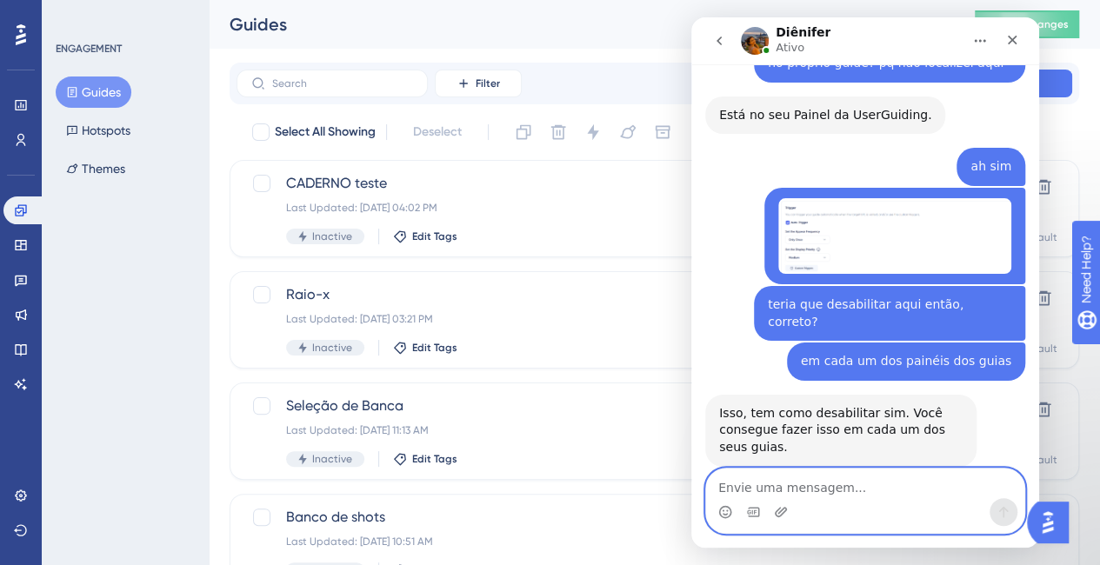
click at [853, 496] on textarea "Envie uma mensagem..." at bounding box center [865, 484] width 318 height 30
type textarea "ahh ok"
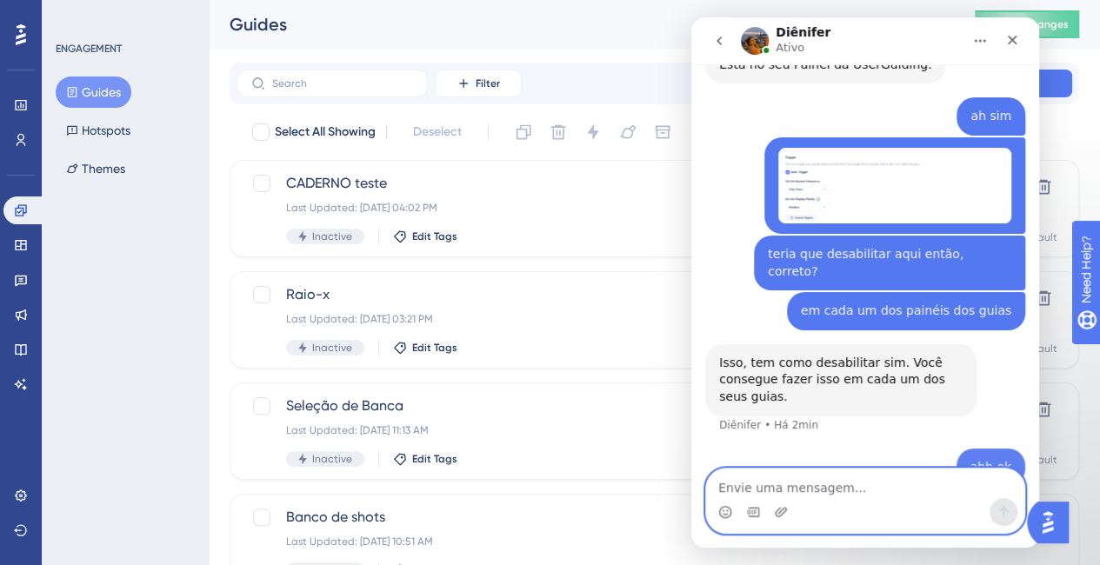
scroll to position [1861, 0]
type textarea "e"
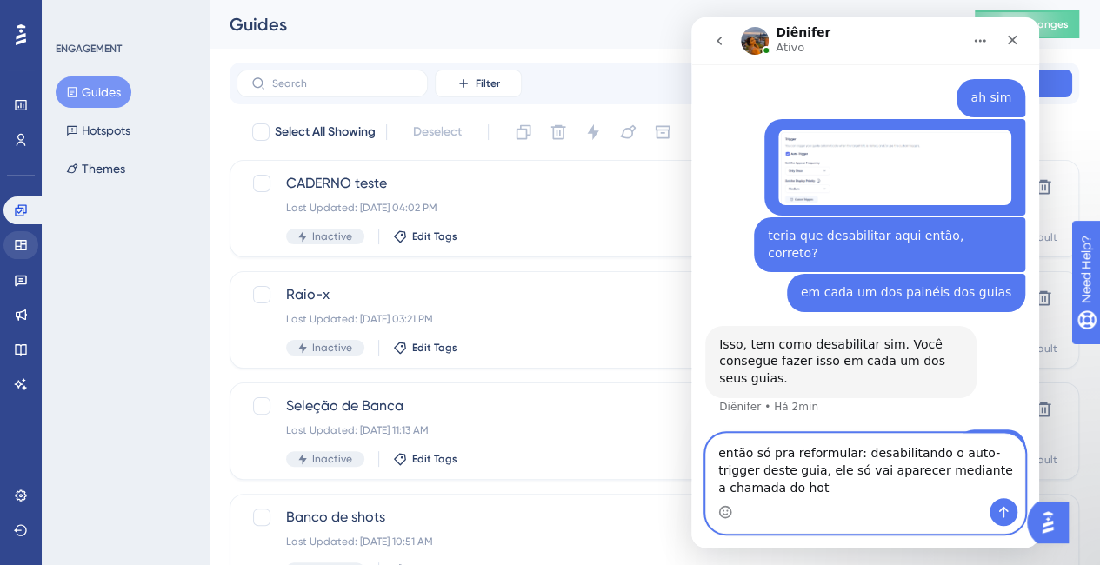
scroll to position [1896, 0]
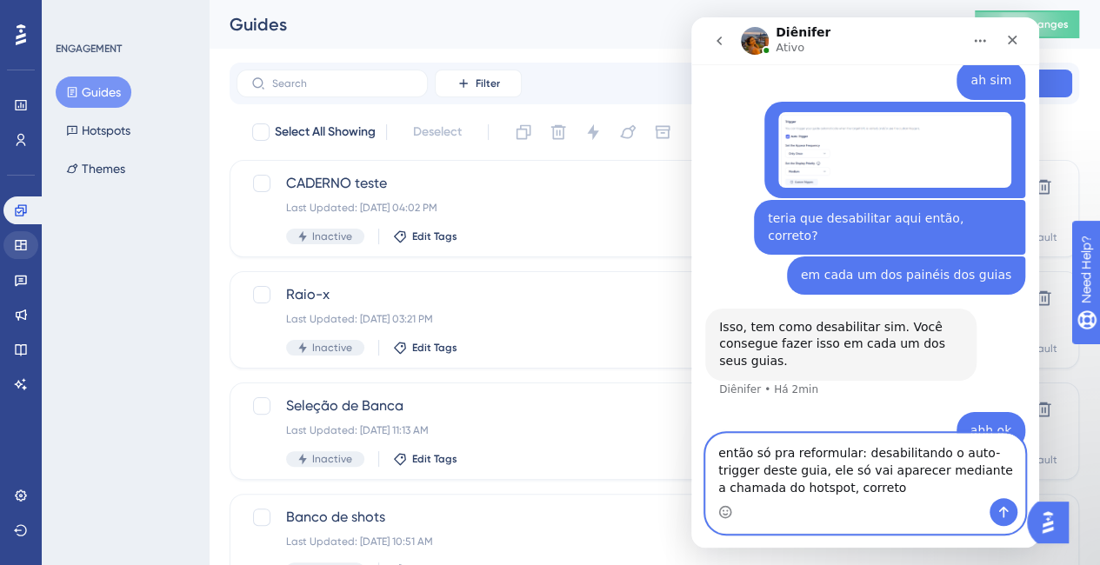
type textarea "então só pra reformular: desabilitando o auto-trigger deste guia, ele só vai ap…"
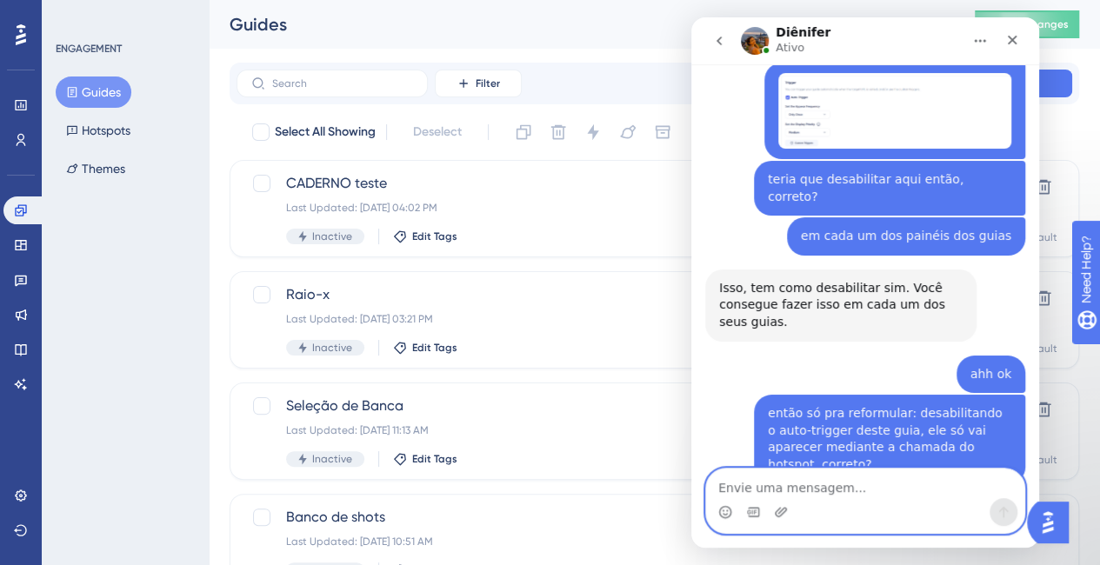
scroll to position [1987, 0]
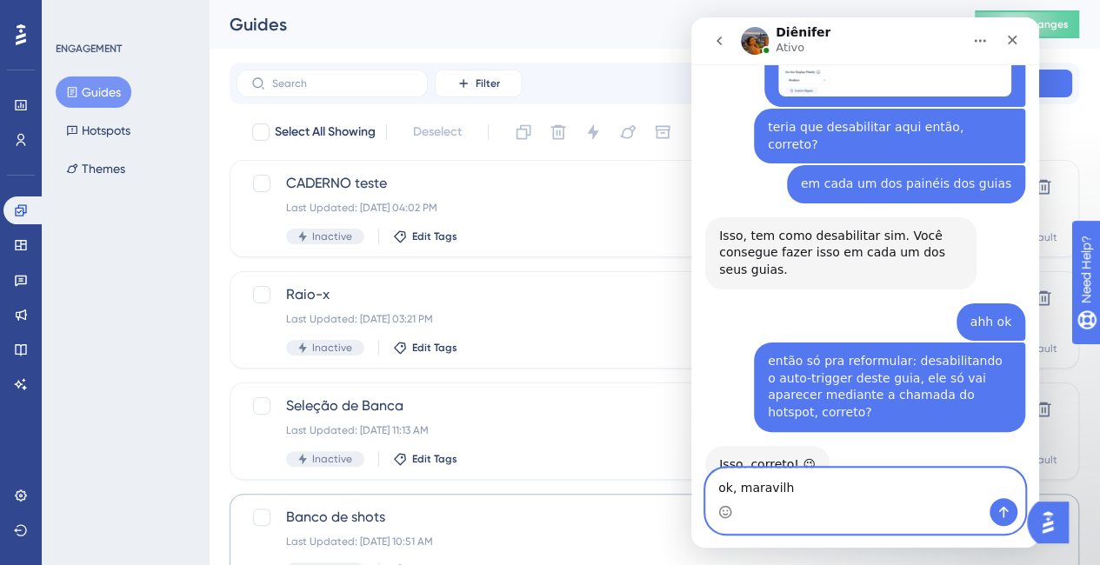
type textarea "ok, maravilha"
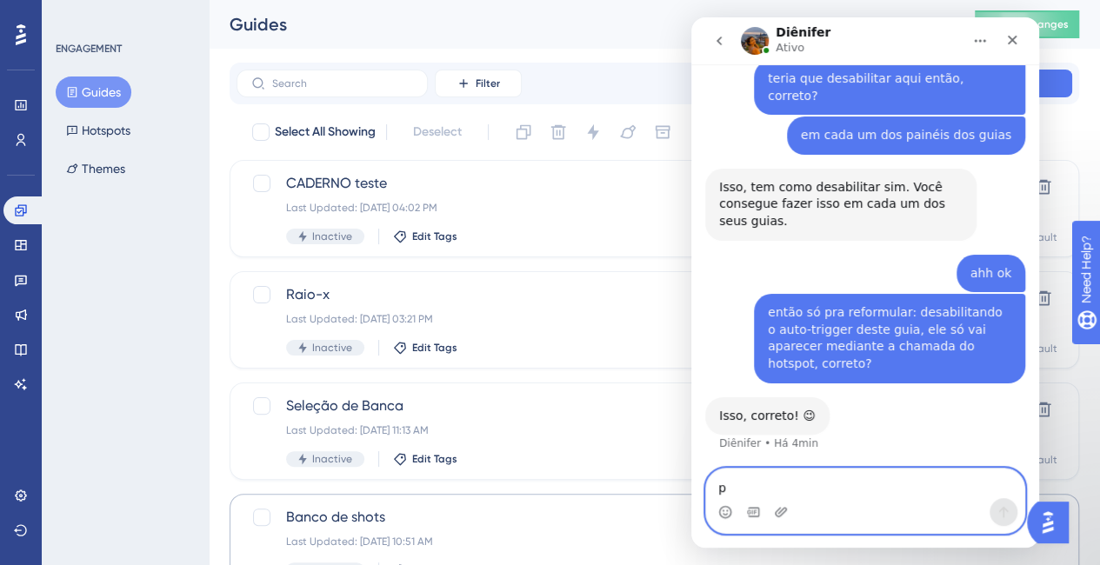
scroll to position [2039, 0]
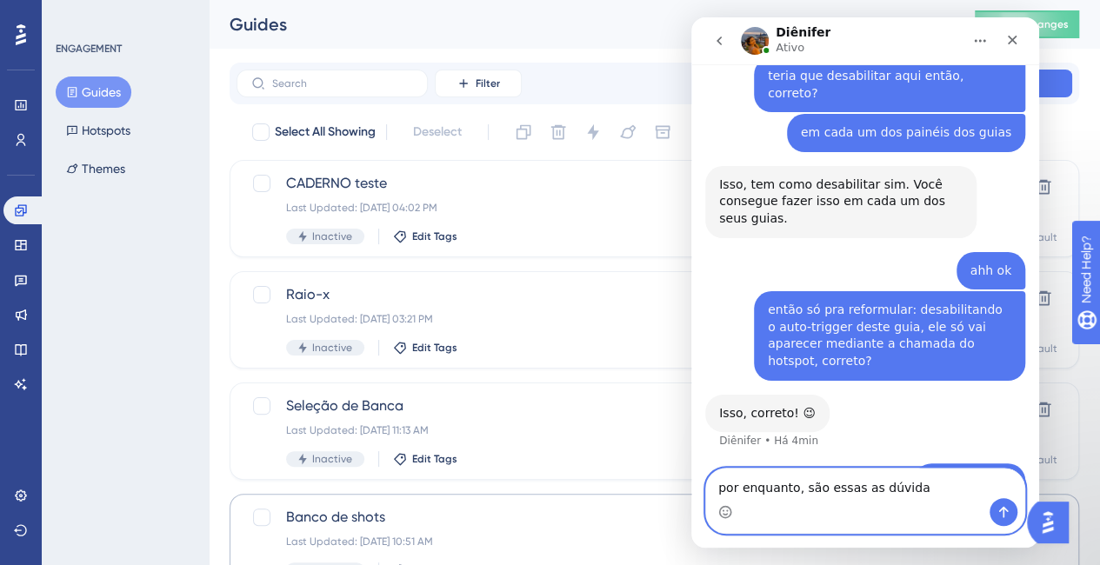
type textarea "por enquanto, são essas as dúvidas"
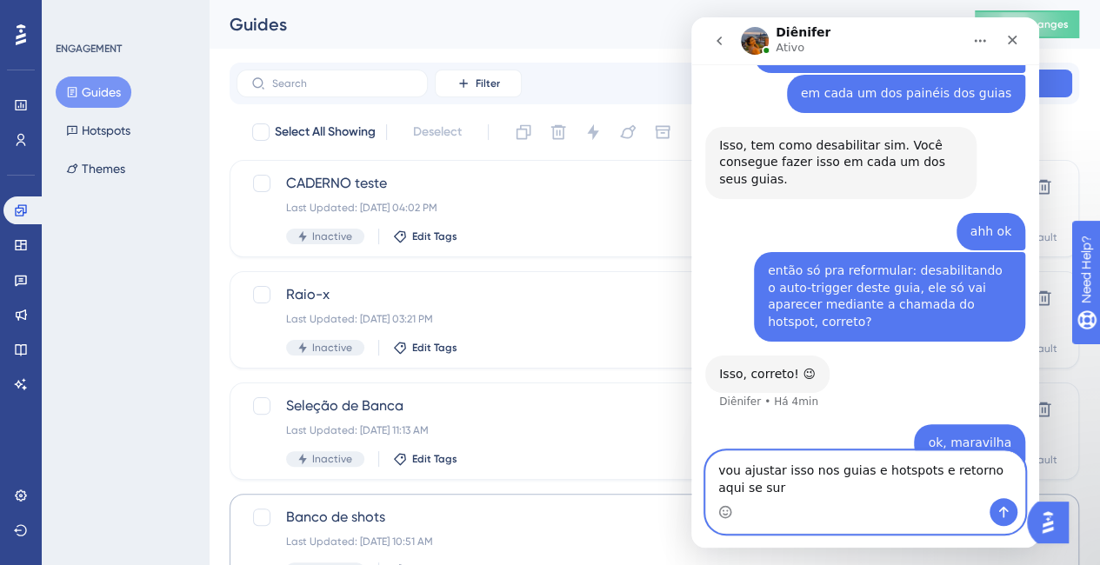
scroll to position [2095, 0]
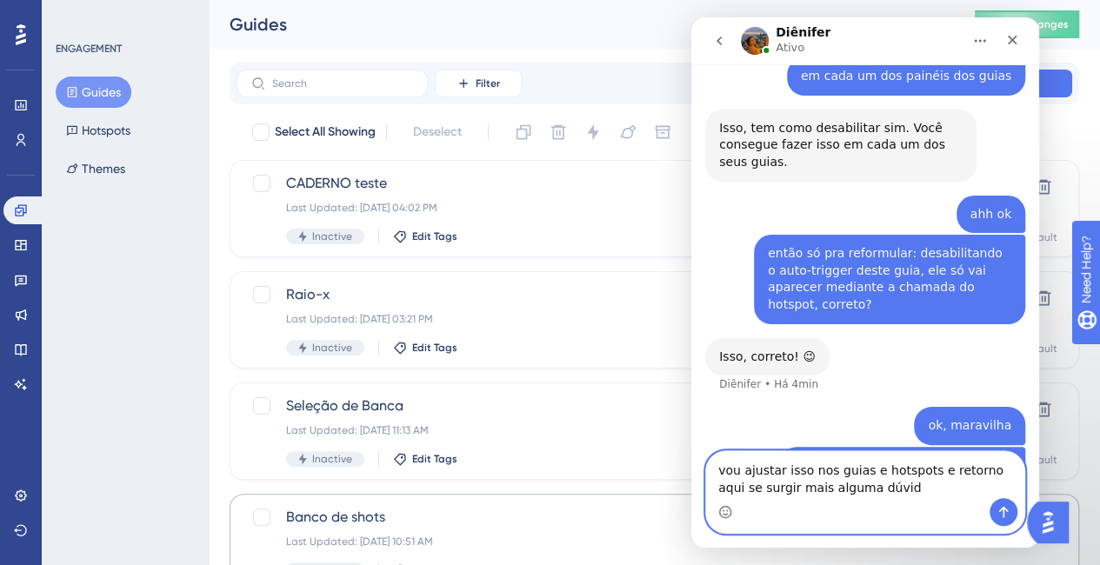
type textarea "vou ajustar isso nos guias e hotspots e retorno aqui se surgir mais alguma dúvi…"
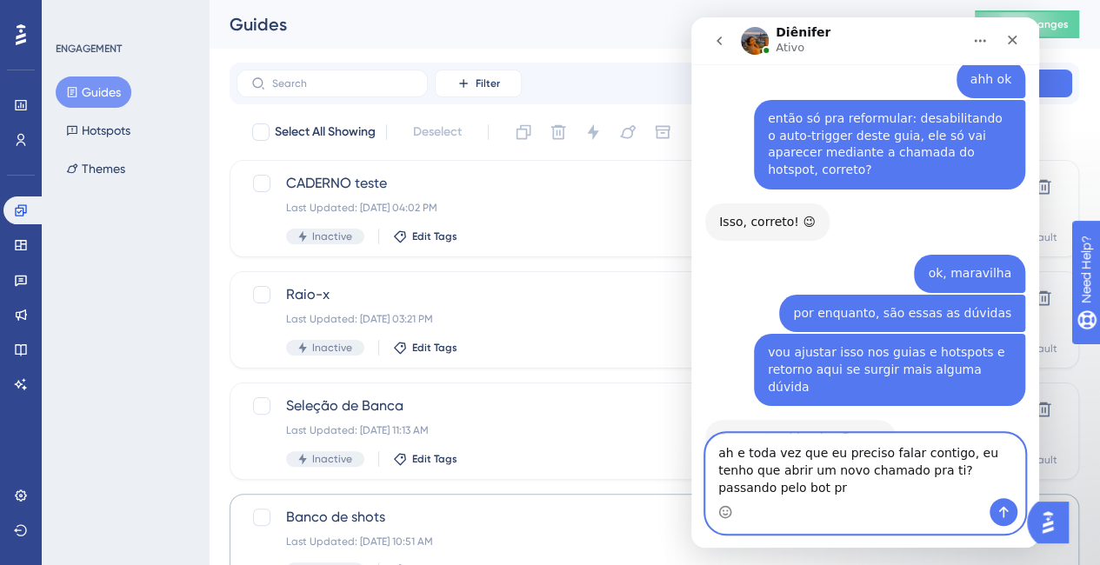
scroll to position [2247, 0]
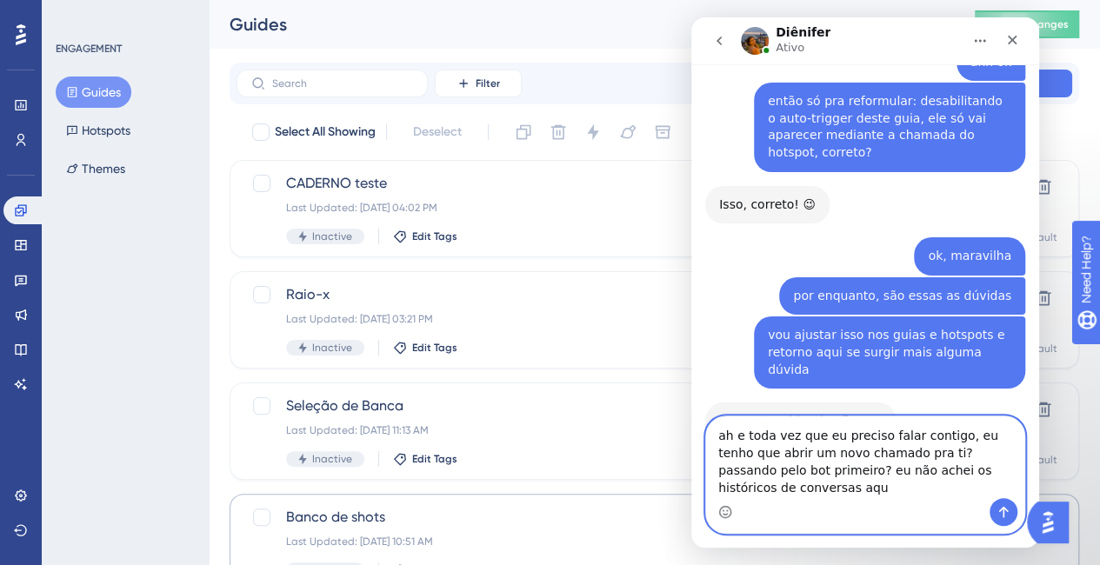
type textarea "ah e toda vez que eu preciso falar contigo, eu tenho que abrir um novo chamado …"
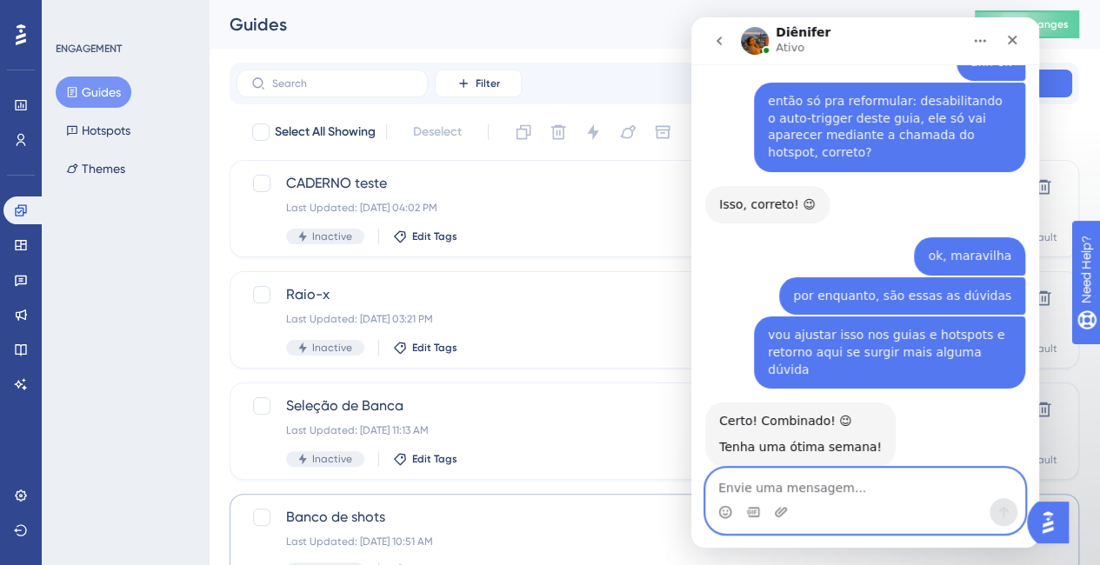
scroll to position [2316, 0]
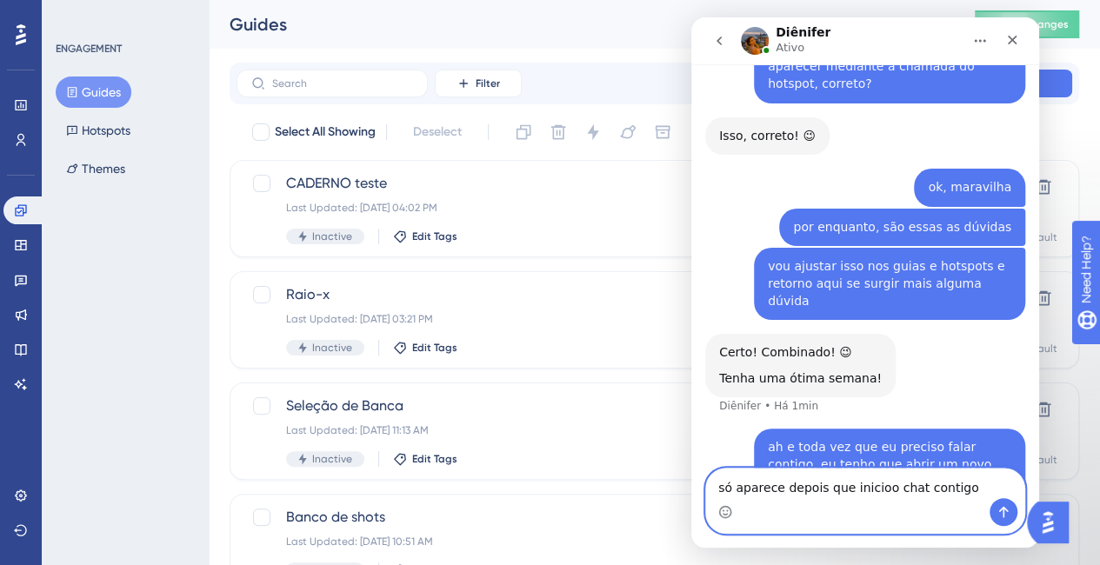
type textarea "só aparece depois que inicio o chat contigo"
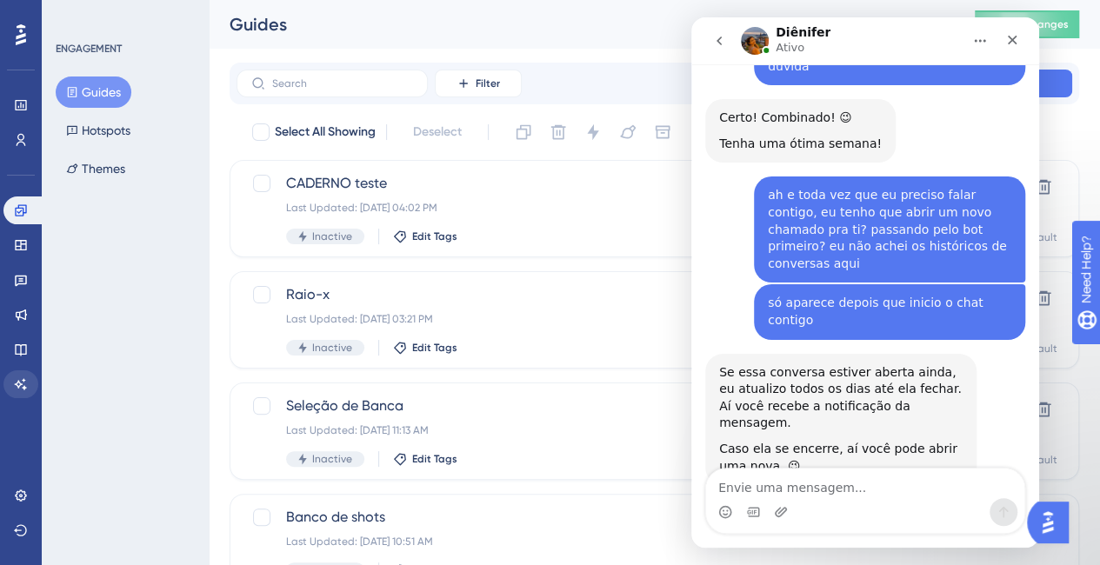
scroll to position [2484, 0]
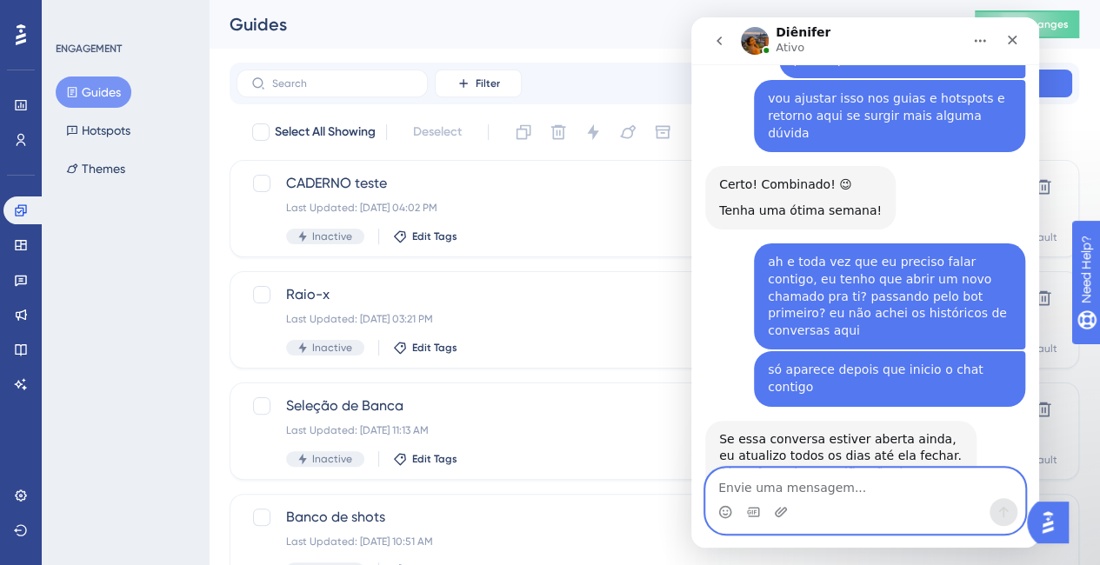
click at [866, 495] on textarea "Envie uma mensagem..." at bounding box center [865, 484] width 318 height 30
type textarea "ah entendi"
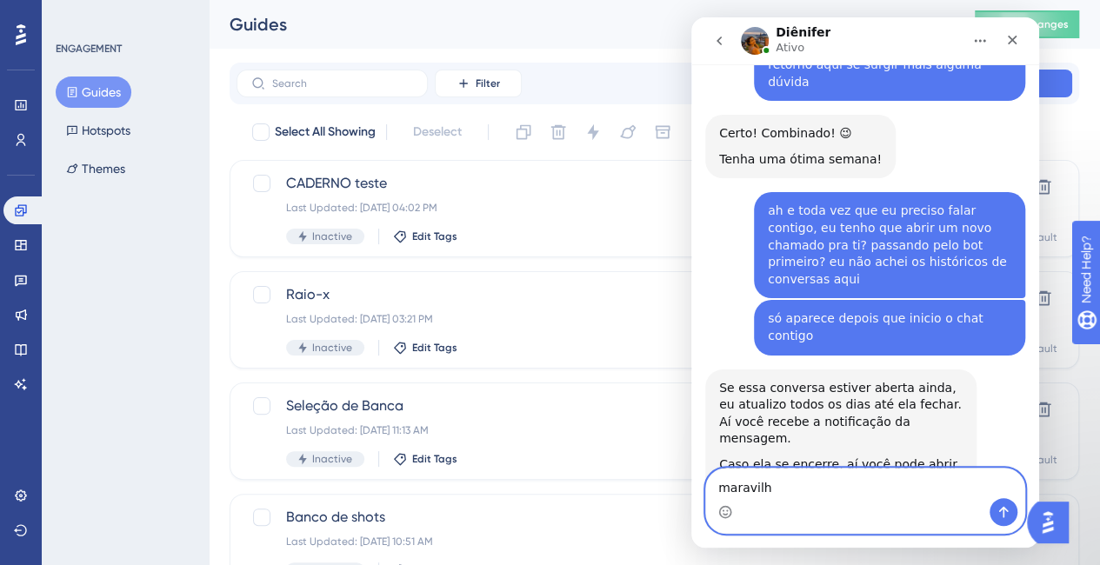
type textarea "maravilha"
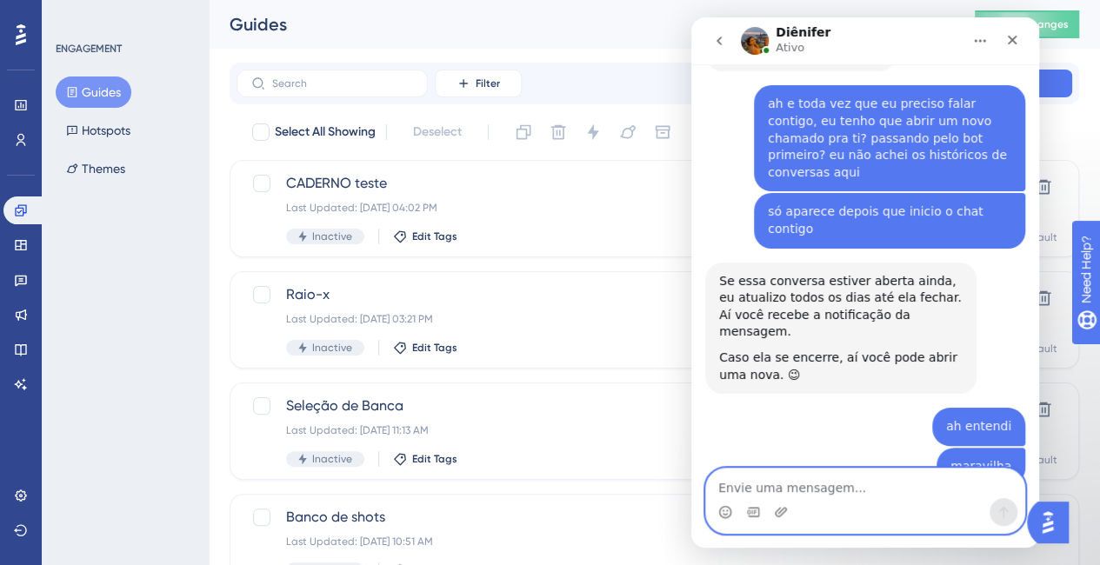
scroll to position [2744, 0]
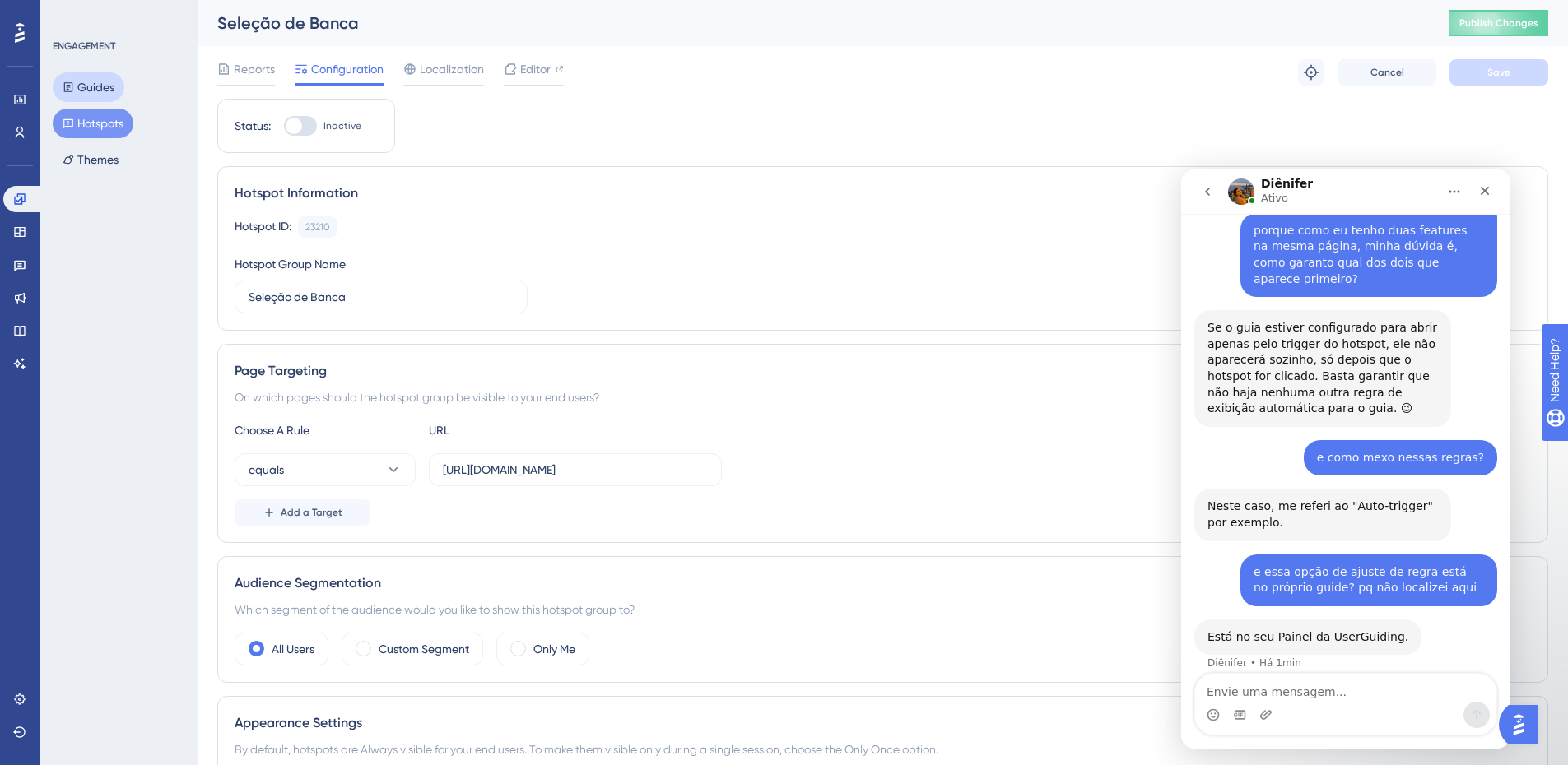
click at [98, 91] on button "Guides" at bounding box center [89, 87] width 72 height 29
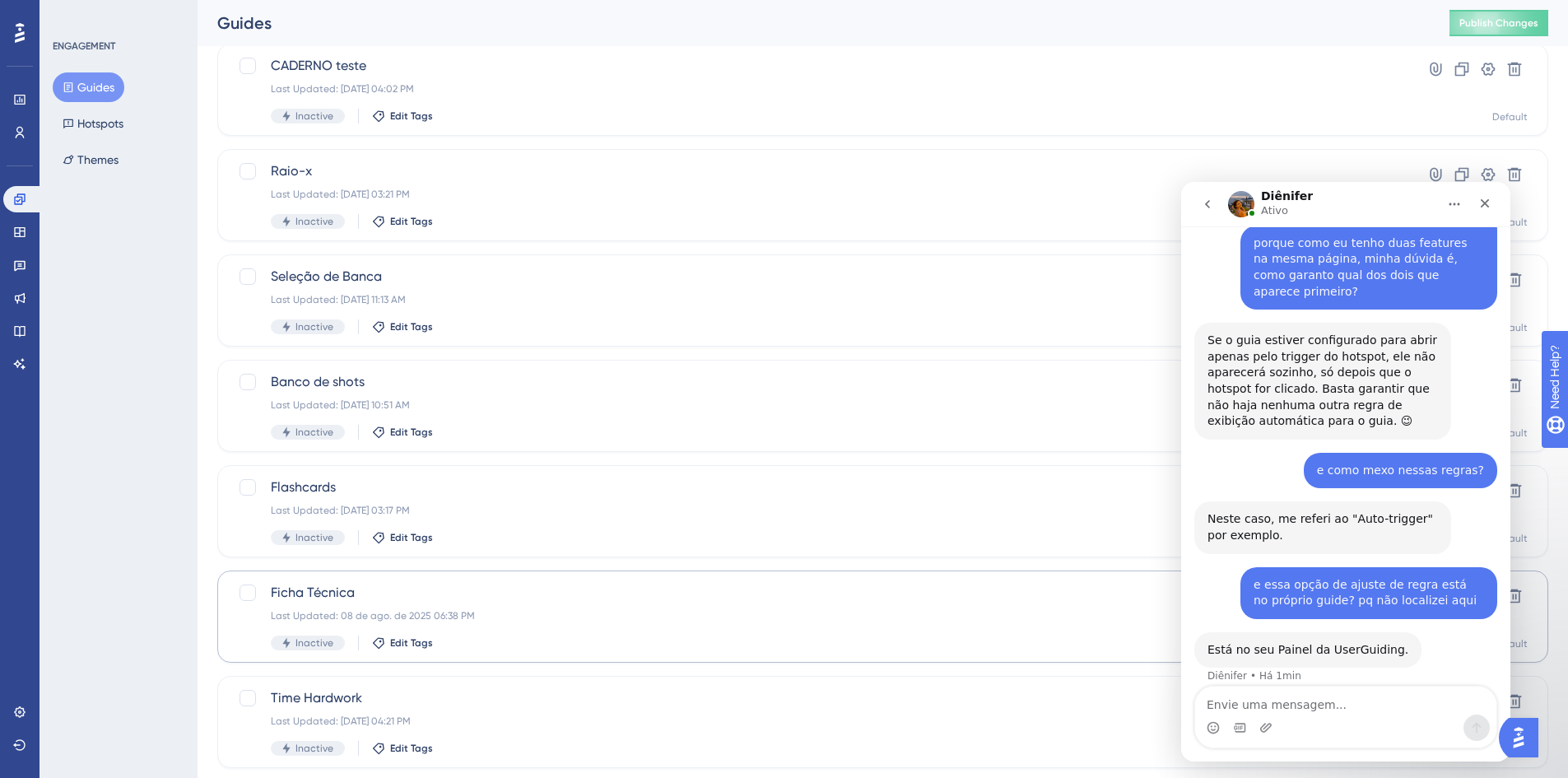
scroll to position [137, 0]
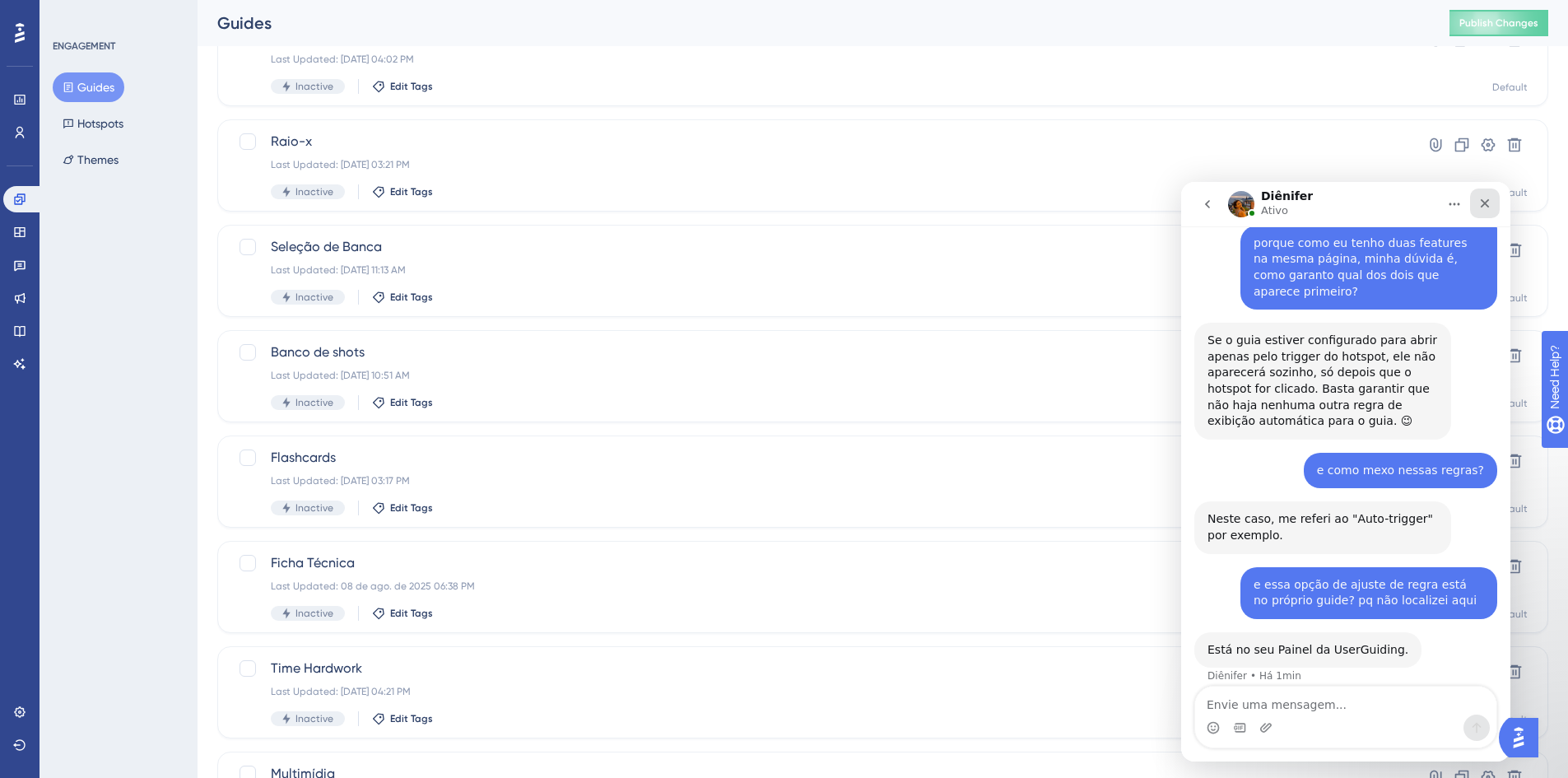
click at [1489, 202] on icon "Fechar" at bounding box center [1485, 203] width 13 height 13
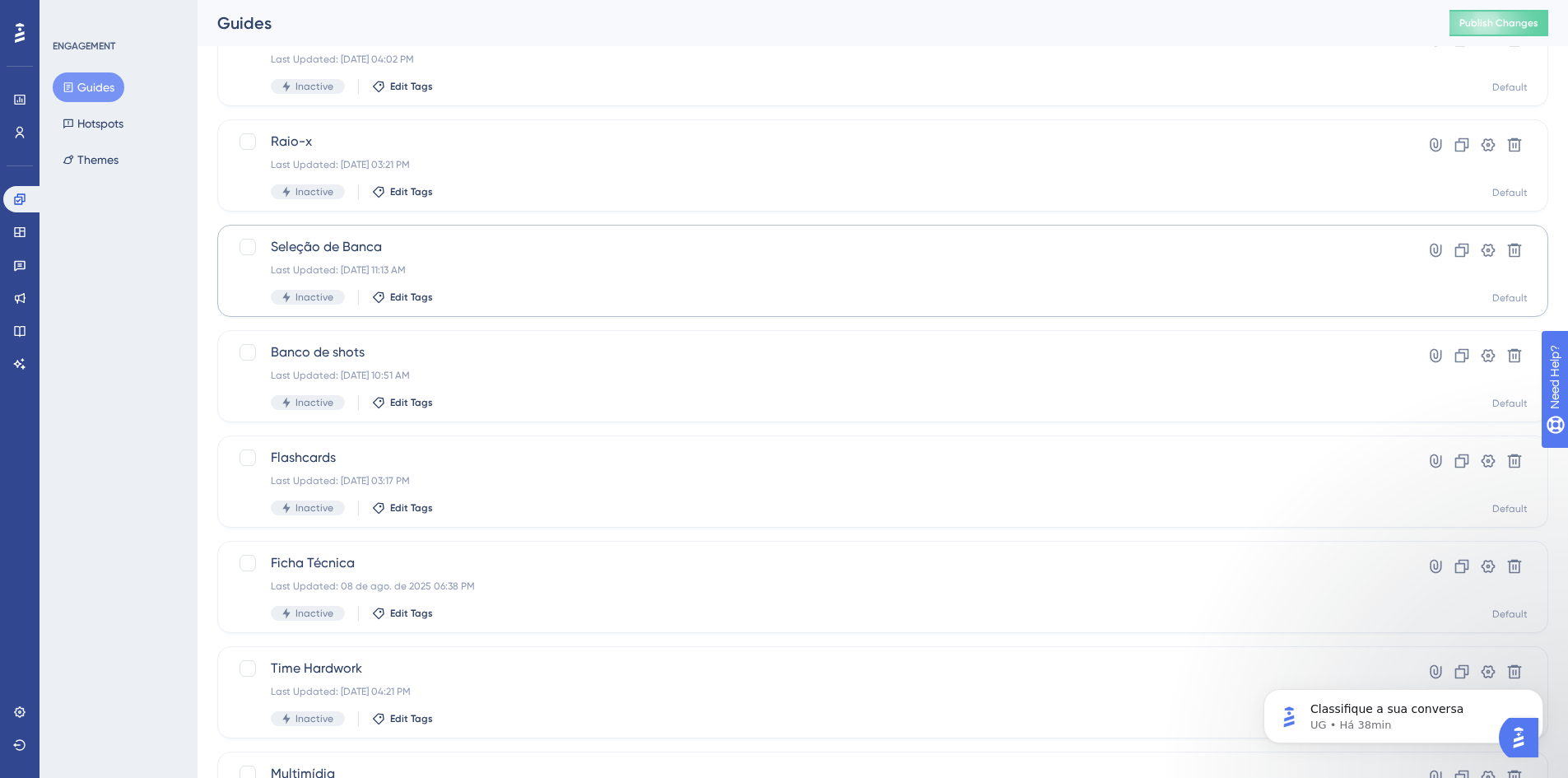
scroll to position [1338, 0]
click at [255, 247] on div at bounding box center [247, 246] width 16 height 16
checkbox input "false"
click at [1481, 245] on icon at bounding box center [1488, 250] width 16 height 16
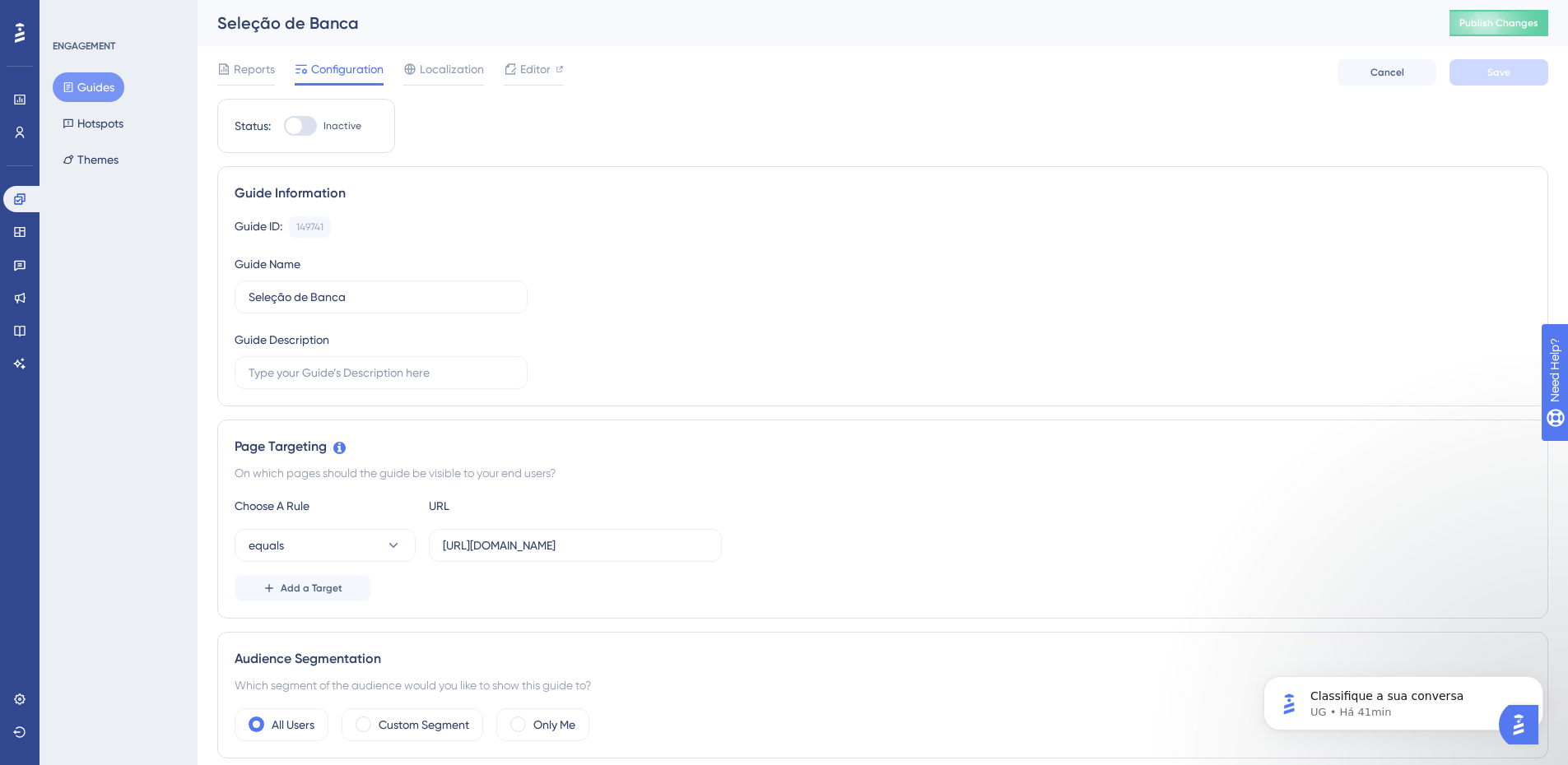
click at [880, 222] on div "Guide ID: 149741 Copy" at bounding box center [882, 227] width 1296 height 22
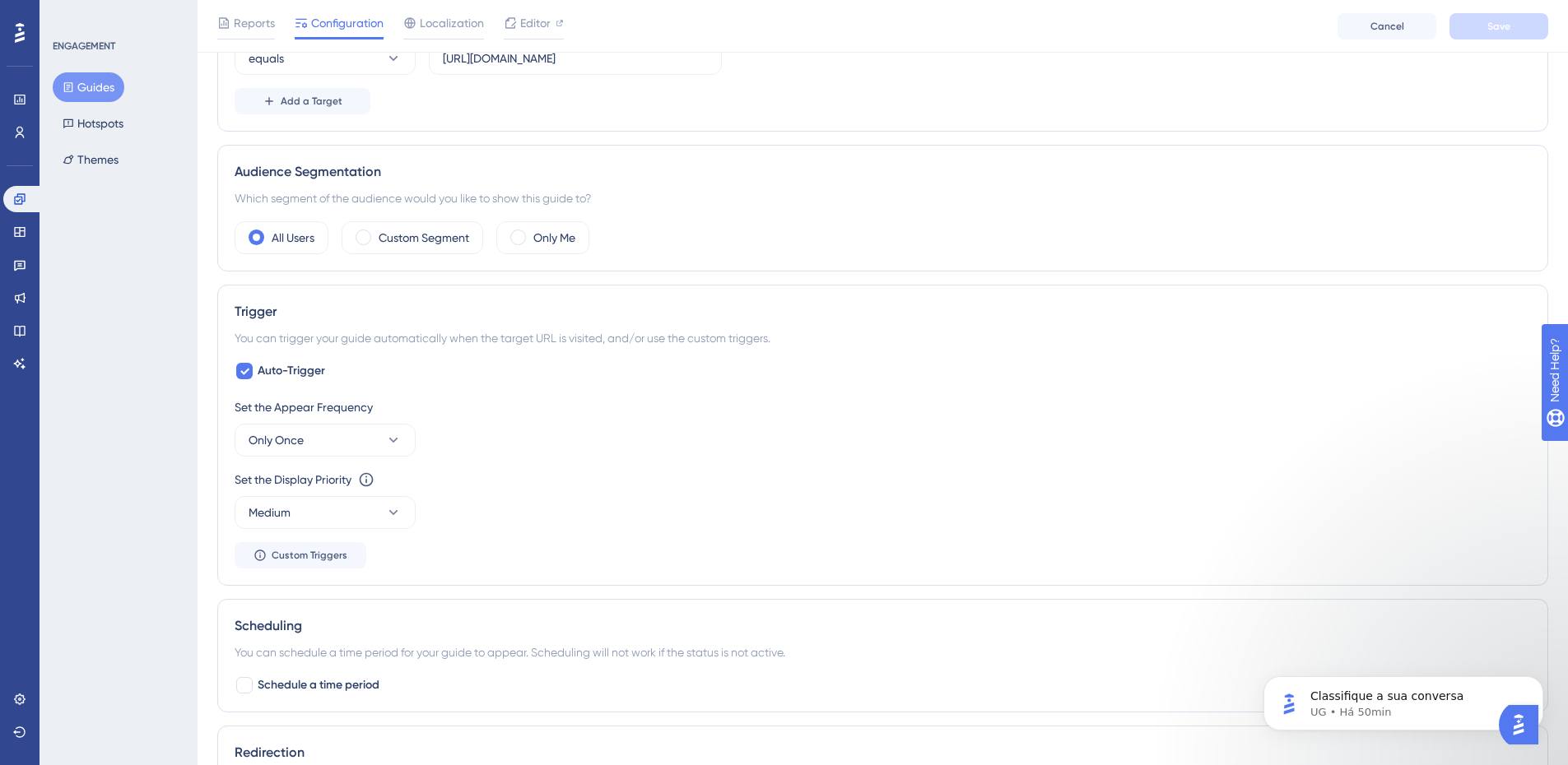
scroll to position [2019, 0]
click at [239, 363] on div at bounding box center [244, 371] width 20 height 20
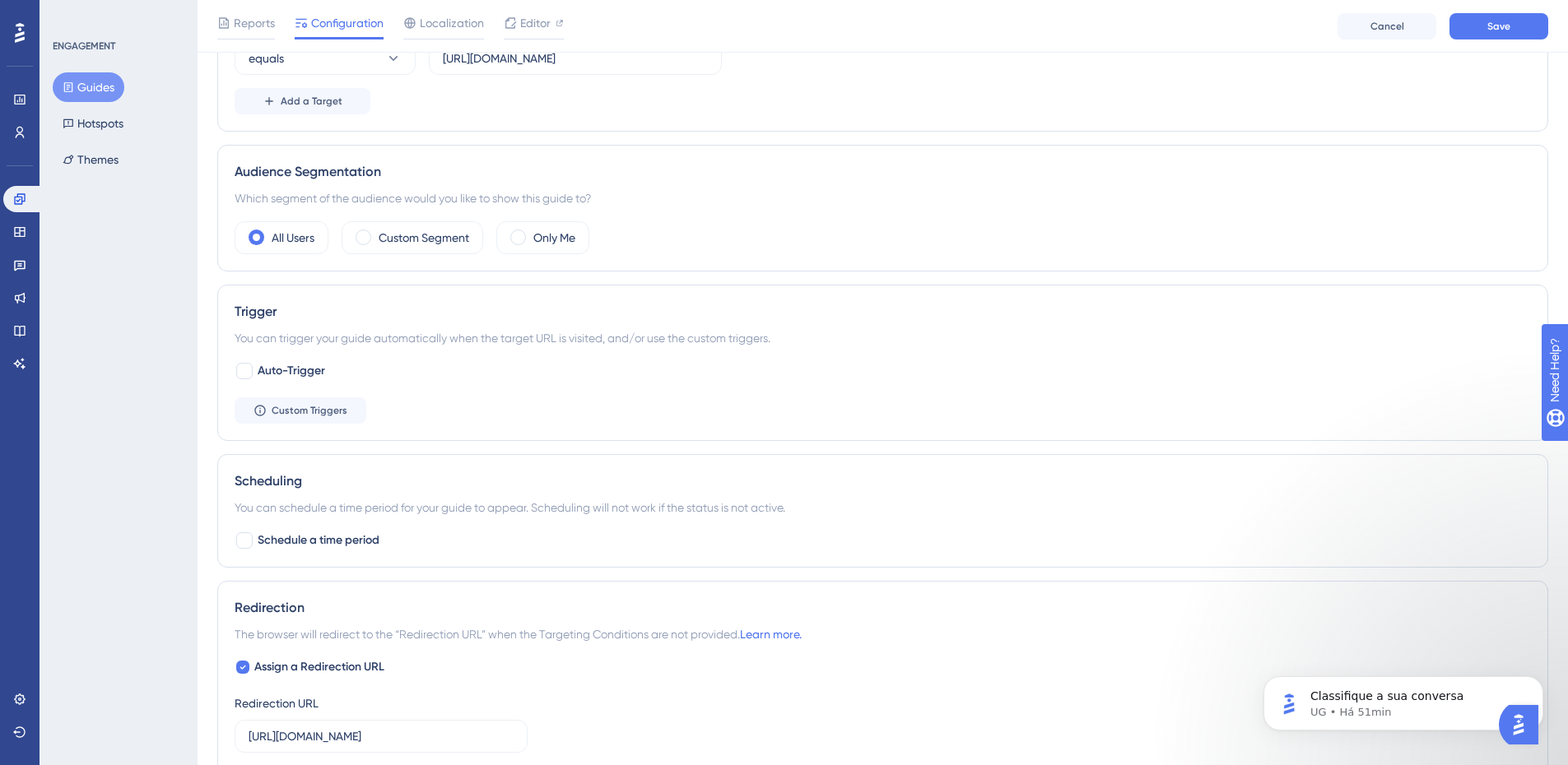
scroll to position [2153, 0]
click at [255, 370] on label "Auto-Trigger" at bounding box center [280, 371] width 91 height 20
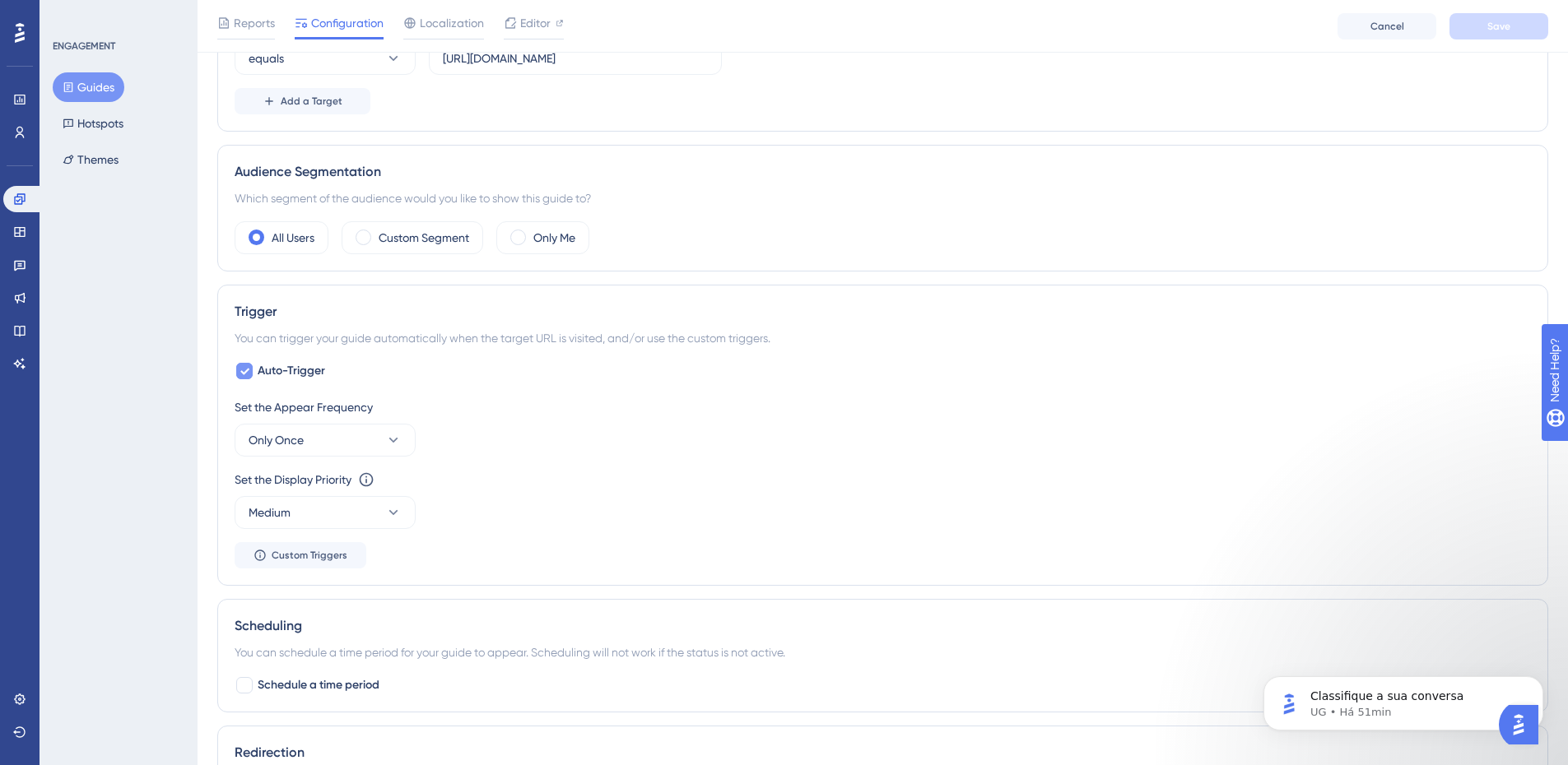
click at [241, 370] on icon at bounding box center [244, 371] width 9 height 13
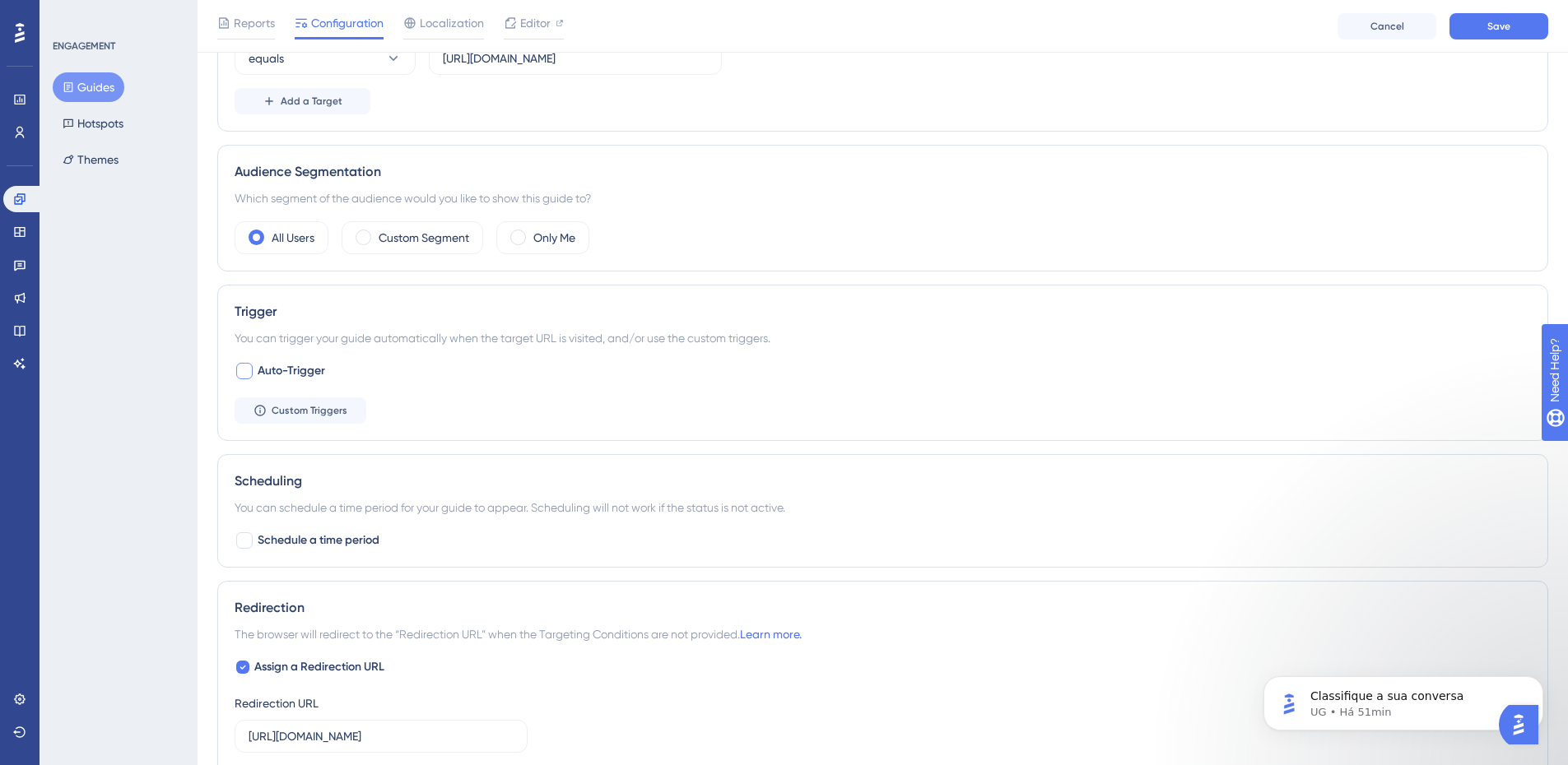
click at [251, 363] on div at bounding box center [244, 371] width 20 height 20
checkbox input "true"
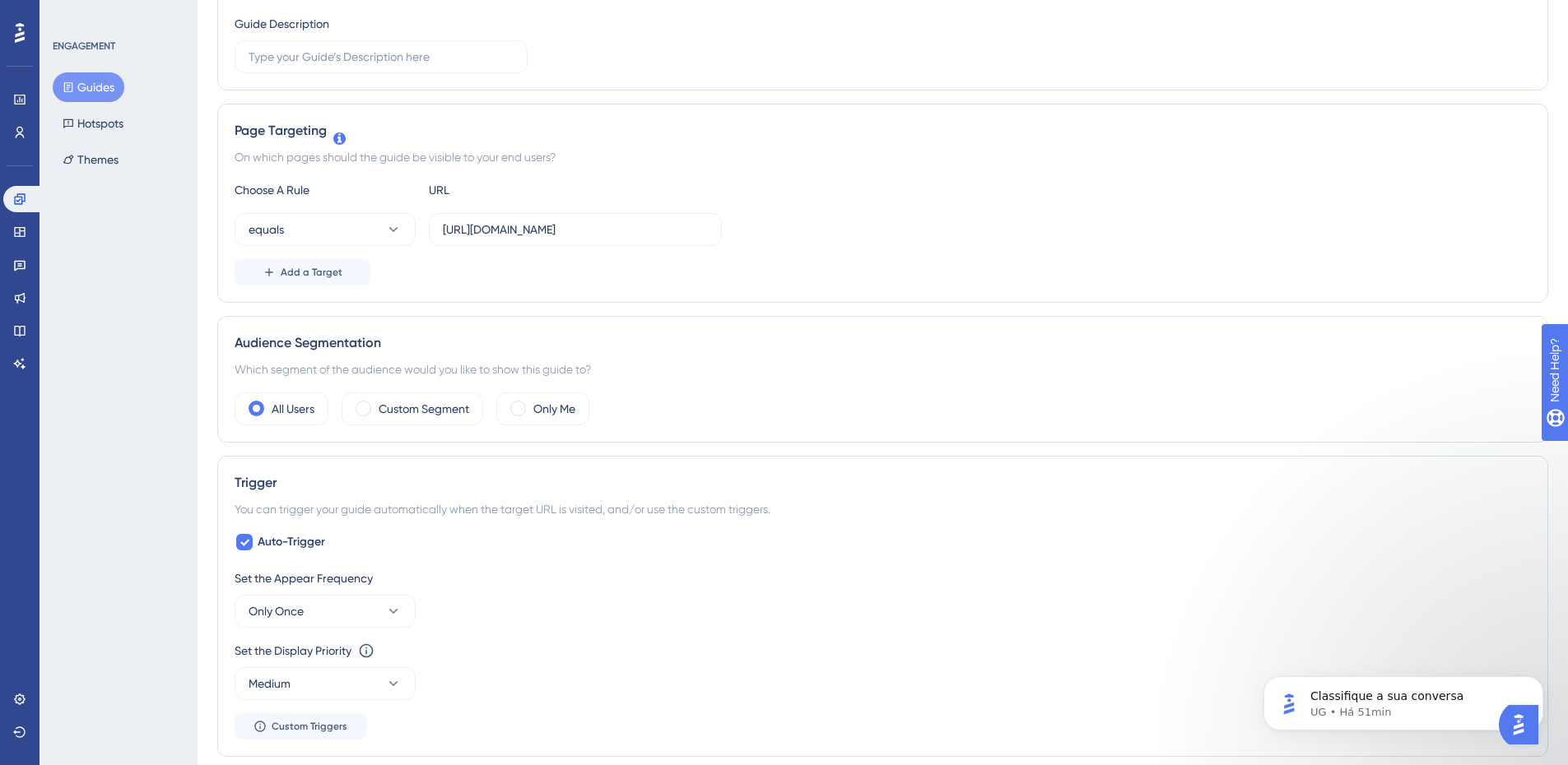
scroll to position [0, 0]
